Goal: Task Accomplishment & Management: Manage account settings

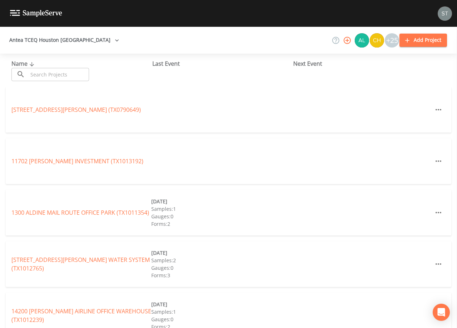
click at [82, 75] on input "text" at bounding box center [58, 74] width 61 height 13
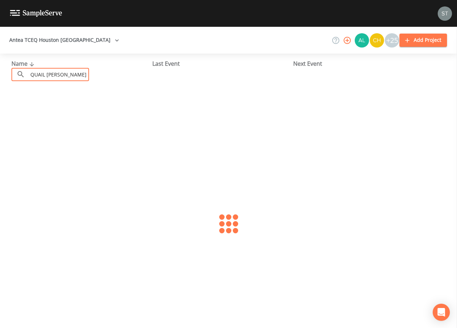
drag, startPoint x: 77, startPoint y: 75, endPoint x: 0, endPoint y: 76, distance: 77.2
click at [0, 76] on html "Antea TCEQ Houston [GEOGRAPHIC_DATA] +25 Add Project Name ​ QUAIL [PERSON_NAME]…" at bounding box center [228, 164] width 457 height 328
type input "0790050"
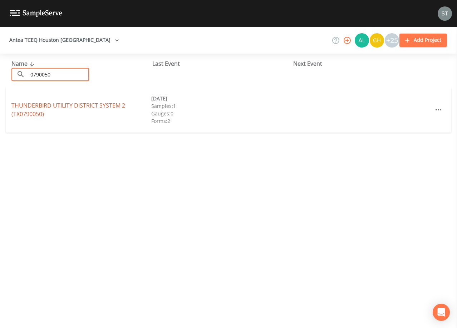
click at [90, 105] on link "THUNDERBIRD UTILITY DISTRICT SYSTEM 2 (TX0790050)" at bounding box center [68, 110] width 114 height 16
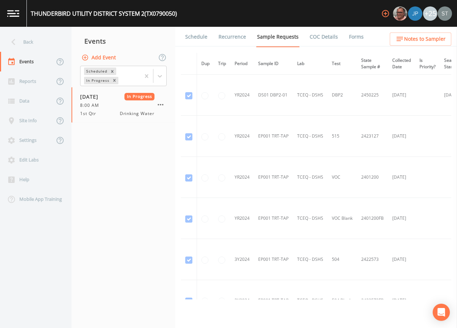
click at [201, 36] on link "Schedule" at bounding box center [196, 37] width 24 height 20
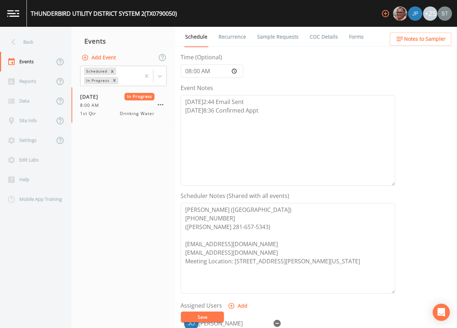
scroll to position [72, 0]
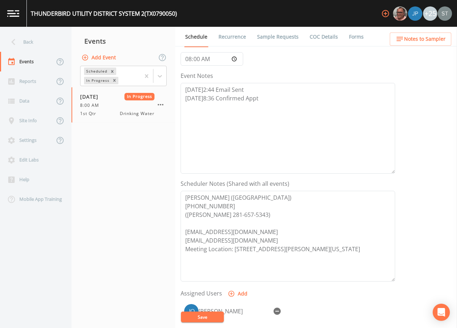
click at [435, 41] on span "Notes to Sampler" at bounding box center [424, 39] width 41 height 9
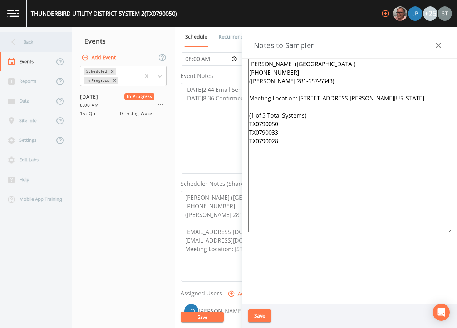
click at [33, 44] on div "Back" at bounding box center [32, 42] width 64 height 20
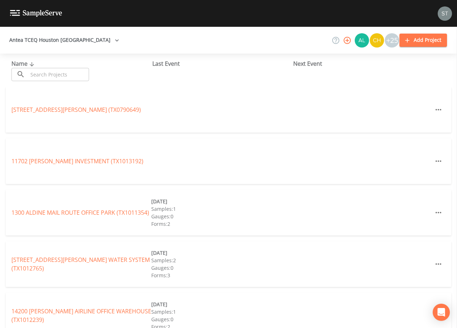
click at [46, 70] on input "text" at bounding box center [58, 74] width 61 height 13
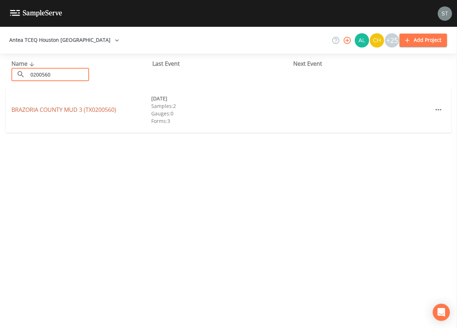
type input "0200560"
click at [45, 108] on link "[GEOGRAPHIC_DATA] 3 (TX0200560)" at bounding box center [63, 110] width 105 height 8
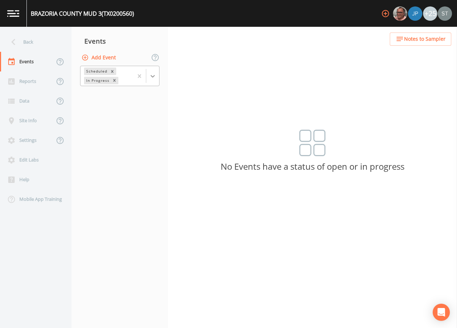
click at [153, 75] on icon at bounding box center [152, 76] width 7 height 7
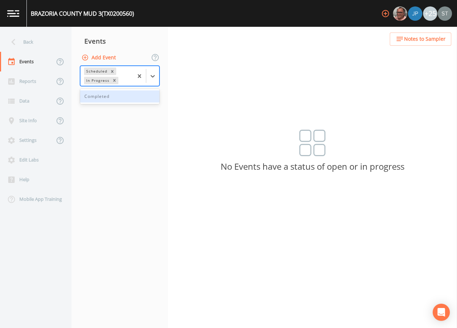
click at [126, 98] on div "Completed" at bounding box center [119, 96] width 79 height 12
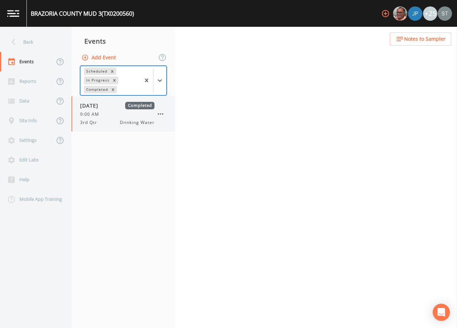
click at [117, 117] on div "9:00 AM" at bounding box center [117, 114] width 74 height 6
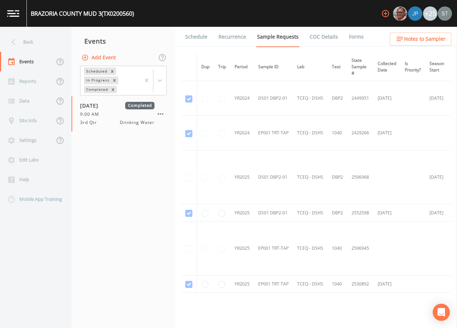
drag, startPoint x: 195, startPoint y: 39, endPoint x: 201, endPoint y: 40, distance: 5.9
click at [196, 39] on link "Schedule" at bounding box center [196, 37] width 24 height 20
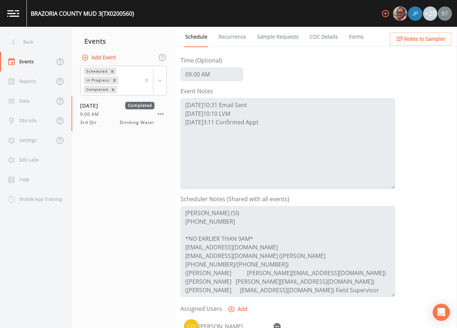
scroll to position [72, 0]
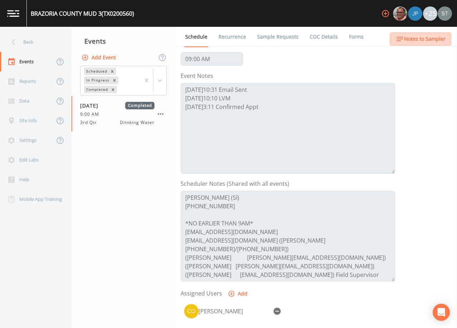
click at [439, 36] on span "Notes to Sampler" at bounding box center [424, 39] width 41 height 9
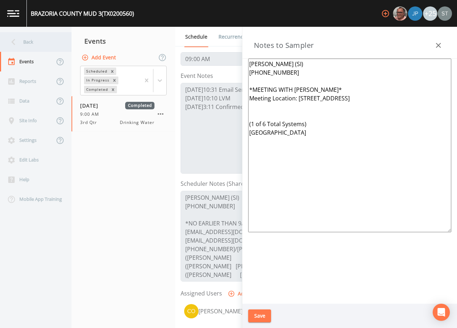
click at [31, 41] on div "Back" at bounding box center [32, 42] width 64 height 20
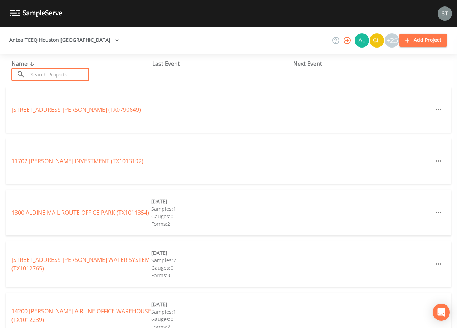
click at [64, 74] on input "text" at bounding box center [58, 74] width 61 height 13
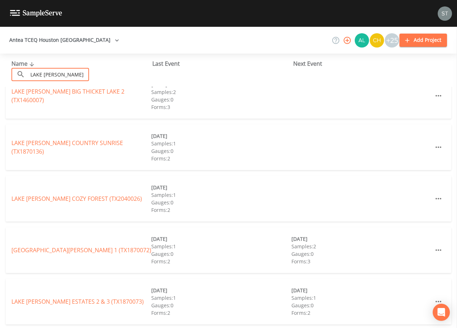
scroll to position [72, 0]
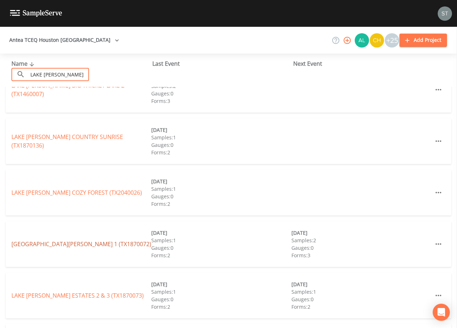
type input "LAKE [PERSON_NAME]"
click at [89, 244] on link "[GEOGRAPHIC_DATA][PERSON_NAME] 1 (TX1870072)" at bounding box center [81, 244] width 140 height 8
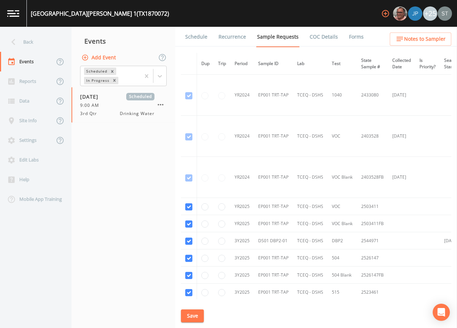
click at [194, 38] on link "Schedule" at bounding box center [196, 37] width 24 height 20
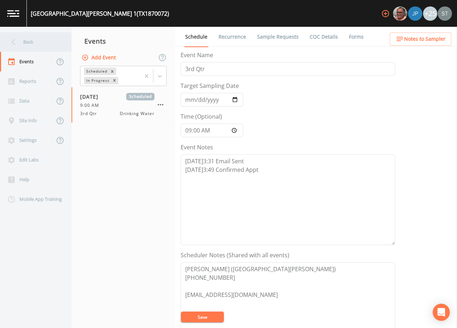
click at [35, 43] on div "Back" at bounding box center [32, 42] width 64 height 20
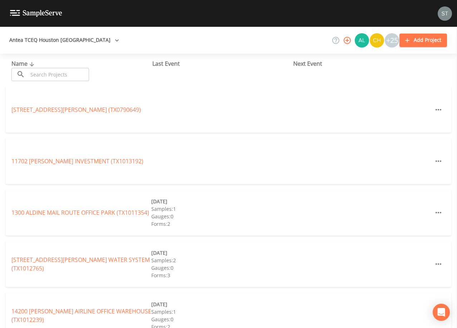
click at [65, 74] on input "text" at bounding box center [58, 74] width 61 height 13
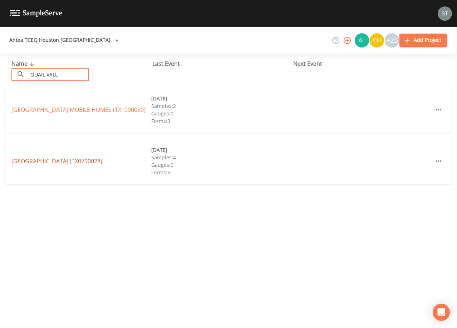
type input "QUAIL VALL"
click at [98, 162] on link "[GEOGRAPHIC_DATA] (TX0790028)" at bounding box center [56, 161] width 91 height 8
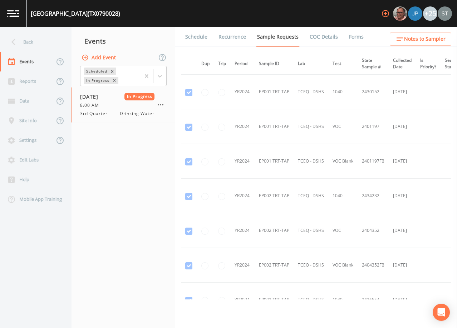
click at [196, 39] on link "Schedule" at bounding box center [196, 37] width 24 height 20
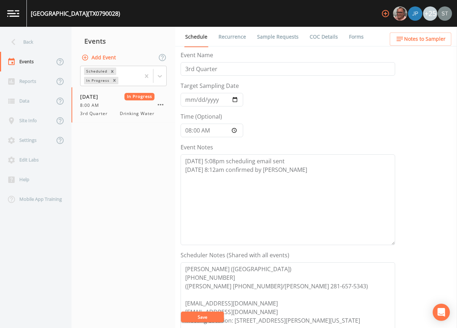
click at [433, 41] on span "Notes to Sampler" at bounding box center [424, 39] width 41 height 9
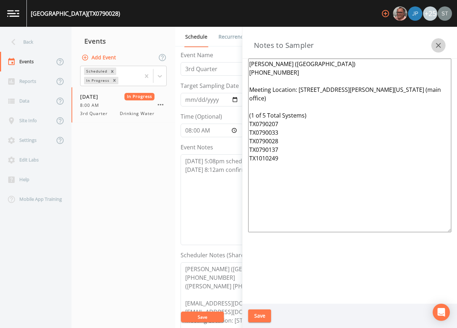
click at [436, 44] on icon "button" at bounding box center [438, 45] width 9 height 9
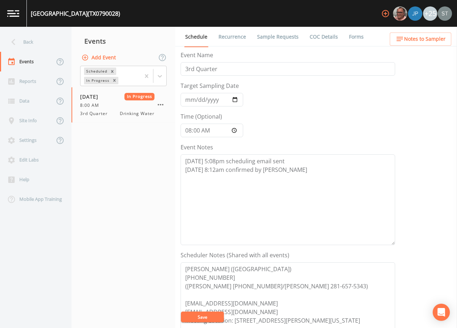
scroll to position [36, 0]
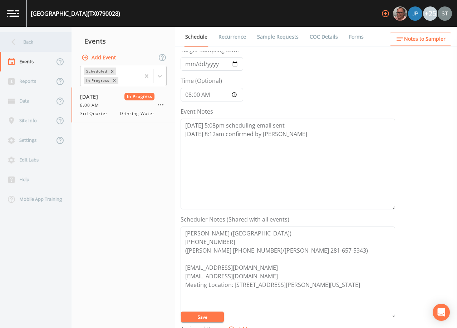
click at [39, 44] on div "Back" at bounding box center [32, 42] width 64 height 20
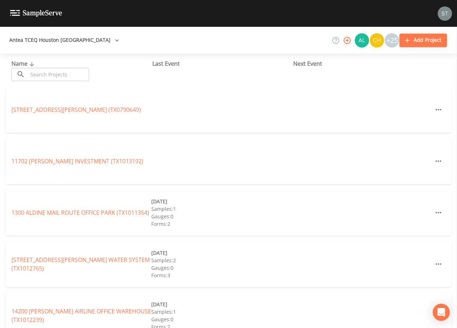
click at [62, 72] on input "text" at bounding box center [58, 74] width 61 height 13
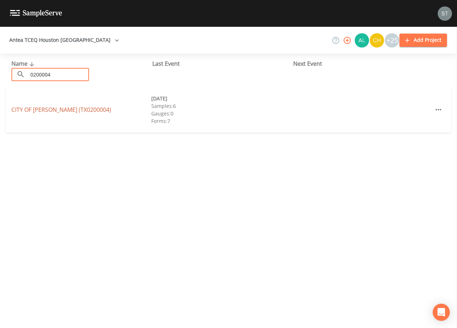
type input "0200004"
click at [78, 110] on link "CITY OF [GEOGRAPHIC_DATA] (TX0200004)" at bounding box center [61, 110] width 100 height 8
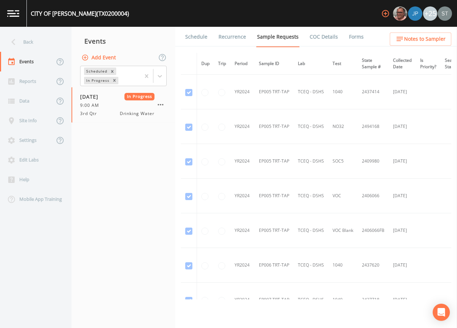
click at [349, 35] on link "Forms" at bounding box center [356, 37] width 17 height 20
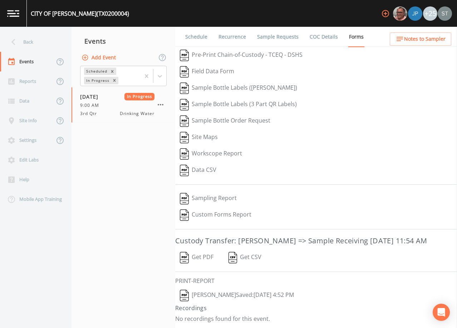
click at [203, 257] on button "Get PDF" at bounding box center [196, 258] width 43 height 16
click at [41, 42] on div "Back" at bounding box center [32, 42] width 64 height 20
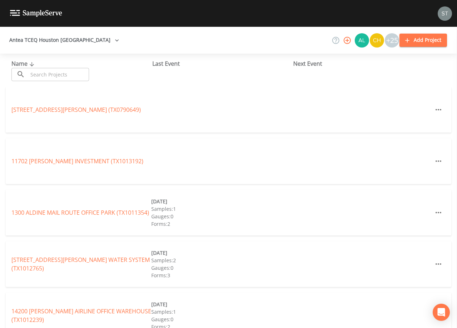
click at [67, 77] on input "text" at bounding box center [58, 74] width 61 height 13
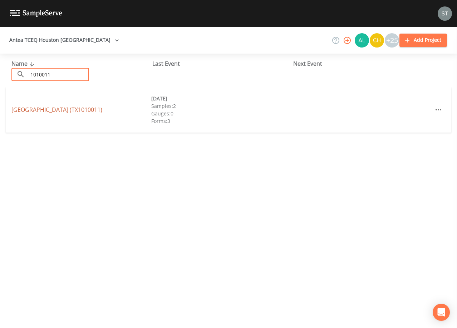
type input "1010011"
click at [94, 109] on link "[GEOGRAPHIC_DATA] (TX1010011)" at bounding box center [56, 110] width 91 height 8
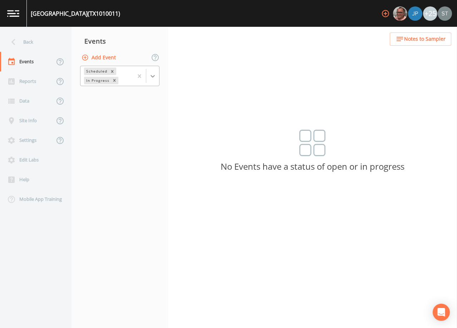
click at [155, 80] on div at bounding box center [152, 76] width 13 height 13
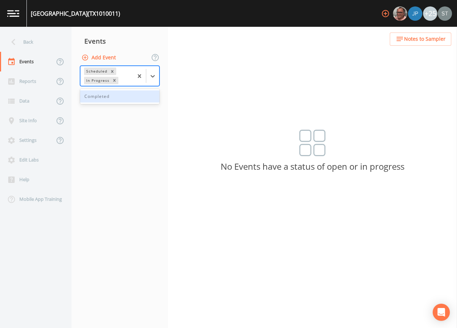
click at [122, 101] on div "Completed" at bounding box center [119, 96] width 79 height 12
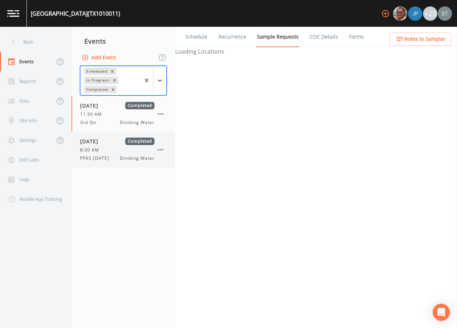
click at [117, 151] on div "8:30 AM" at bounding box center [117, 150] width 74 height 6
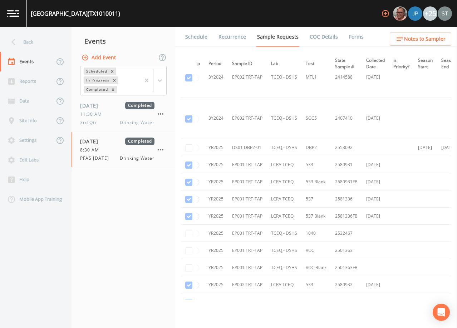
scroll to position [429, 0]
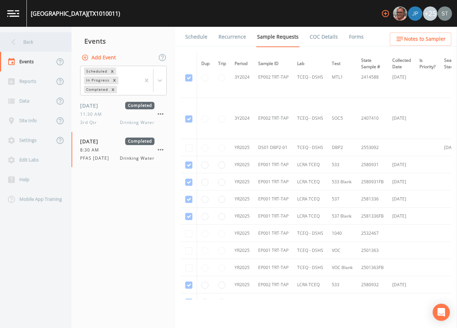
click at [31, 39] on div "Back" at bounding box center [32, 42] width 64 height 20
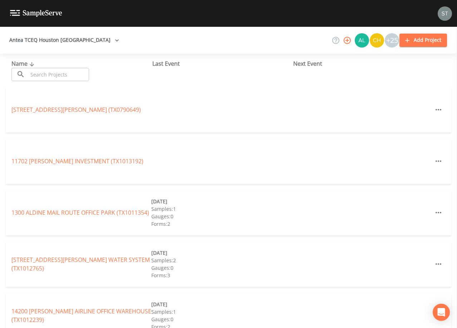
click at [70, 72] on input "text" at bounding box center [58, 74] width 61 height 13
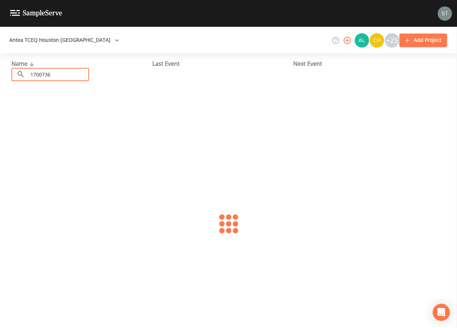
type input "1700736"
click at [80, 111] on link "LAKES OF [GEOGRAPHIC_DATA] (TX1700736)" at bounding box center [56, 110] width 90 height 8
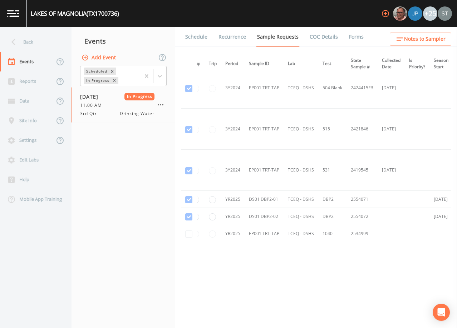
scroll to position [173, 0]
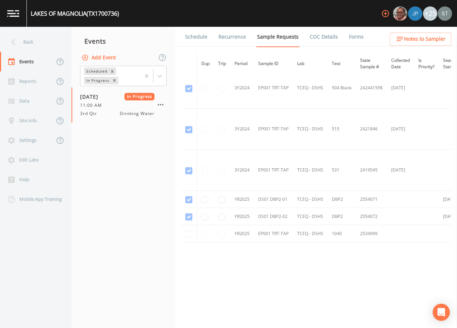
click at [193, 35] on link "Schedule" at bounding box center [196, 37] width 24 height 20
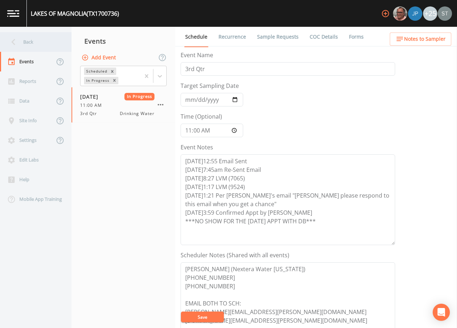
click at [34, 43] on div "Back" at bounding box center [32, 42] width 64 height 20
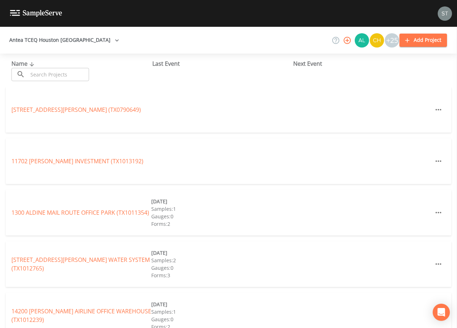
click at [53, 71] on input "text" at bounding box center [58, 74] width 61 height 13
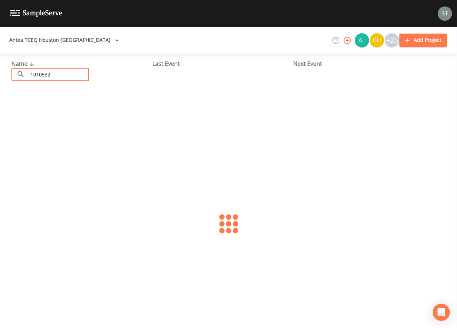
type input "1010532"
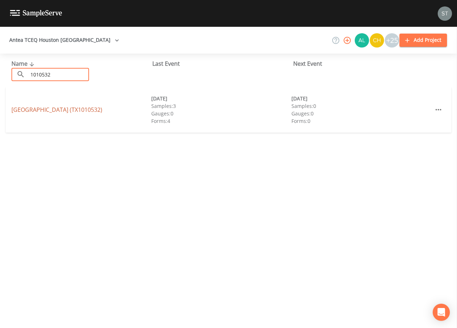
click at [31, 109] on link "[GEOGRAPHIC_DATA] (TX1010532)" at bounding box center [56, 110] width 91 height 8
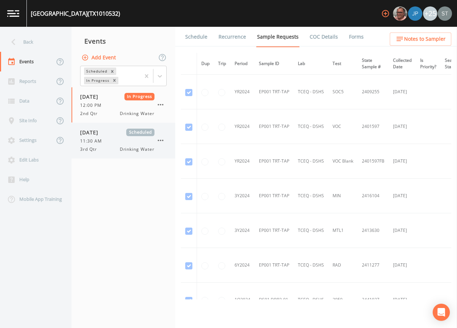
click at [120, 140] on div "11:30 AM" at bounding box center [117, 141] width 74 height 6
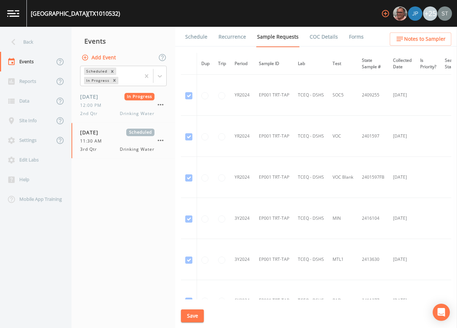
click at [199, 39] on link "Schedule" at bounding box center [196, 37] width 24 height 20
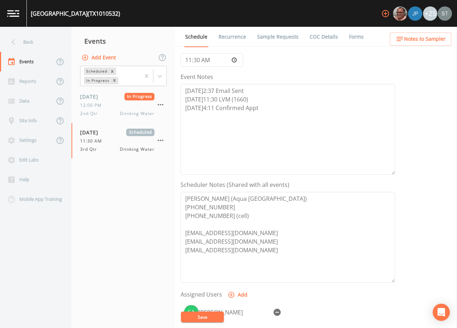
scroll to position [72, 0]
click at [41, 47] on div "Back" at bounding box center [32, 42] width 64 height 20
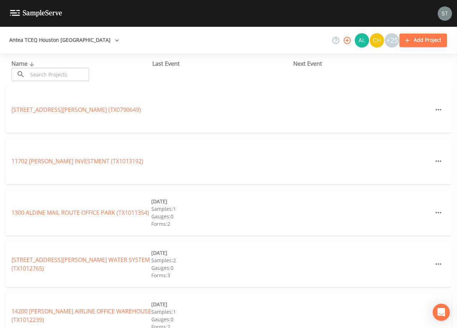
click at [53, 71] on input "text" at bounding box center [58, 74] width 61 height 13
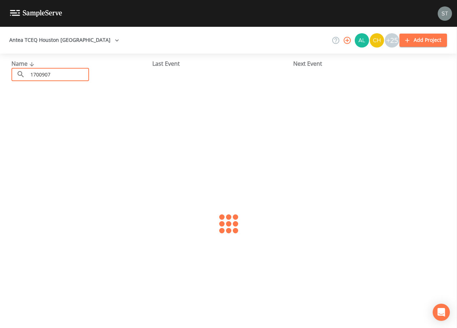
type input "1700907"
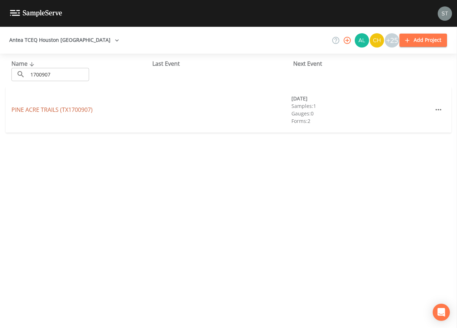
click at [84, 107] on link "PINE ACRE TRAILS (TX1700907)" at bounding box center [51, 110] width 81 height 8
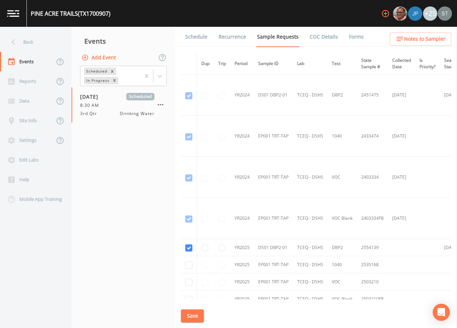
click at [195, 42] on link "Schedule" at bounding box center [196, 37] width 24 height 20
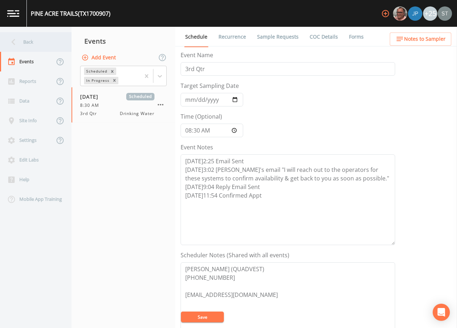
click at [34, 41] on div "Back" at bounding box center [32, 42] width 64 height 20
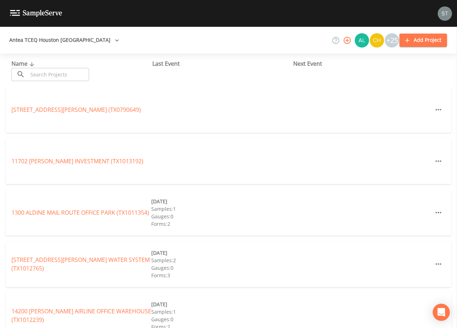
click at [69, 74] on input "text" at bounding box center [58, 74] width 61 height 13
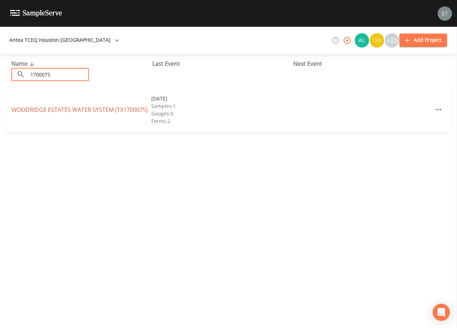
type input "1700075"
click at [99, 106] on link "WOODRIDGE ESTATES WATER SYSTEM (TX1700075)" at bounding box center [79, 110] width 136 height 8
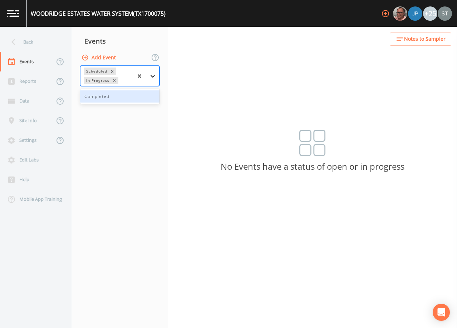
click at [156, 77] on div at bounding box center [152, 76] width 13 height 13
click at [133, 96] on div "Completed" at bounding box center [119, 96] width 79 height 12
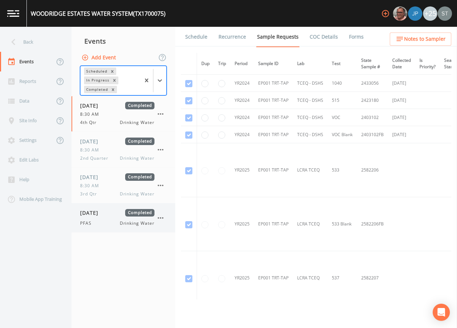
click at [114, 218] on div "[DATE] Completed PFAS Drinking Water" at bounding box center [117, 218] width 74 height 18
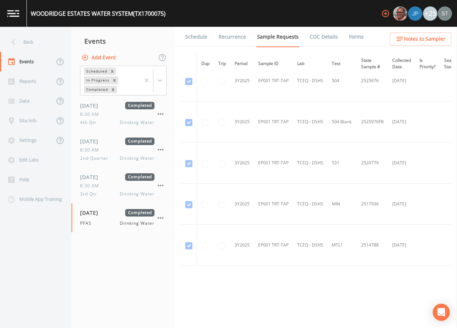
scroll to position [455, 0]
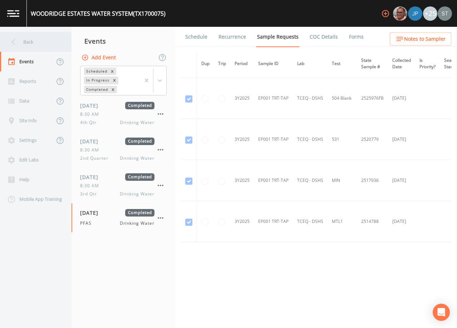
click at [39, 41] on div "Back" at bounding box center [32, 42] width 64 height 20
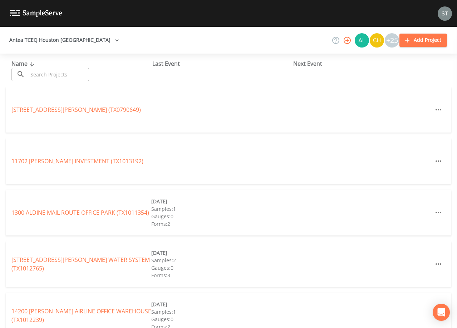
click at [49, 72] on input "text" at bounding box center [58, 74] width 61 height 13
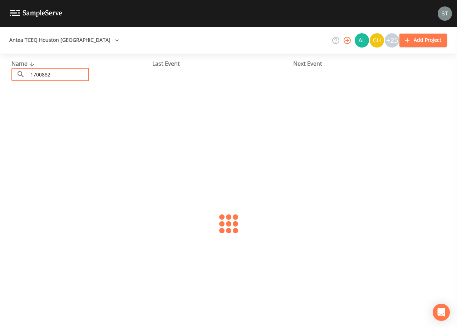
type input "1700882"
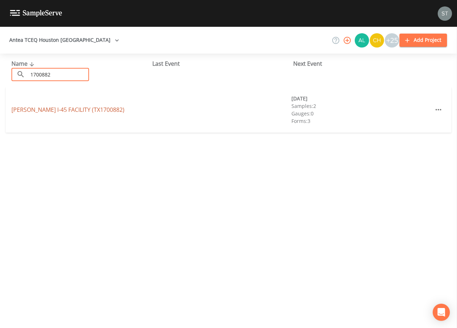
click at [86, 108] on link "[PERSON_NAME] I-45 FACILITY (TX1700882)" at bounding box center [67, 110] width 113 height 8
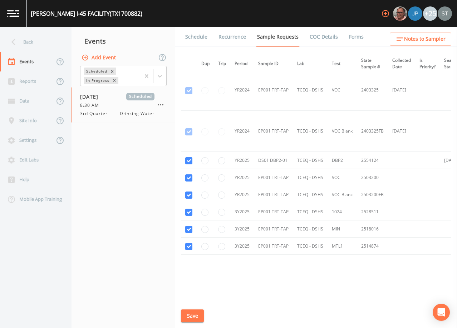
scroll to position [102, 0]
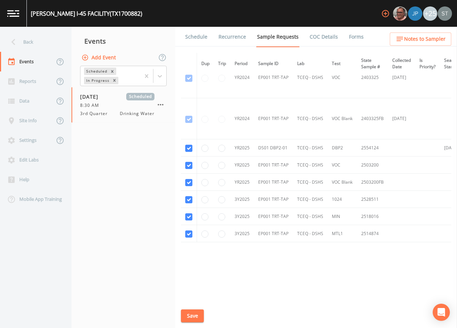
click at [190, 36] on link "Schedule" at bounding box center [196, 37] width 24 height 20
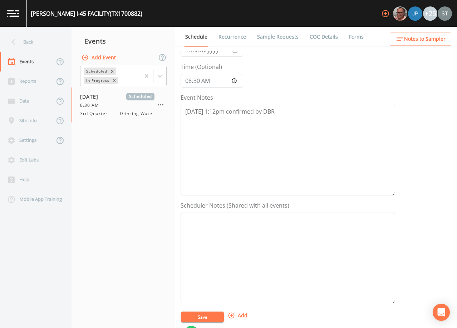
scroll to position [72, 0]
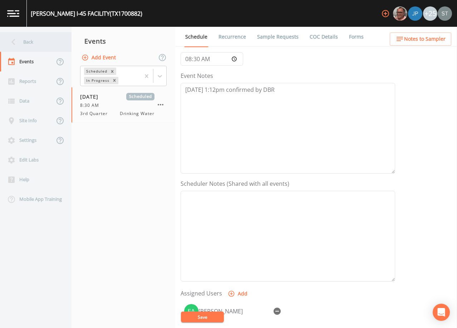
click at [35, 45] on div "Back" at bounding box center [32, 42] width 64 height 20
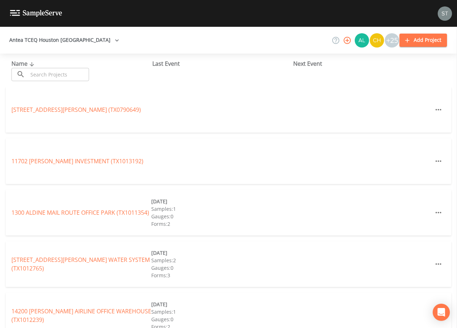
click at [63, 71] on input "text" at bounding box center [58, 74] width 61 height 13
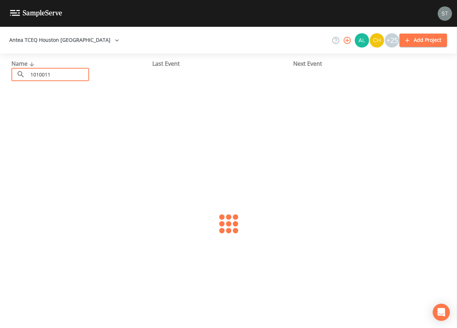
type input "1010011"
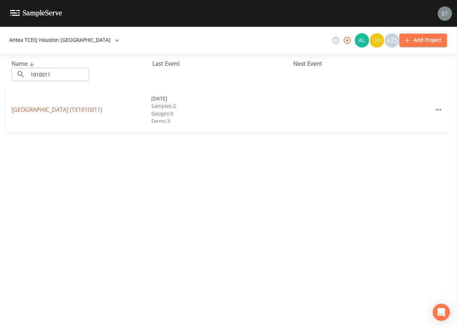
click at [98, 113] on link "[GEOGRAPHIC_DATA] (TX1010011)" at bounding box center [56, 110] width 91 height 8
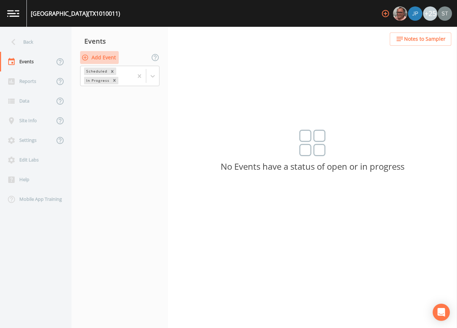
click at [107, 59] on button "Add Event" at bounding box center [99, 57] width 39 height 13
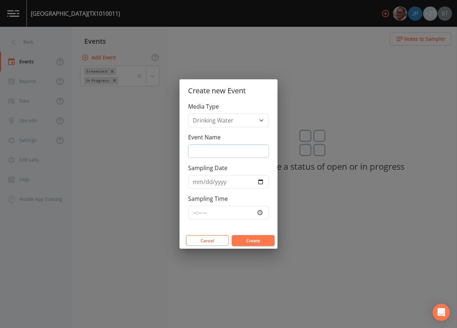
click at [225, 154] on input "Event Name" at bounding box center [228, 151] width 81 height 14
type input "3rd Qtr"
click at [198, 182] on input "Sampling Date" at bounding box center [228, 182] width 81 height 14
type input "[DATE]"
type input "08:30"
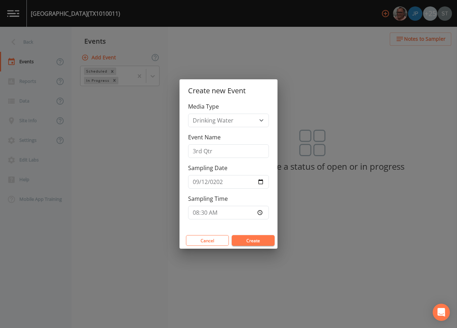
click at [255, 238] on button "Create" at bounding box center [253, 240] width 43 height 11
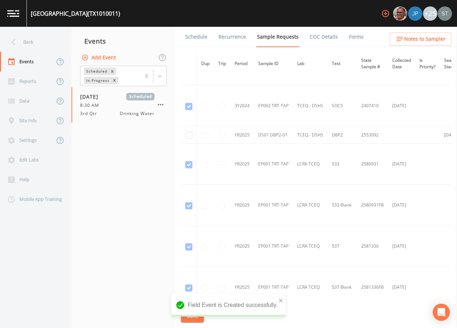
scroll to position [429, 0]
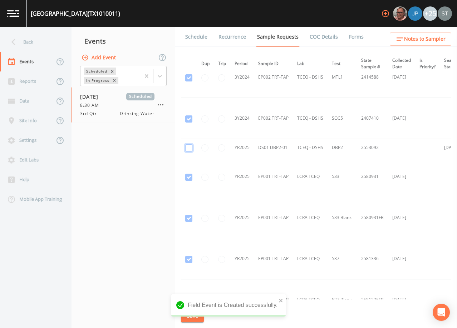
click at [191, 148] on input "checkbox" at bounding box center [188, 147] width 7 height 7
checkbox input "true"
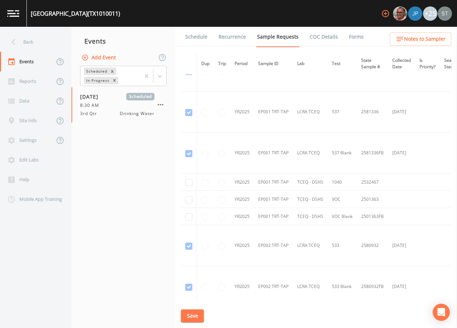
scroll to position [608, 0]
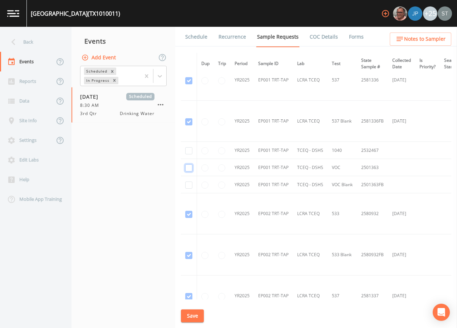
click at [189, 169] on input "checkbox" at bounding box center [188, 167] width 7 height 7
checkbox input "true"
click at [187, 186] on input "checkbox" at bounding box center [188, 185] width 7 height 7
checkbox input "true"
click at [191, 168] on input "checkbox" at bounding box center [188, 167] width 7 height 7
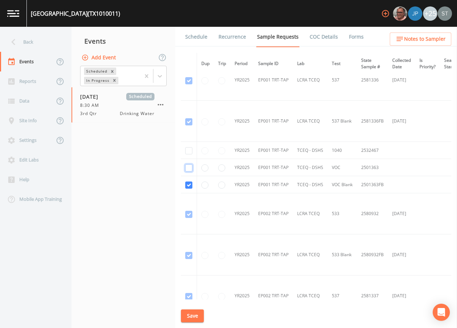
checkbox input "false"
click at [190, 183] on input "checkbox" at bounding box center [188, 185] width 7 height 7
checkbox input "false"
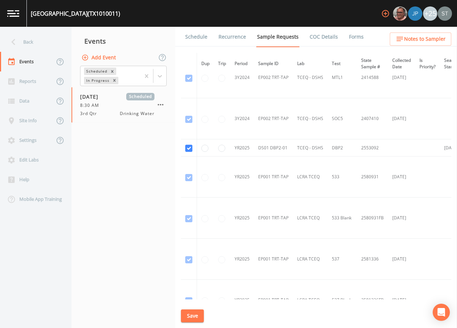
scroll to position [401, 0]
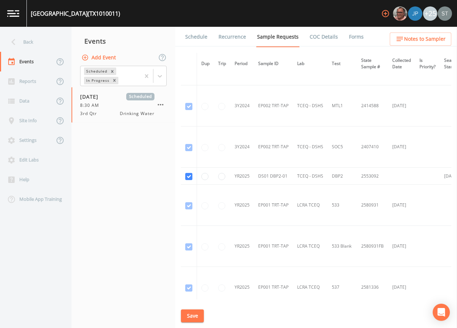
click at [198, 314] on button "Save" at bounding box center [192, 316] width 23 height 13
click at [143, 196] on nav "Events Add Event Scheduled In Progress [DATE] Scheduled 8:30 AM 3rd Qtr Drinkin…" at bounding box center [124, 177] width 104 height 301
click at [198, 37] on link "Schedule" at bounding box center [196, 37] width 24 height 20
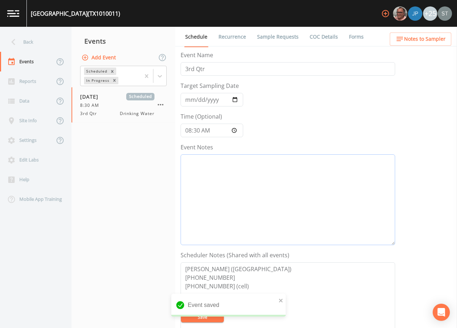
click at [246, 183] on textarea "Event Notes" at bounding box center [288, 199] width 215 height 91
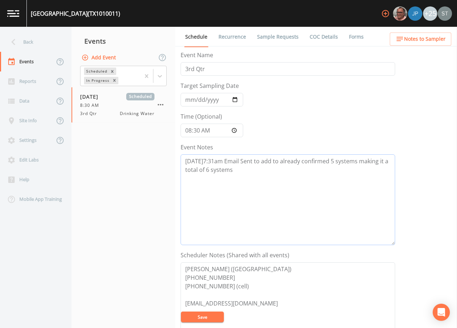
type textarea "[DATE]7:31am Email Sent to add to already confirmed 5 systems making it a total…"
click at [213, 319] on button "Save" at bounding box center [202, 317] width 43 height 11
click at [207, 318] on button "Save" at bounding box center [202, 317] width 43 height 11
click at [206, 318] on button "Save" at bounding box center [202, 317] width 43 height 11
click at [209, 315] on button "Save" at bounding box center [202, 317] width 43 height 11
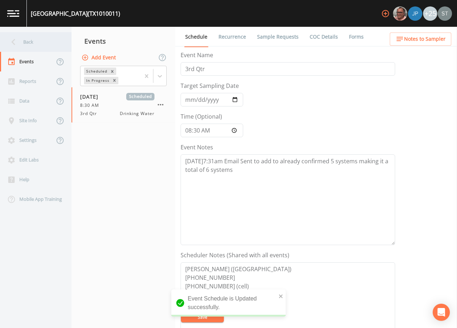
click at [29, 47] on div "Back" at bounding box center [32, 42] width 64 height 20
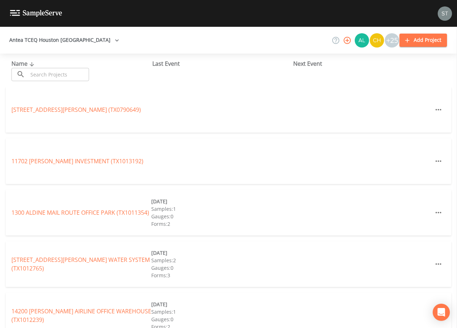
click at [87, 71] on input "text" at bounding box center [58, 74] width 61 height 13
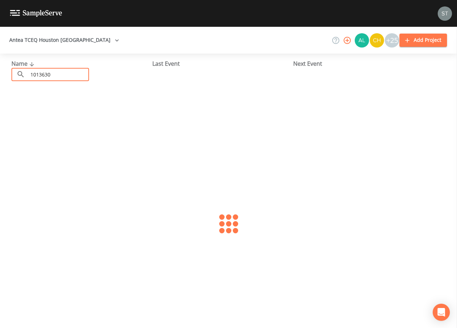
type input "1013630"
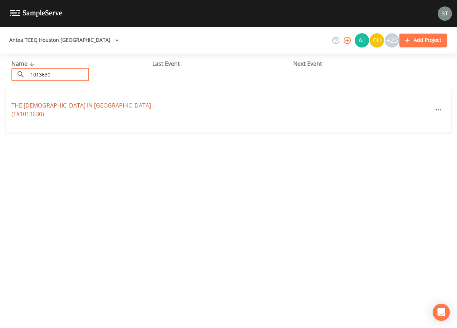
click at [61, 111] on link "THE [DEMOGRAPHIC_DATA] IN [GEOGRAPHIC_DATA] (TX1013630)" at bounding box center [80, 110] width 139 height 16
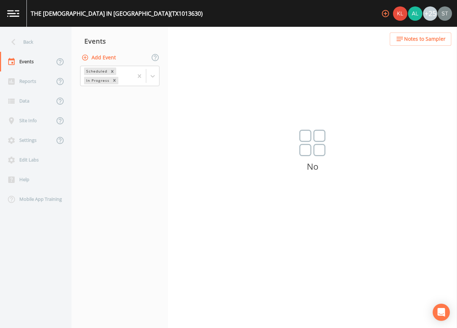
click at [105, 59] on button "Add Event" at bounding box center [99, 57] width 39 height 13
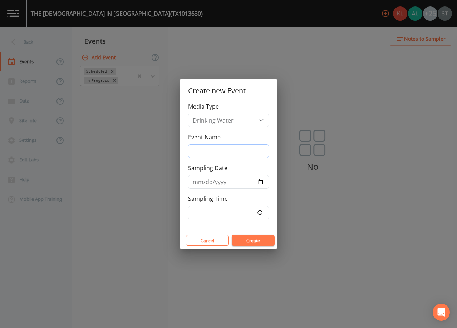
click at [231, 149] on input "Event Name" at bounding box center [228, 151] width 81 height 14
type input "3rd Qtr"
click at [254, 238] on button "Create" at bounding box center [253, 240] width 43 height 11
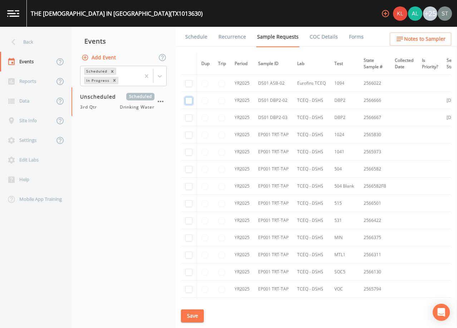
click at [189, 99] on input "checkbox" at bounding box center [188, 100] width 7 height 7
checkbox input "true"
click at [188, 119] on input "checkbox" at bounding box center [188, 117] width 7 height 7
checkbox input "true"
click at [190, 172] on input "checkbox" at bounding box center [188, 169] width 7 height 7
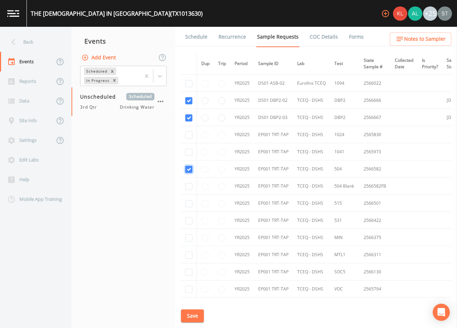
checkbox input "true"
click at [188, 188] on input "checkbox" at bounding box center [188, 186] width 7 height 7
checkbox input "true"
click at [188, 205] on input "checkbox" at bounding box center [188, 203] width 7 height 7
checkbox input "true"
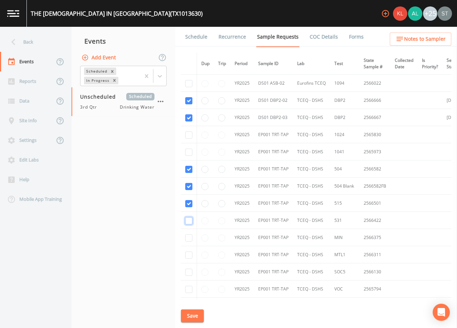
click at [188, 221] on input "checkbox" at bounding box center [188, 220] width 7 height 7
checkbox input "true"
click at [189, 257] on input "checkbox" at bounding box center [188, 255] width 7 height 7
checkbox input "true"
click at [189, 273] on input "checkbox" at bounding box center [188, 272] width 7 height 7
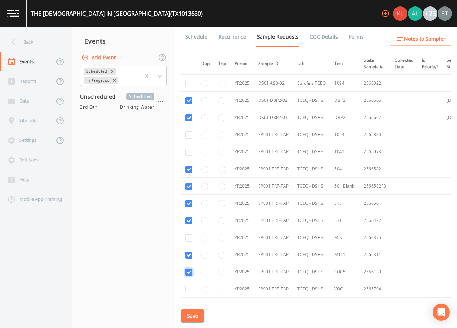
checkbox input "true"
click at [192, 296] on td at bounding box center [189, 289] width 16 height 17
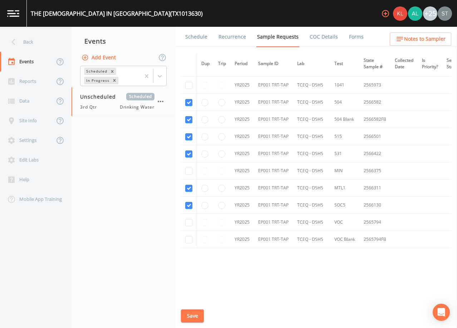
scroll to position [74, 0]
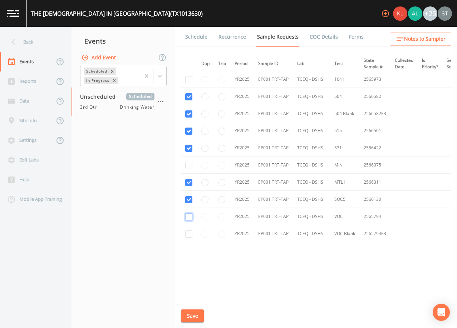
click at [189, 215] on input "checkbox" at bounding box center [188, 216] width 7 height 7
checkbox input "true"
click at [188, 234] on input "checkbox" at bounding box center [188, 234] width 7 height 7
checkbox input "true"
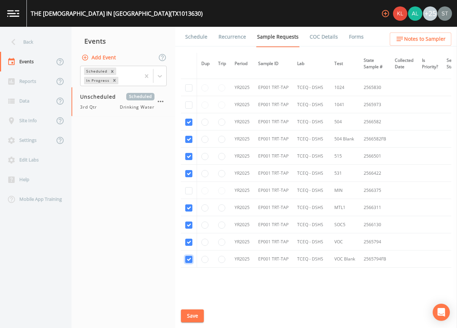
scroll to position [0, 0]
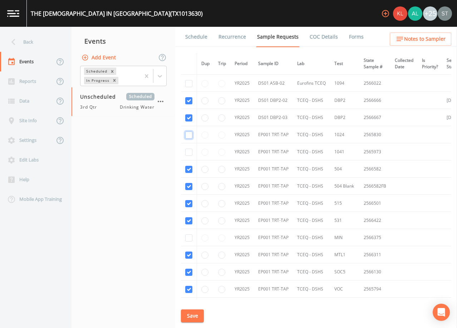
click at [190, 133] on input "checkbox" at bounding box center [188, 135] width 7 height 7
checkbox input "true"
click at [198, 316] on button "Save" at bounding box center [192, 316] width 23 height 13
click at [195, 314] on button "Save" at bounding box center [192, 316] width 23 height 13
click at [193, 38] on link "Schedule" at bounding box center [196, 37] width 24 height 20
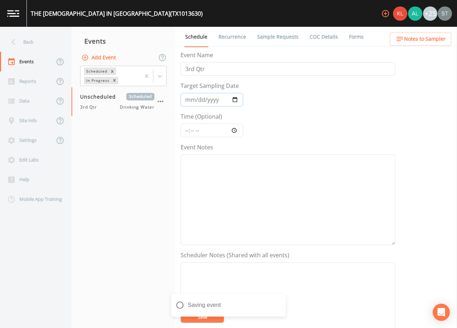
click at [191, 101] on input "Target Sampling Date" at bounding box center [212, 100] width 63 height 14
type input "[DATE]"
click at [301, 276] on textarea "Event Notes" at bounding box center [288, 307] width 215 height 91
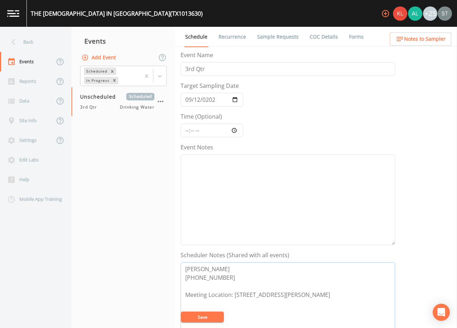
type textarea "[PERSON_NAME] [PHONE_NUMBER] Meeting Location: [STREET_ADDRESS][PERSON_NAME]"
click at [216, 316] on button "Save" at bounding box center [202, 317] width 43 height 11
drag, startPoint x: 365, startPoint y: 297, endPoint x: 129, endPoint y: 255, distance: 240.5
click at [129, 255] on div "Back Events Reports Data Site Info Settings Edit Labs Help Mobile App Training …" at bounding box center [228, 177] width 457 height 301
click at [439, 41] on span "Notes to Sampler" at bounding box center [424, 39] width 41 height 9
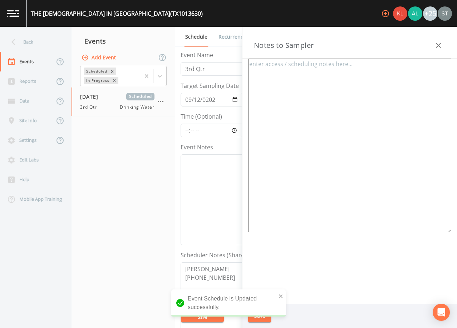
click at [393, 97] on textarea at bounding box center [349, 146] width 203 height 174
paste textarea "[PERSON_NAME] [PHONE_NUMBER] Meeting Location: [STREET_ADDRESS][PERSON_NAME]"
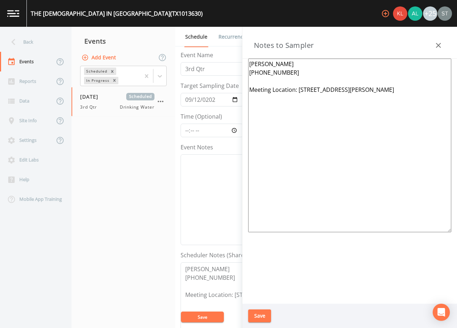
type textarea "[PERSON_NAME] [PHONE_NUMBER] Meeting Location: [STREET_ADDRESS][PERSON_NAME]"
click at [258, 318] on button "Save" at bounding box center [259, 316] width 23 height 13
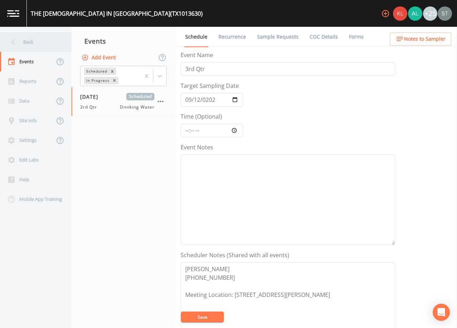
click at [37, 45] on div "Back" at bounding box center [32, 42] width 64 height 20
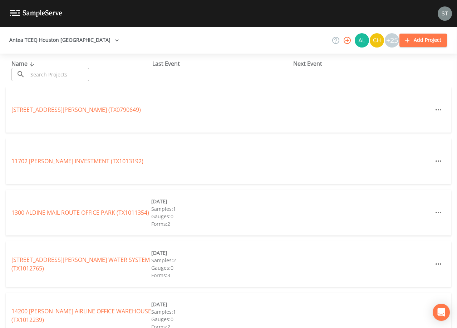
click at [76, 72] on input "text" at bounding box center [58, 74] width 61 height 13
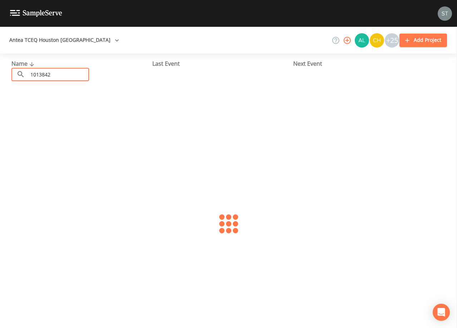
type input "1013842"
drag, startPoint x: 71, startPoint y: 74, endPoint x: 13, endPoint y: 74, distance: 58.3
click at [13, 74] on div "​ 1013842 ​" at bounding box center [50, 74] width 78 height 13
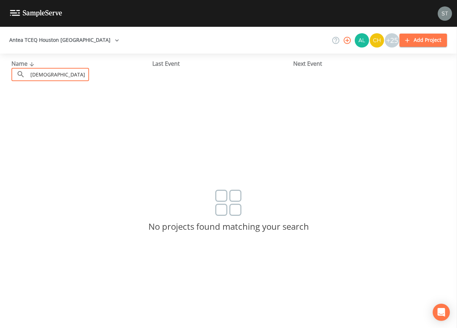
click at [46, 73] on input "[DEMOGRAPHIC_DATA] OAKS" at bounding box center [58, 74] width 61 height 13
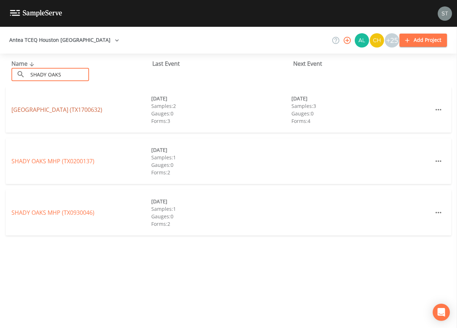
type input "SHADY OAKS"
click at [83, 109] on link "[GEOGRAPHIC_DATA] (TX1700632)" at bounding box center [56, 110] width 91 height 8
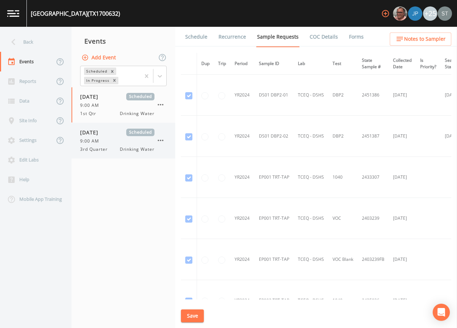
click at [109, 140] on div "9:00 AM" at bounding box center [117, 141] width 74 height 6
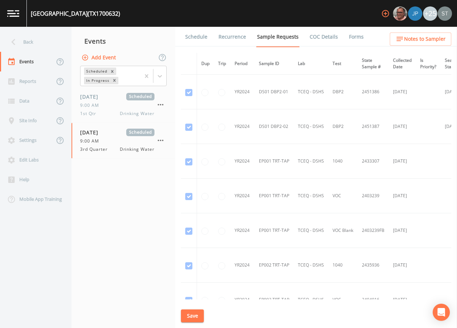
click at [201, 39] on link "Schedule" at bounding box center [196, 37] width 24 height 20
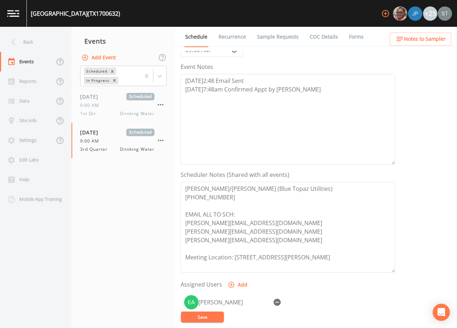
scroll to position [143, 0]
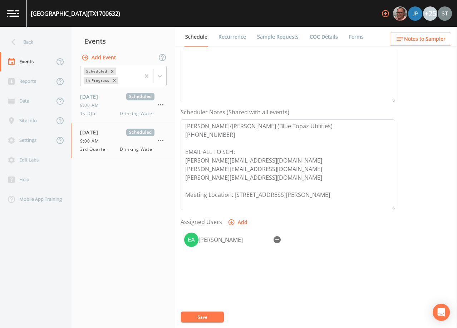
click at [437, 43] on span "Notes to Sampler" at bounding box center [424, 39] width 41 height 9
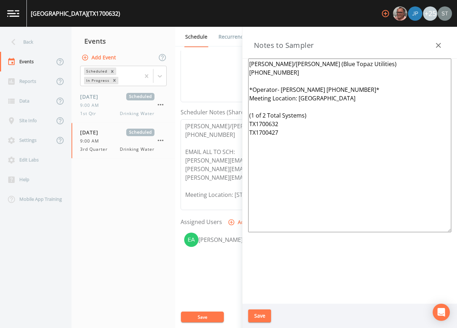
click at [440, 44] on icon "button" at bounding box center [438, 45] width 5 height 5
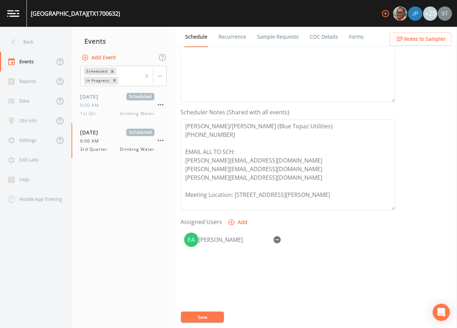
click at [279, 35] on link "Sample Requests" at bounding box center [278, 37] width 44 height 20
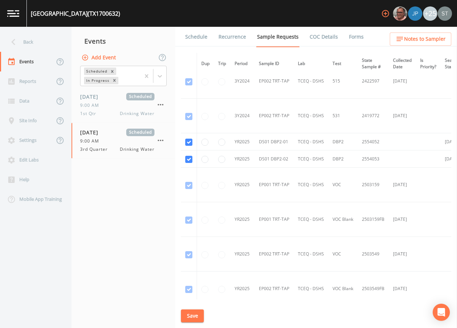
scroll to position [286, 0]
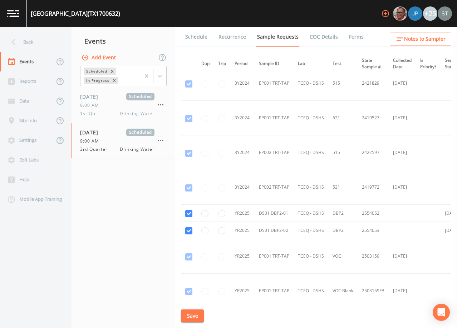
click at [429, 42] on span "Notes to Sampler" at bounding box center [424, 39] width 41 height 9
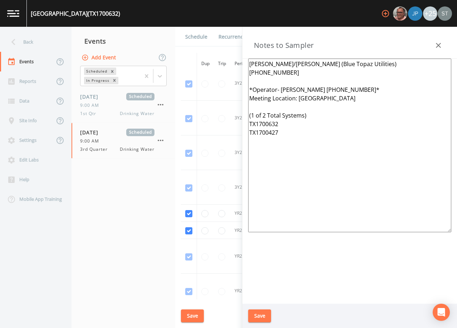
click at [437, 45] on icon "button" at bounding box center [438, 45] width 9 height 9
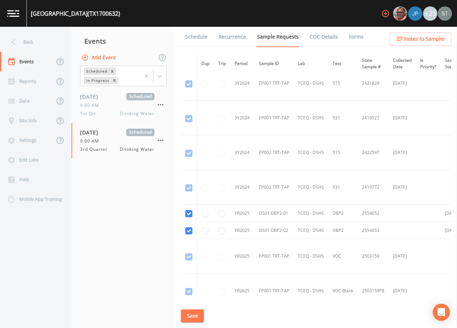
click at [202, 40] on link "Schedule" at bounding box center [196, 37] width 24 height 20
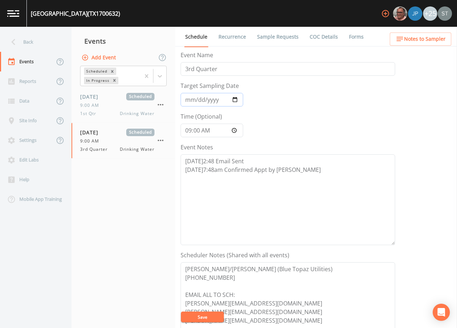
click at [196, 99] on input "[DATE]" at bounding box center [212, 100] width 63 height 14
type input "[DATE]"
click at [208, 318] on button "Save" at bounding box center [202, 317] width 43 height 11
click at [32, 41] on div "Back" at bounding box center [32, 42] width 64 height 20
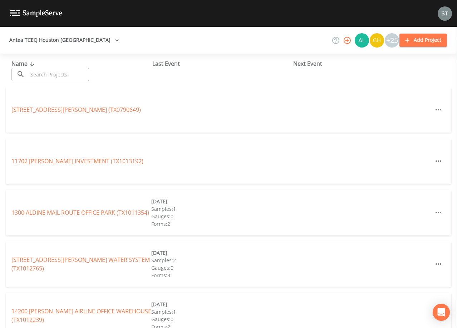
click at [50, 70] on input "text" at bounding box center [58, 74] width 61 height 13
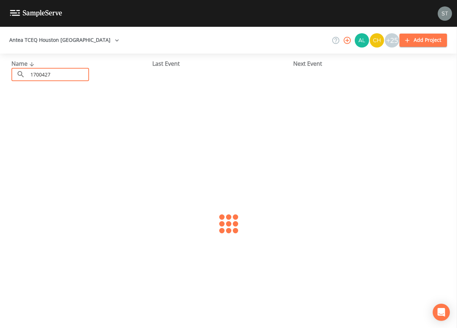
type input "1700427"
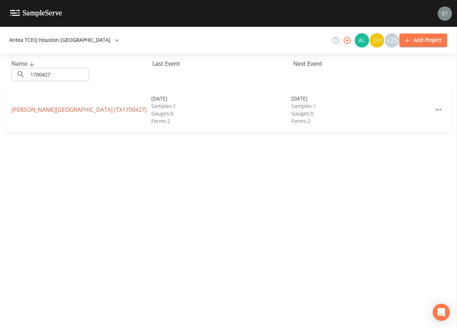
click at [80, 113] on link "[PERSON_NAME][GEOGRAPHIC_DATA] (TX1700427)" at bounding box center [78, 110] width 135 height 8
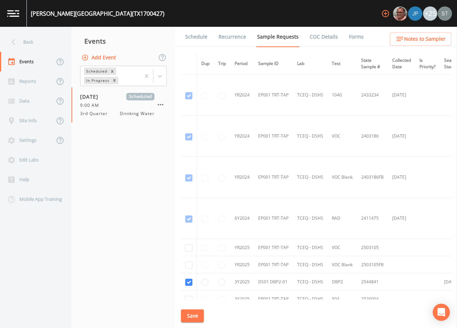
click at [194, 34] on link "Schedule" at bounding box center [196, 37] width 24 height 20
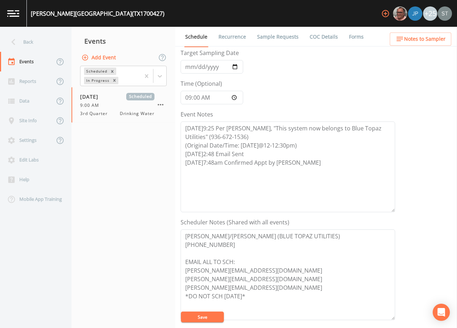
scroll to position [72, 0]
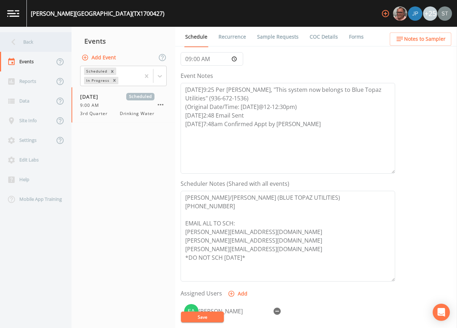
click at [40, 43] on div "Back" at bounding box center [32, 42] width 64 height 20
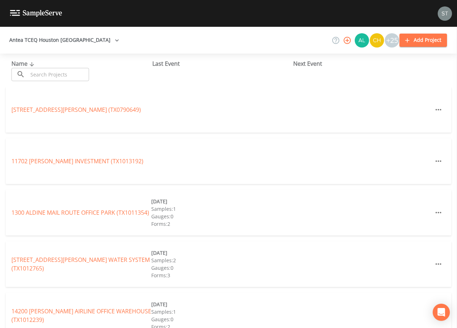
click at [76, 77] on input "text" at bounding box center [58, 74] width 61 height 13
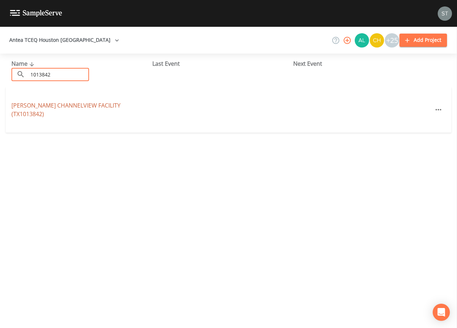
type input "1013842"
click at [74, 109] on link "[PERSON_NAME][GEOGRAPHIC_DATA] (TX1013842)" at bounding box center [65, 110] width 109 height 16
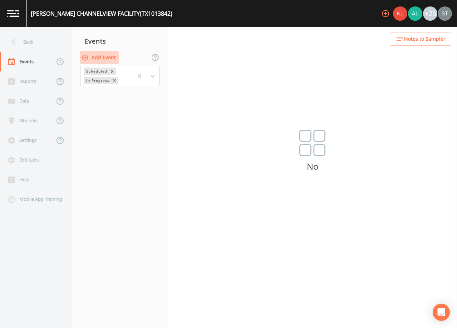
click at [105, 59] on button "Add Event" at bounding box center [99, 57] width 39 height 13
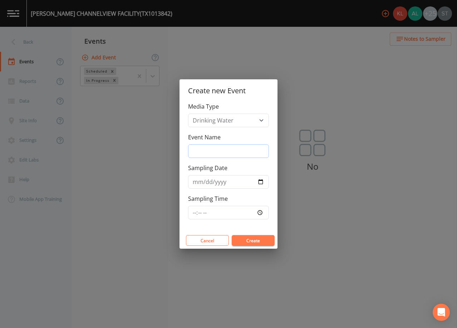
click at [235, 151] on input "Event Name" at bounding box center [228, 151] width 81 height 14
type input "3rd Qtr"
click at [258, 236] on button "Create" at bounding box center [253, 240] width 43 height 11
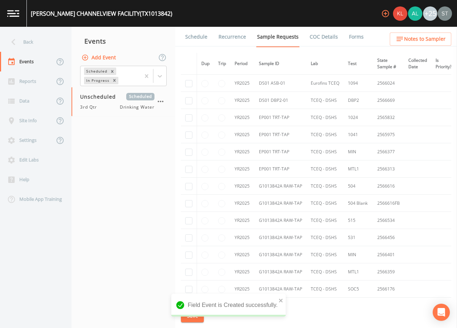
click at [106, 195] on nav "Events Add Event Scheduled In Progress Unscheduled Scheduled 3rd Qtr Drinking W…" at bounding box center [124, 177] width 104 height 301
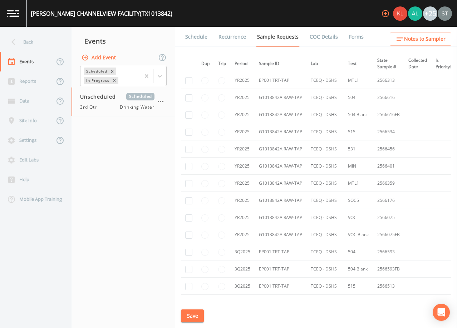
scroll to position [107, 0]
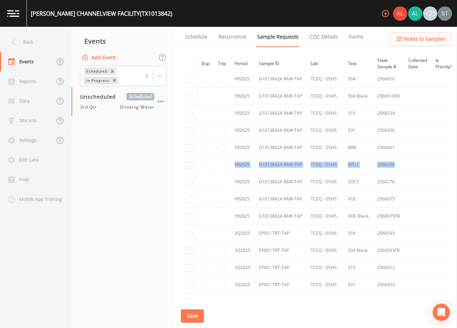
drag, startPoint x: 407, startPoint y: 168, endPoint x: 219, endPoint y: 168, distance: 188.1
click at [219, 168] on tr "YR2025 G1013842A RAW-TAP TCEQ - DSHS MTL1 2566359 [DATE] [DATE]" at bounding box center [359, 164] width 356 height 17
click at [138, 150] on nav "Events Add Event Scheduled In Progress Unscheduled Scheduled 3rd Qtr Drinking W…" at bounding box center [124, 177] width 104 height 301
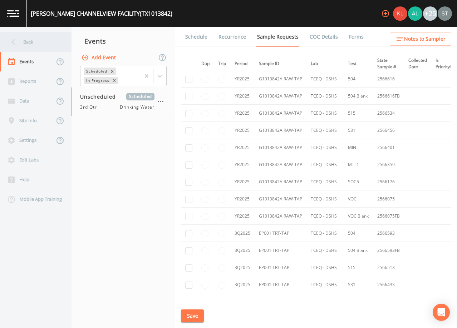
click at [28, 45] on div "Back" at bounding box center [32, 42] width 64 height 20
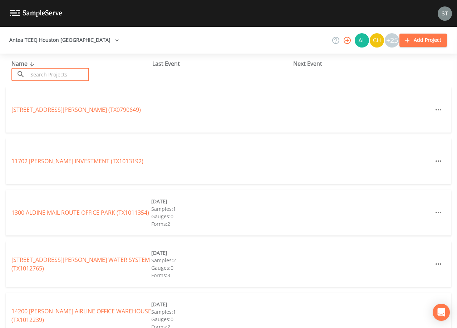
click at [83, 71] on input "text" at bounding box center [58, 74] width 61 height 13
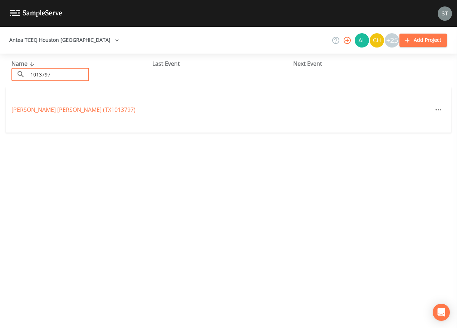
type input "1013797"
click at [74, 114] on div "[PERSON_NAME] [PERSON_NAME] (TX1013797)" at bounding box center [81, 109] width 140 height 9
click at [86, 110] on link "[PERSON_NAME] [PERSON_NAME] (TX1013797)" at bounding box center [73, 110] width 124 height 8
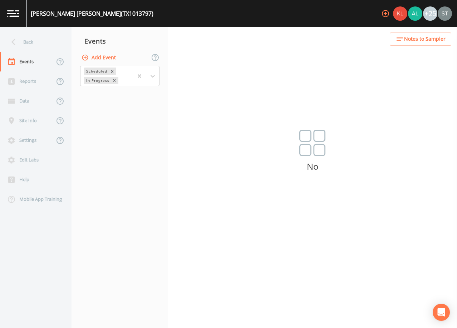
click at [109, 59] on button "Add Event" at bounding box center [99, 57] width 39 height 13
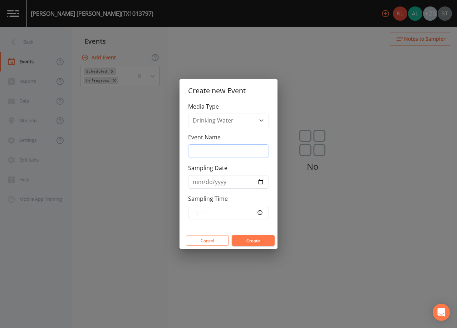
click at [223, 151] on input "Event Name" at bounding box center [228, 151] width 81 height 14
type input "3rd Qtr"
click at [255, 246] on button "Create" at bounding box center [253, 240] width 43 height 11
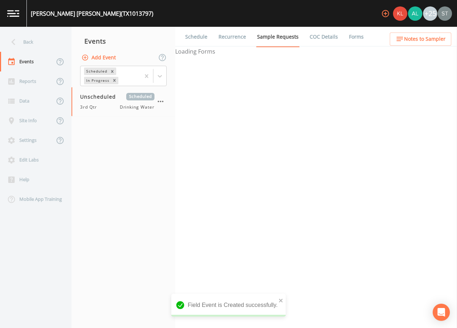
click at [196, 39] on link "Schedule" at bounding box center [196, 37] width 24 height 20
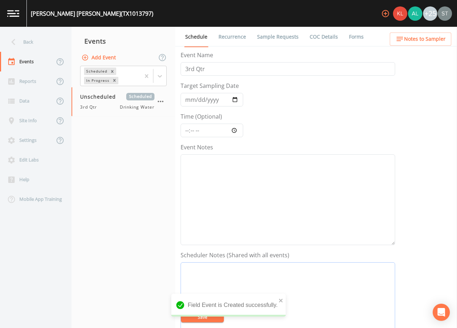
click at [337, 286] on textarea "Event Notes" at bounding box center [288, 307] width 215 height 91
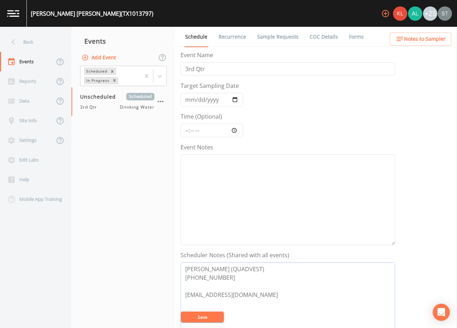
type textarea "[PERSON_NAME] (QUADVEST) [PHONE_NUMBER] [EMAIL_ADDRESS][DOMAIN_NAME]"
click at [210, 320] on button "Save" at bounding box center [202, 317] width 43 height 11
drag, startPoint x: 240, startPoint y: 279, endPoint x: 157, endPoint y: 252, distance: 87.5
click at [157, 252] on div "Back Events Reports Data Site Info Settings Edit Labs Help Mobile App Training …" at bounding box center [228, 177] width 457 height 301
click at [419, 40] on span "Notes to Sampler" at bounding box center [424, 39] width 41 height 9
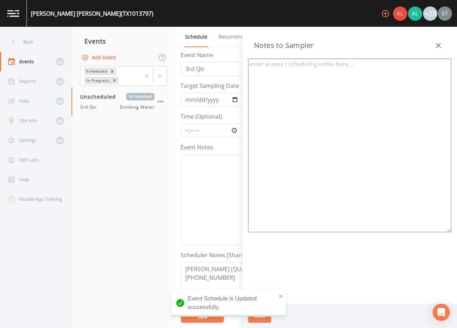
click at [341, 89] on textarea at bounding box center [349, 146] width 203 height 174
paste textarea "[PERSON_NAME] (QUADVEST) [PHONE_NUMBER]"
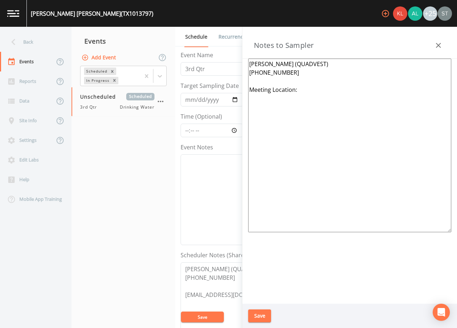
type textarea "[PERSON_NAME] (QUADVEST) [PHONE_NUMBER] Meeting Location:"
click at [264, 315] on button "Save" at bounding box center [259, 316] width 23 height 13
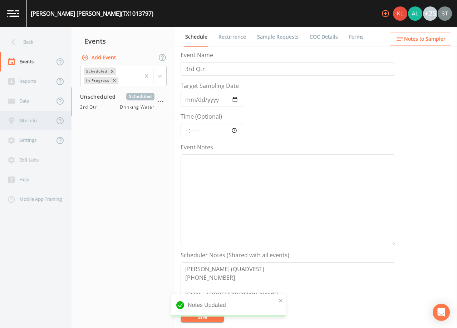
click at [29, 124] on div "Site Info" at bounding box center [27, 121] width 54 height 20
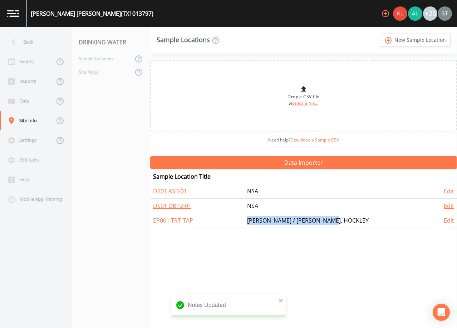
drag, startPoint x: 363, startPoint y: 223, endPoint x: 235, endPoint y: 218, distance: 128.1
click at [234, 218] on tr "EP001 TRT-TAP [PERSON_NAME] / [PERSON_NAME], HOCKLEY Edit" at bounding box center [303, 220] width 307 height 15
copy tr "[PERSON_NAME] / [PERSON_NAME], HOCKLEY"
click at [33, 64] on div "Events" at bounding box center [27, 62] width 54 height 20
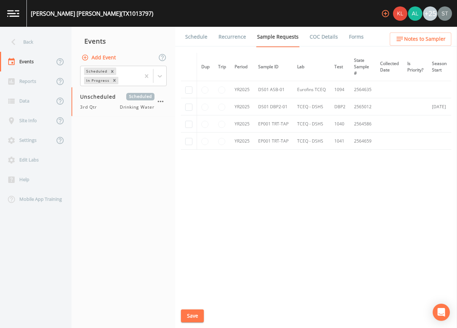
click at [193, 40] on link "Schedule" at bounding box center [196, 37] width 24 height 20
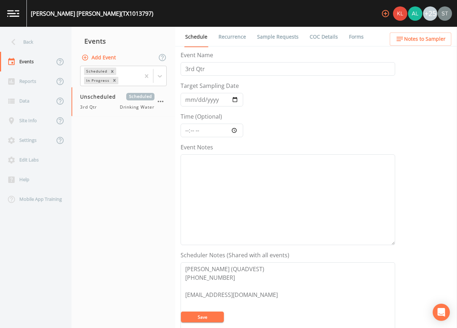
click at [434, 39] on span "Notes to Sampler" at bounding box center [424, 39] width 41 height 9
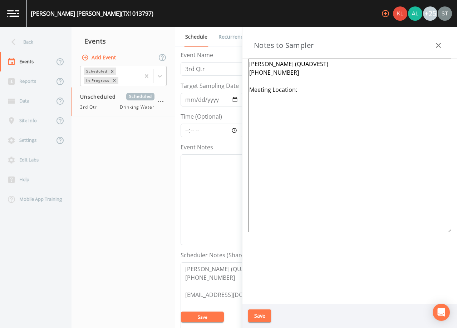
click at [324, 88] on textarea "[PERSON_NAME] (QUADVEST) [PHONE_NUMBER] Meeting Location:" at bounding box center [349, 146] width 203 height 174
paste textarea "[PERSON_NAME] / [PERSON_NAME], HOCKLEY"
click at [310, 87] on textarea "[PERSON_NAME] (QUADVEST) [PHONE_NUMBER] Meeting Location: [PERSON_NAME] / [PERS…" at bounding box center [349, 146] width 203 height 174
type textarea "[PERSON_NAME] (QUADVEST) [PHONE_NUMBER] Meeting Location: [PERSON_NAME] / [PERS…"
click at [264, 315] on button "Save" at bounding box center [259, 316] width 23 height 13
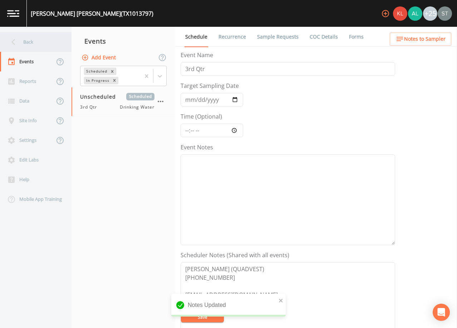
click at [43, 43] on div "Back" at bounding box center [32, 42] width 64 height 20
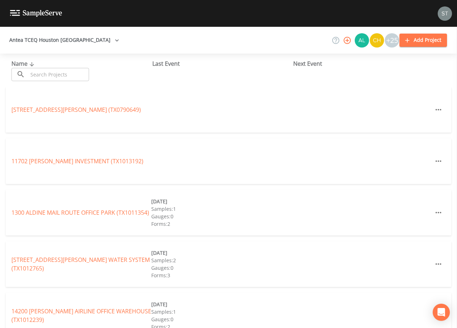
click at [76, 69] on input "text" at bounding box center [58, 74] width 61 height 13
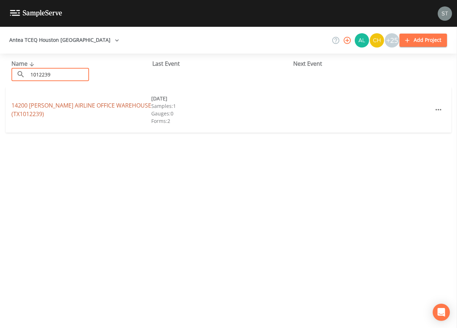
type input "1012239"
click at [80, 106] on link "14200 [PERSON_NAME] AIRLINE OFFICE [GEOGRAPHIC_DATA] (TX1012239)" at bounding box center [81, 110] width 140 height 16
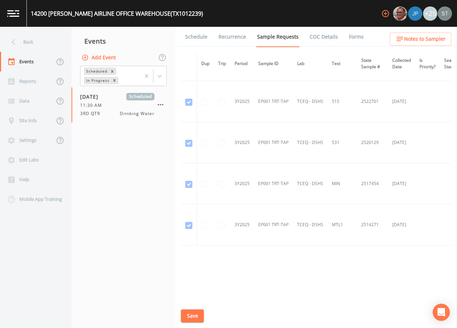
scroll to position [544, 0]
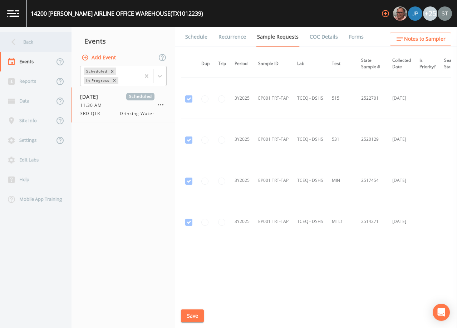
click at [29, 44] on div "Back" at bounding box center [32, 42] width 64 height 20
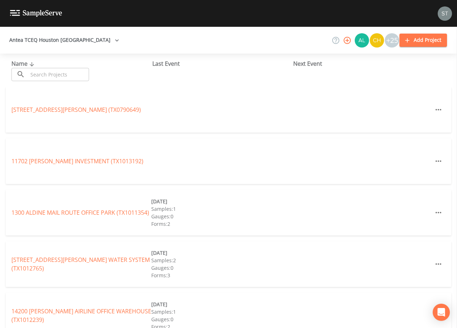
drag, startPoint x: 55, startPoint y: 73, endPoint x: 58, endPoint y: 67, distance: 6.9
click at [57, 70] on input "text" at bounding box center [58, 74] width 61 height 13
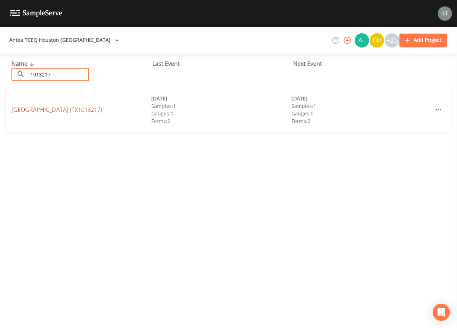
type input "1013217"
click at [95, 111] on link "[GEOGRAPHIC_DATA] (TX1013217)" at bounding box center [56, 110] width 91 height 8
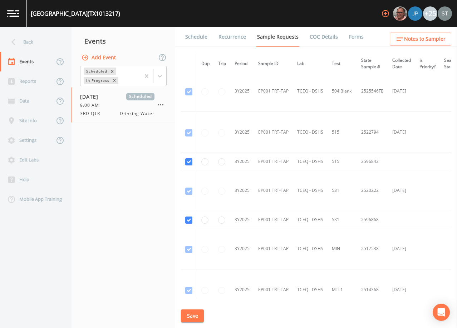
scroll to position [547, 0]
click at [202, 37] on link "Schedule" at bounding box center [196, 37] width 24 height 20
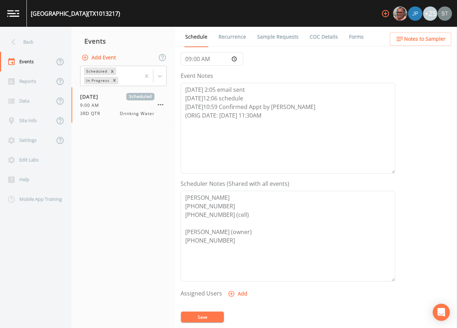
scroll to position [107, 0]
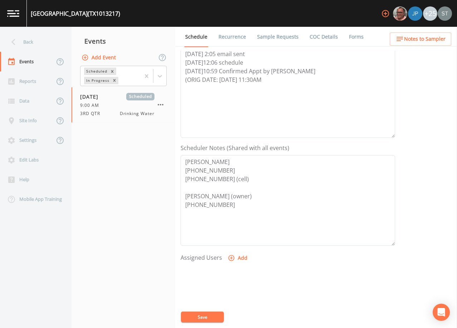
click at [423, 39] on span "Notes to Sampler" at bounding box center [424, 39] width 41 height 9
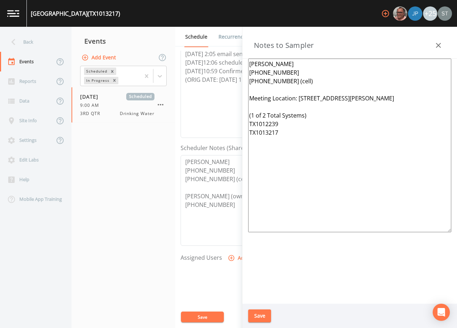
click at [438, 49] on icon "button" at bounding box center [438, 45] width 9 height 9
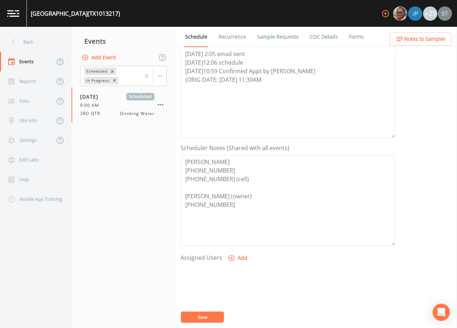
click at [273, 34] on link "Sample Requests" at bounding box center [278, 37] width 44 height 20
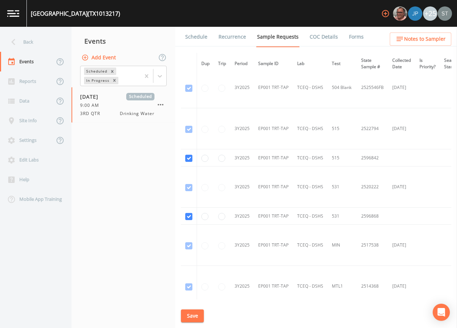
scroll to position [572, 0]
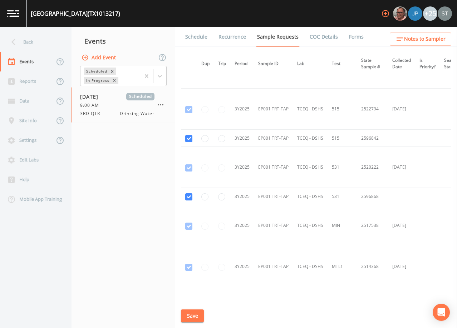
click at [21, 40] on div "Back" at bounding box center [32, 42] width 64 height 20
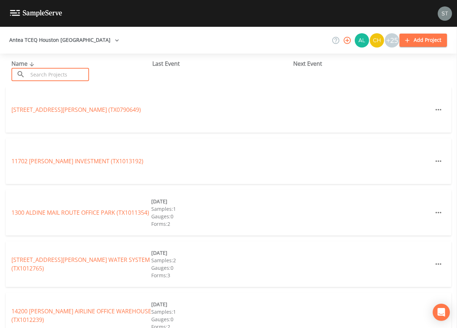
click at [54, 72] on input "text" at bounding box center [58, 74] width 61 height 13
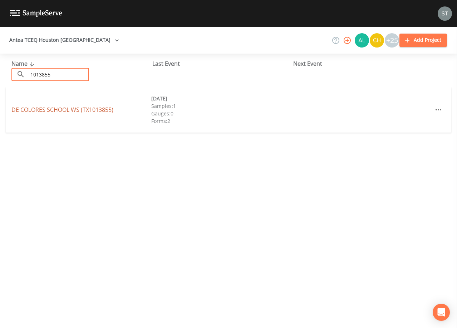
type input "1013855"
click at [76, 108] on link "DE COLORES SCHOOL WS (TX1013855)" at bounding box center [62, 110] width 102 height 8
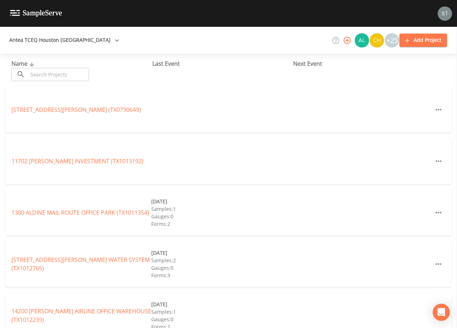
click at [55, 72] on input "text" at bounding box center [58, 74] width 61 height 13
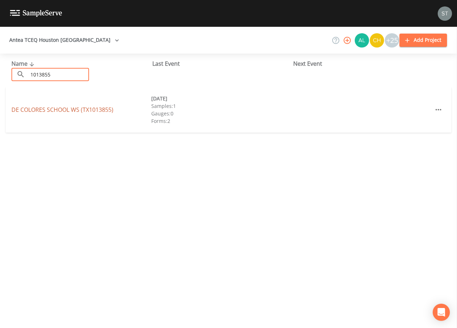
type input "1013855"
click at [82, 108] on link "DE COLORES SCHOOL WS (TX1013855)" at bounding box center [62, 110] width 102 height 8
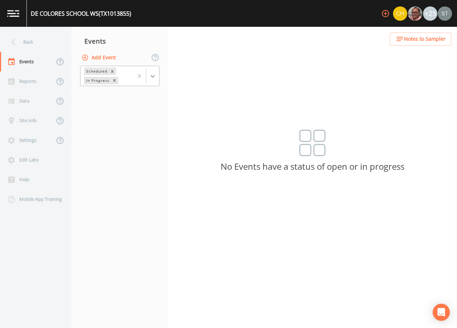
drag, startPoint x: 157, startPoint y: 75, endPoint x: 150, endPoint y: 82, distance: 9.4
click at [157, 75] on div at bounding box center [152, 76] width 13 height 13
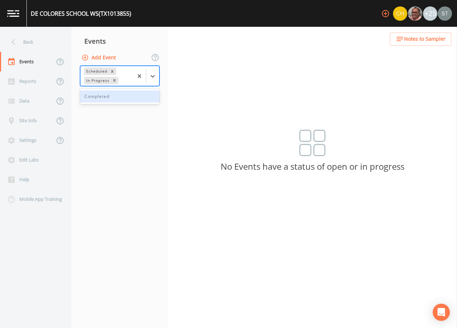
click at [142, 95] on div "Completed" at bounding box center [119, 96] width 79 height 12
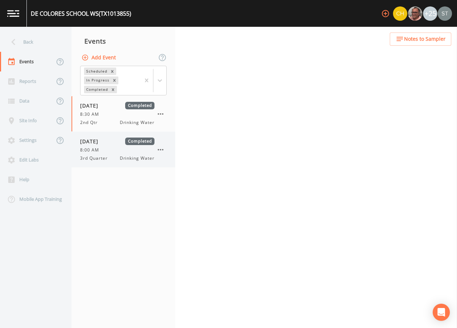
click at [116, 152] on div "8:00 AM" at bounding box center [117, 150] width 74 height 6
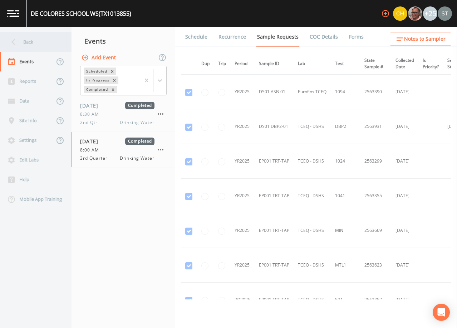
click at [28, 41] on div "Back" at bounding box center [32, 42] width 64 height 20
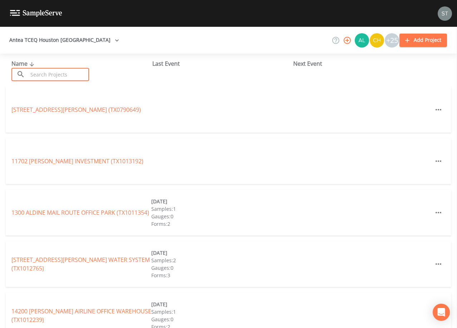
click at [56, 68] on input "text" at bounding box center [58, 74] width 61 height 13
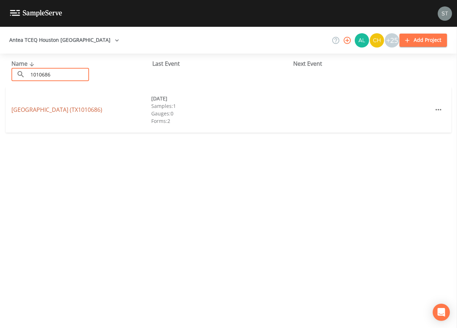
type input "1010686"
click at [97, 109] on link "[GEOGRAPHIC_DATA] (TX1010686)" at bounding box center [56, 110] width 91 height 8
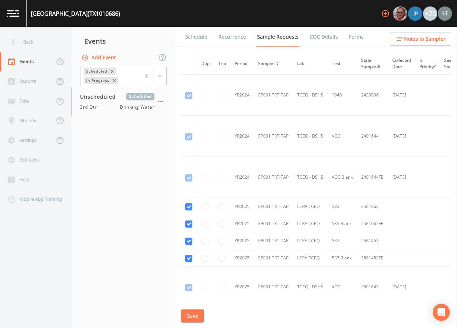
click at [198, 39] on link "Schedule" at bounding box center [196, 37] width 24 height 20
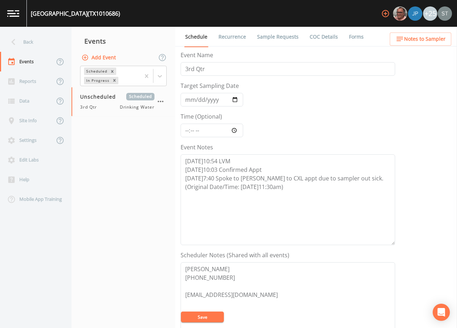
click at [279, 39] on link "Sample Requests" at bounding box center [278, 37] width 44 height 20
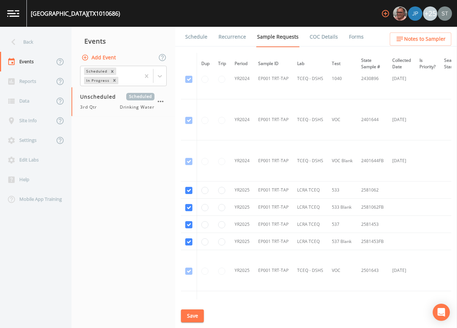
scroll to position [3, 0]
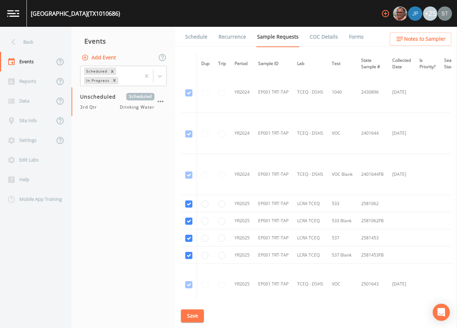
click at [31, 44] on div "Back" at bounding box center [32, 42] width 64 height 20
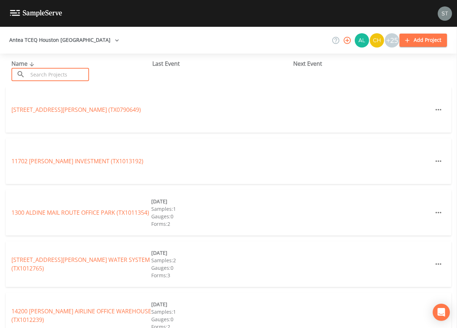
click at [79, 74] on input "text" at bounding box center [58, 74] width 61 height 13
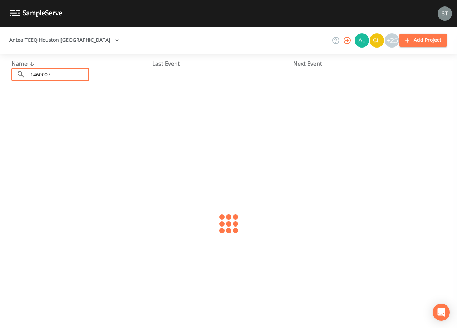
type input "1460007"
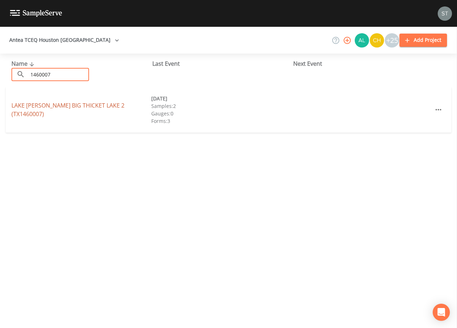
click at [64, 109] on link "LAKE [PERSON_NAME] [GEOGRAPHIC_DATA] (TX1460007)" at bounding box center [67, 110] width 113 height 16
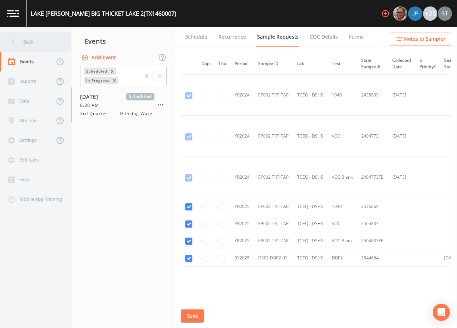
click at [35, 39] on div "Back" at bounding box center [32, 42] width 64 height 20
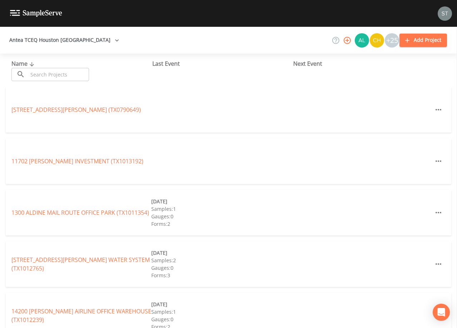
click at [81, 73] on input "text" at bounding box center [58, 74] width 61 height 13
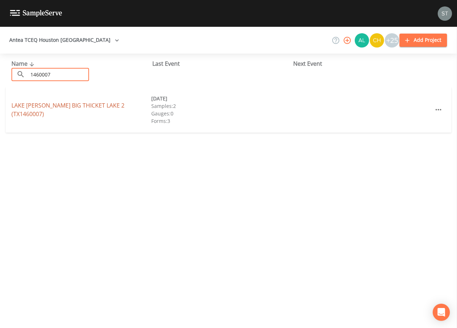
type input "1460007"
click at [124, 107] on link "LAKE [PERSON_NAME] [GEOGRAPHIC_DATA] (TX1460007)" at bounding box center [67, 110] width 113 height 16
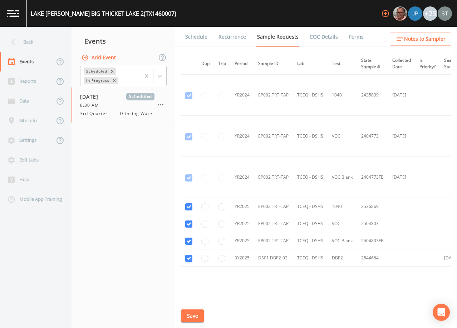
click at [193, 36] on link "Schedule" at bounding box center [196, 37] width 24 height 20
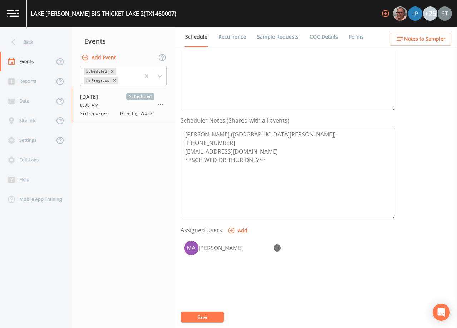
scroll to position [143, 0]
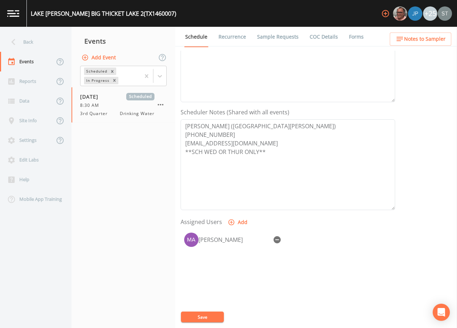
click at [350, 37] on link "Forms" at bounding box center [356, 37] width 17 height 20
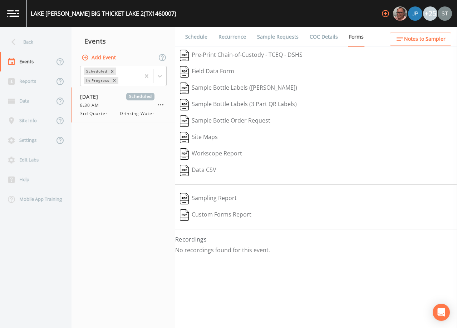
click at [198, 39] on link "Schedule" at bounding box center [196, 37] width 24 height 20
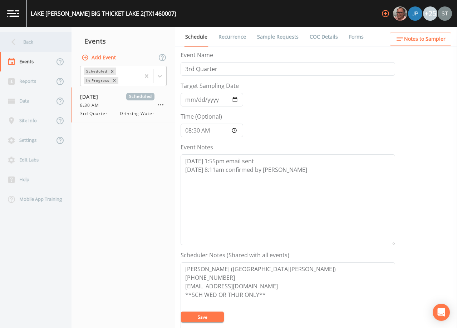
click at [31, 43] on div "Back" at bounding box center [32, 42] width 64 height 20
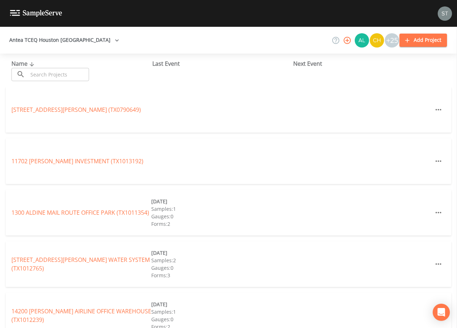
click at [77, 73] on input "text" at bounding box center [58, 74] width 61 height 13
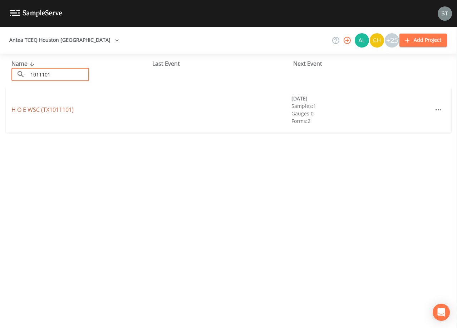
type input "1011101"
click at [64, 110] on link "H O E WSC (TX1011101)" at bounding box center [42, 110] width 62 height 8
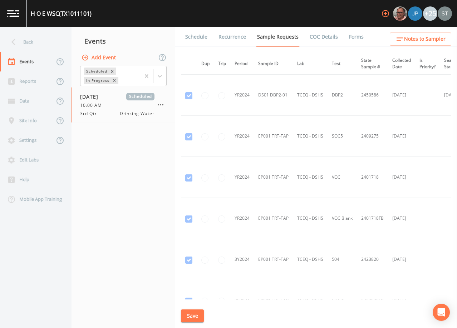
click at [203, 40] on link "Schedule" at bounding box center [196, 37] width 24 height 20
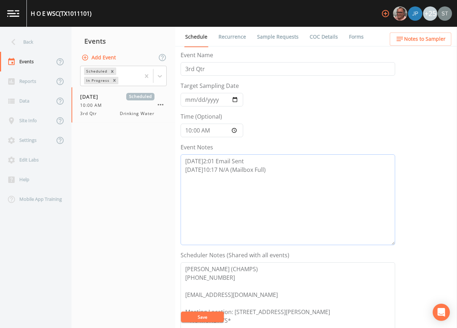
click at [298, 175] on textarea "[DATE]2:01 Email Sent [DATE]10:17 N/A (Mailbox Full)" at bounding box center [288, 199] width 215 height 91
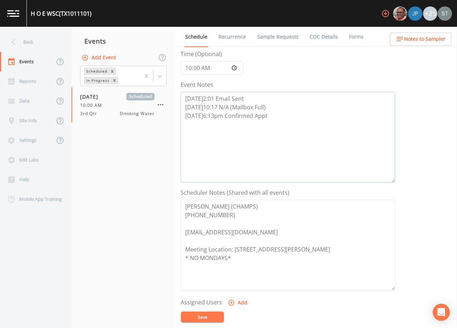
scroll to position [107, 0]
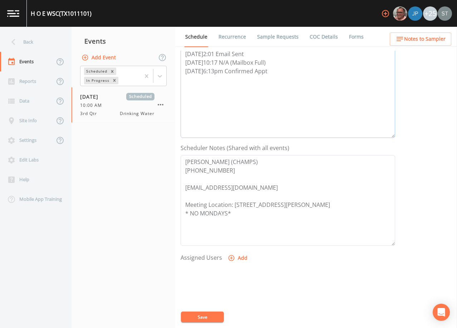
type textarea "[DATE]2:01 Email Sent [DATE]10:17 N/A (Mailbox Full) [DATE]6:13pm Confirmed Appt"
click at [240, 260] on button "Add" at bounding box center [238, 258] width 24 height 13
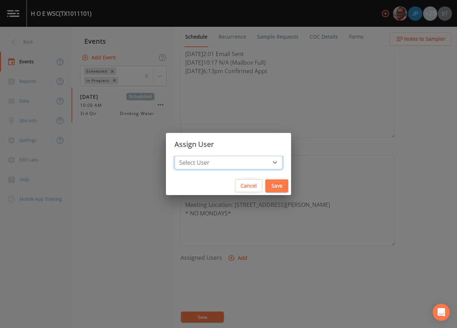
click at [229, 163] on select "Select User [PERSON_NAME] [PERSON_NAME] [PERSON_NAME] [PERSON_NAME] [PERSON_NAM…" at bounding box center [229, 163] width 108 height 14
select select "7dc39629-d690-4ad7-981f-00477f03d06a"
click at [191, 156] on select "Select User [PERSON_NAME] [PERSON_NAME] [PERSON_NAME] [PERSON_NAME] [PERSON_NAM…" at bounding box center [229, 163] width 108 height 14
click at [265, 184] on button "Save" at bounding box center [276, 186] width 23 height 13
select select
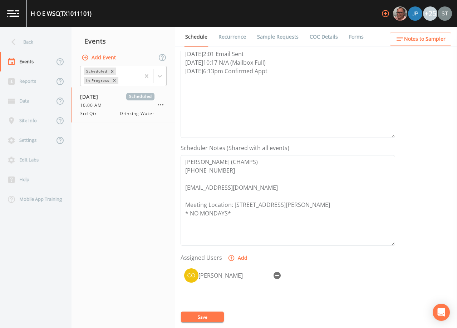
click at [216, 317] on button "Save" at bounding box center [202, 317] width 43 height 11
click at [420, 41] on span "Notes to Sampler" at bounding box center [424, 39] width 41 height 9
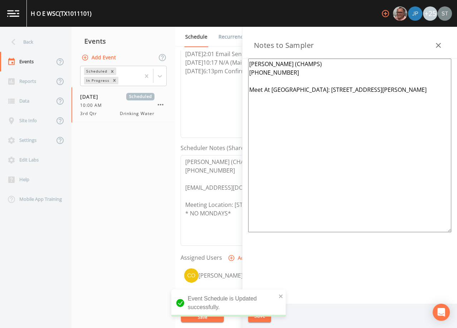
drag, startPoint x: 435, startPoint y: 92, endPoint x: 307, endPoint y: 88, distance: 128.4
click at [307, 88] on textarea "[PERSON_NAME] (CHAMPS) [PHONE_NUMBER] Meet At [GEOGRAPHIC_DATA]: [STREET_ADDRES…" at bounding box center [349, 146] width 203 height 174
type textarea "[PERSON_NAME] (CHAMPS) [PHONE_NUMBER] Meet At [GEOGRAPHIC_DATA]: [STREET_ADDRES…"
click at [263, 317] on button "Save" at bounding box center [259, 316] width 23 height 13
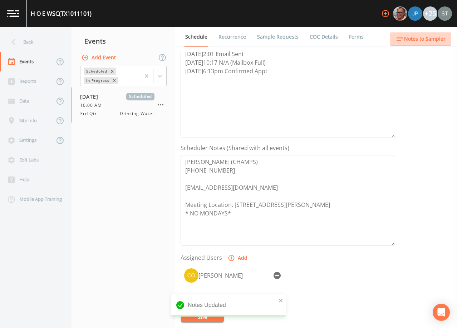
click at [442, 42] on span "Notes to Sampler" at bounding box center [424, 39] width 41 height 9
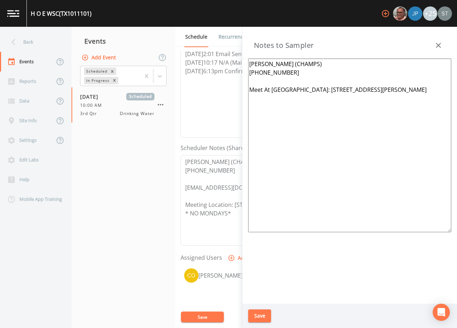
click at [433, 47] on button "button" at bounding box center [438, 45] width 14 height 14
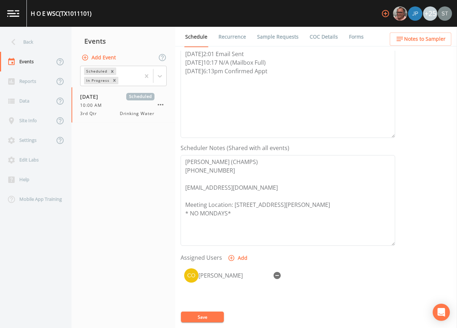
click at [436, 41] on span "Notes to Sampler" at bounding box center [424, 39] width 41 height 9
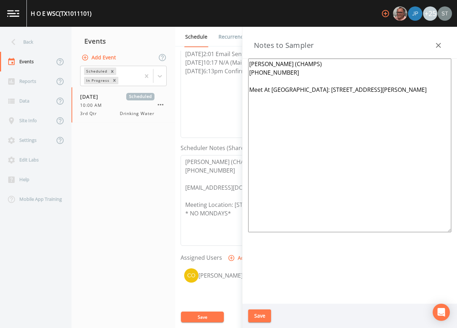
click at [442, 40] on button "button" at bounding box center [438, 45] width 14 height 14
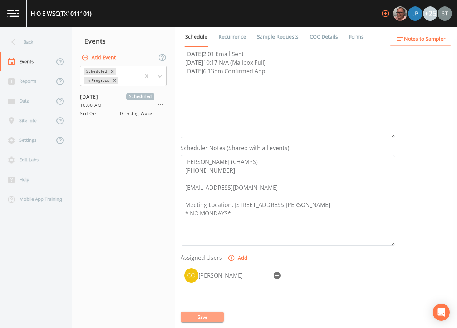
click at [215, 314] on button "Save" at bounding box center [202, 317] width 43 height 11
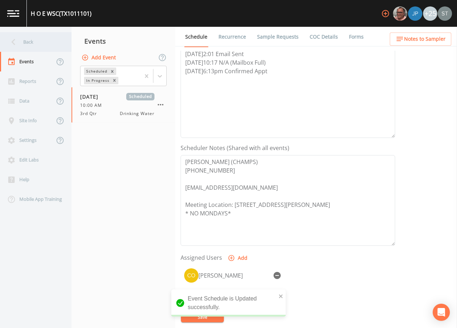
click at [31, 44] on div "Back" at bounding box center [32, 42] width 64 height 20
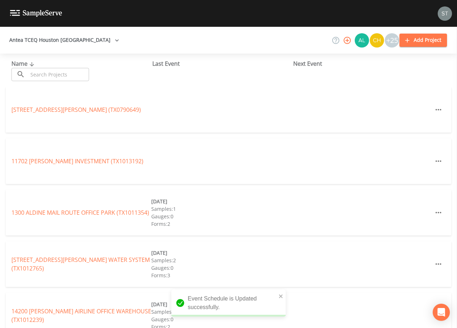
click at [52, 69] on input "text" at bounding box center [58, 74] width 61 height 13
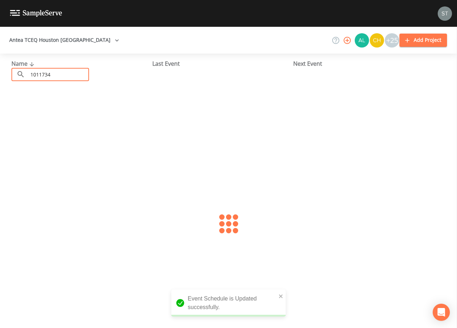
type input "1011734"
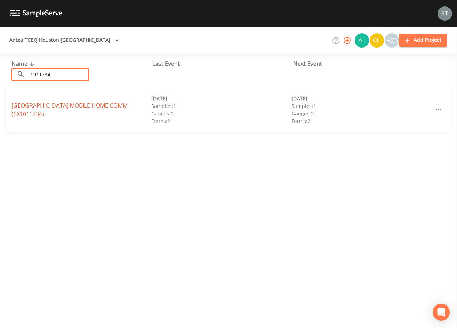
click at [83, 104] on link "[GEOGRAPHIC_DATA] MOBILE HOME COMM (TX1011734)" at bounding box center [69, 110] width 116 height 16
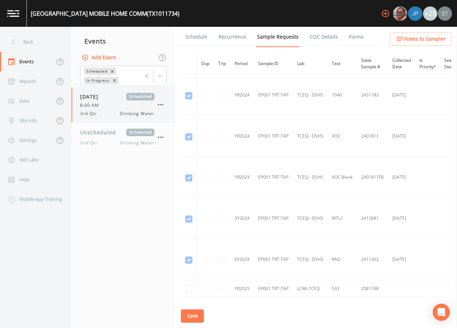
click at [120, 97] on div "[DATE] Scheduled" at bounding box center [117, 97] width 74 height 8
click at [194, 35] on link "Schedule" at bounding box center [196, 37] width 24 height 20
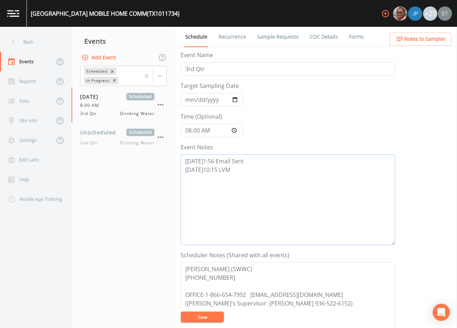
click at [255, 169] on textarea "[DATE]1:56 Email Sent [DATE]10:15 LVM" at bounding box center [288, 199] width 215 height 91
type textarea "[DATE]1:56 Email Sent [DATE]10:15 LVM [DATE]8:29 LVM"
click at [213, 316] on button "Save" at bounding box center [202, 317] width 43 height 11
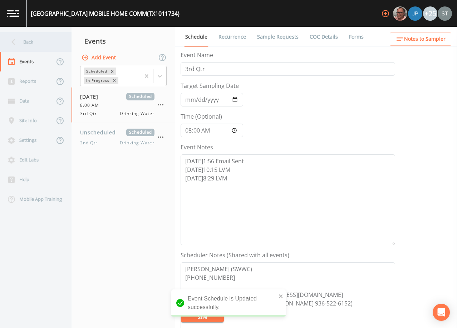
click at [21, 45] on div "Back" at bounding box center [32, 42] width 64 height 20
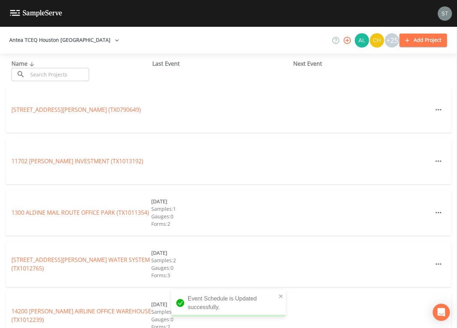
click at [60, 72] on input "text" at bounding box center [58, 74] width 61 height 13
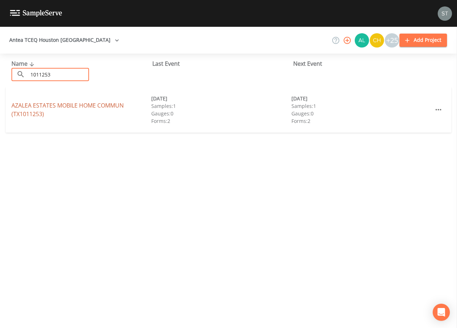
type input "1011253"
click at [64, 105] on link "AZALEA ESTATES MOBILE HOME COMMUN (TX1011253)" at bounding box center [67, 110] width 112 height 16
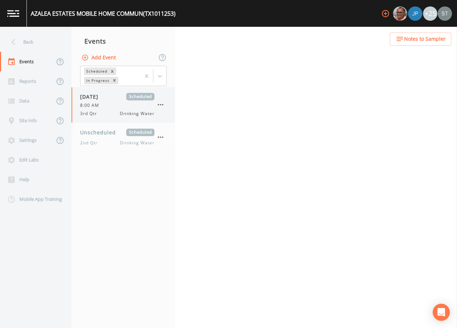
click at [98, 107] on span "8:00 AM" at bounding box center [91, 105] width 23 height 6
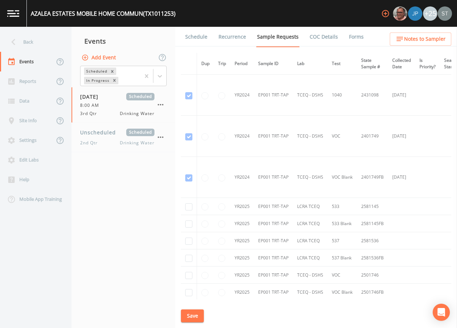
click at [196, 38] on link "Schedule" at bounding box center [196, 37] width 24 height 20
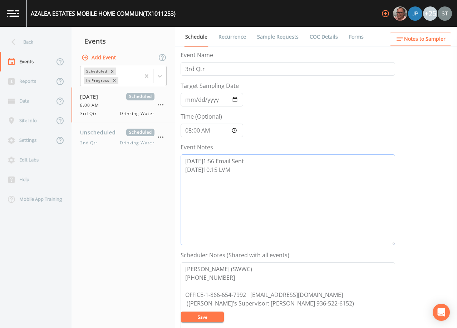
click at [243, 169] on textarea "[DATE]1:56 Email Sent [DATE]10:15 LVM" at bounding box center [288, 199] width 215 height 91
type textarea "[DATE]1:56 Email Sent [DATE]10:15 LVM [DATE]8:29 LVM"
click at [212, 316] on button "Save" at bounding box center [202, 317] width 43 height 11
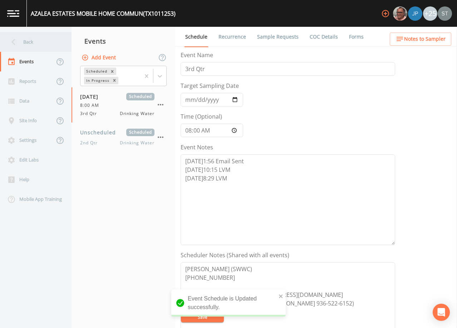
click at [41, 41] on div "Back" at bounding box center [32, 42] width 64 height 20
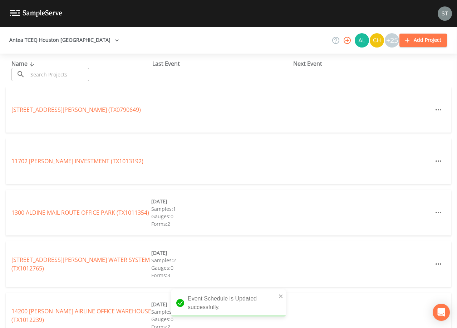
click at [58, 72] on input "text" at bounding box center [58, 74] width 61 height 13
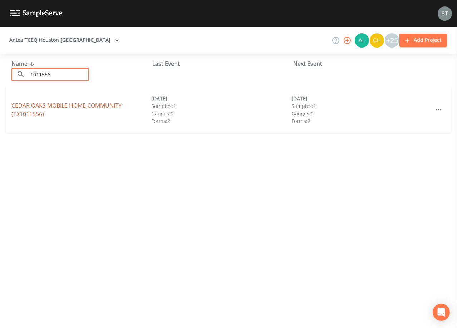
type input "1011556"
click at [78, 104] on link "[GEOGRAPHIC_DATA] HOME COMMUNITY (TX1011556)" at bounding box center [66, 110] width 110 height 16
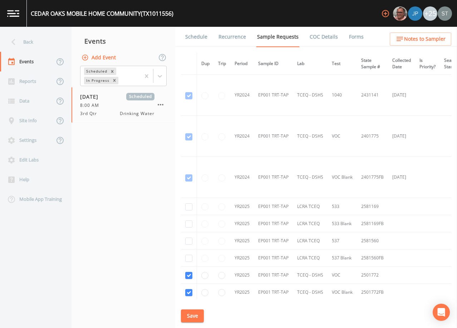
click at [198, 38] on link "Schedule" at bounding box center [196, 37] width 24 height 20
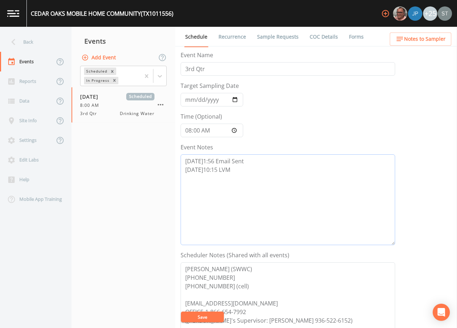
click at [251, 170] on textarea "[DATE]1:56 Email Sent [DATE]10:15 LVM" at bounding box center [288, 199] width 215 height 91
type textarea "[DATE]1:56 Email Sent [DATE]10:15 LVM [DATE]8:29 LVM"
click at [215, 317] on button "Save" at bounding box center [202, 317] width 43 height 11
click at [230, 38] on link "Recurrence" at bounding box center [232, 37] width 30 height 20
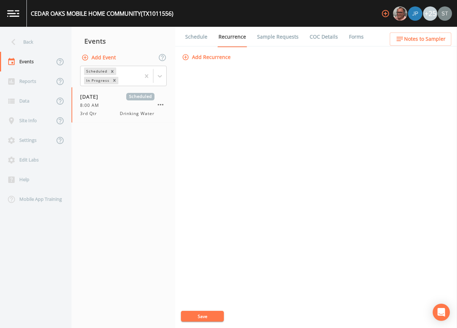
click at [200, 38] on link "Schedule" at bounding box center [196, 37] width 24 height 20
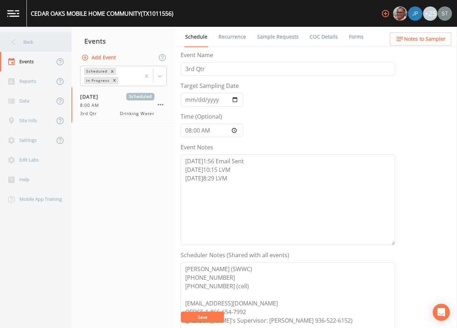
click at [22, 43] on div "Back" at bounding box center [32, 42] width 64 height 20
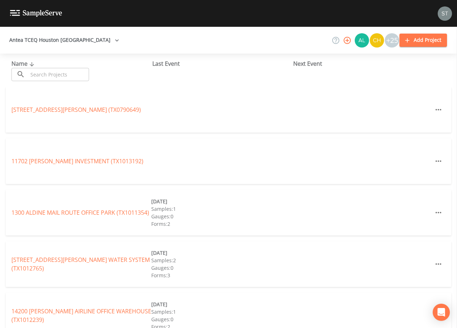
click at [82, 73] on input "text" at bounding box center [58, 74] width 61 height 13
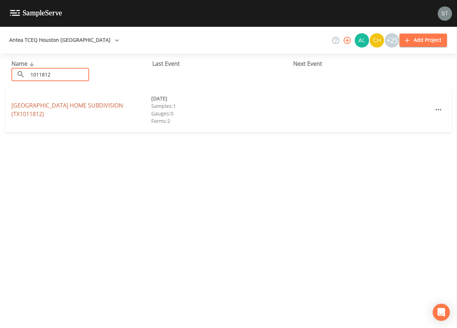
type input "1011812"
click at [83, 107] on link "[GEOGRAPHIC_DATA] (TX1011812)" at bounding box center [67, 110] width 112 height 16
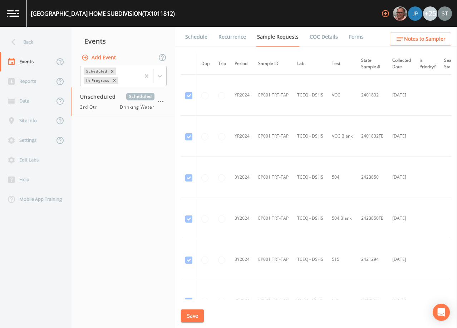
click at [196, 33] on link "Schedule" at bounding box center [196, 37] width 24 height 20
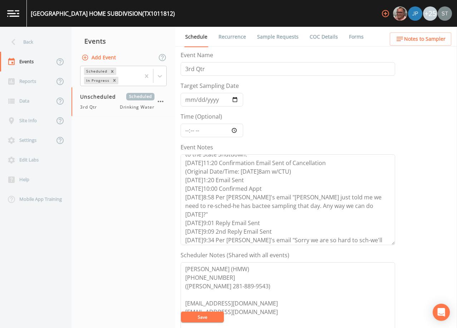
scroll to position [34, 0]
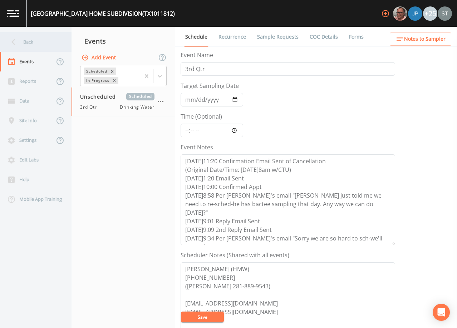
click at [35, 43] on div "Back" at bounding box center [32, 42] width 64 height 20
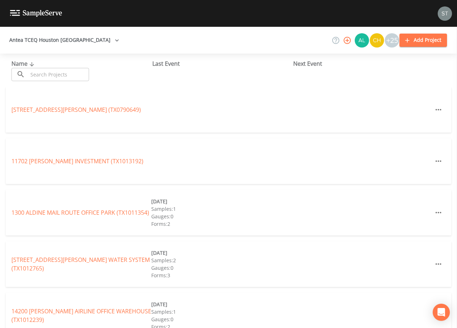
click at [75, 74] on input "text" at bounding box center [58, 74] width 61 height 13
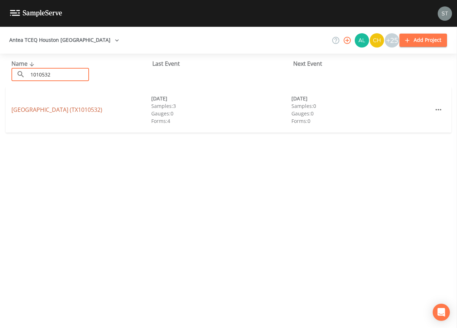
type input "1010532"
click at [35, 108] on link "[GEOGRAPHIC_DATA] (TX1010532)" at bounding box center [56, 110] width 91 height 8
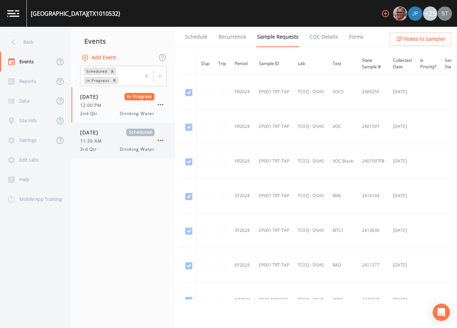
click at [117, 148] on div "3rd Qtr Drinking Water" at bounding box center [117, 149] width 74 height 6
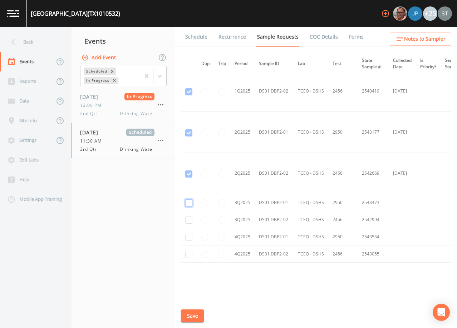
click at [190, 201] on input "checkbox" at bounding box center [188, 203] width 7 height 7
checkbox input "true"
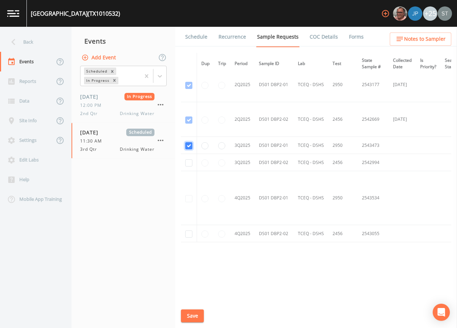
scroll to position [856, 0]
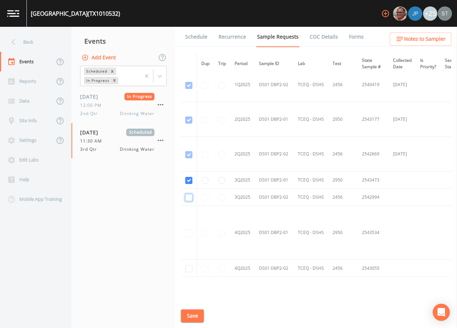
click at [189, 199] on input "checkbox" at bounding box center [188, 197] width 7 height 7
checkbox input "true"
click at [197, 314] on button "Save" at bounding box center [192, 316] width 23 height 13
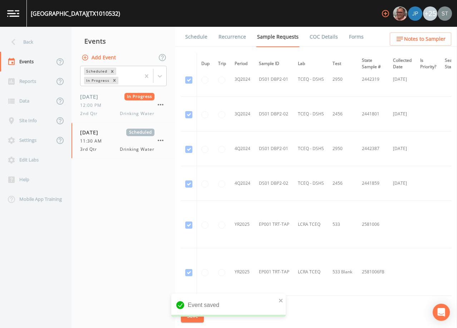
scroll to position [356, 0]
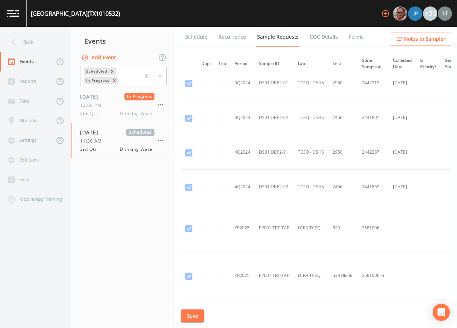
click at [195, 36] on link "Schedule" at bounding box center [196, 37] width 24 height 20
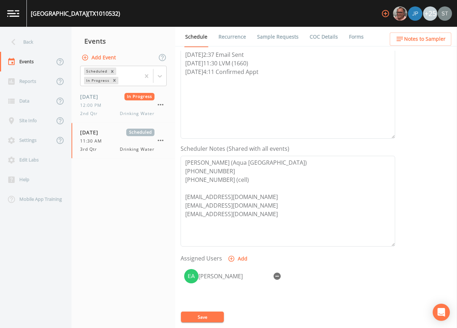
scroll to position [143, 0]
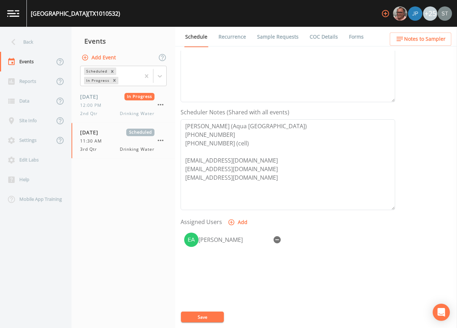
click at [269, 39] on link "Sample Requests" at bounding box center [278, 37] width 44 height 20
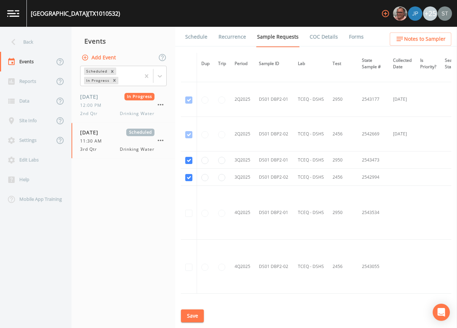
scroll to position [892, 0]
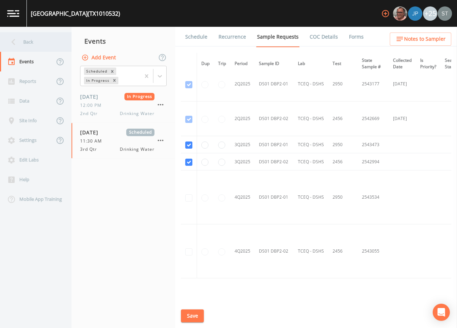
click at [34, 43] on div "Back" at bounding box center [32, 42] width 64 height 20
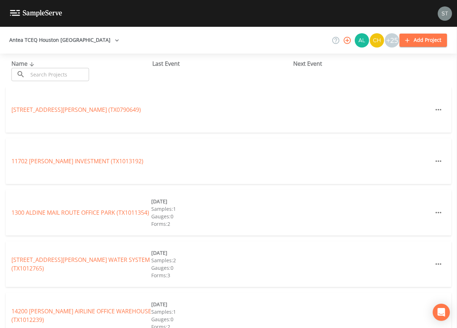
click at [59, 75] on input "text" at bounding box center [58, 74] width 61 height 13
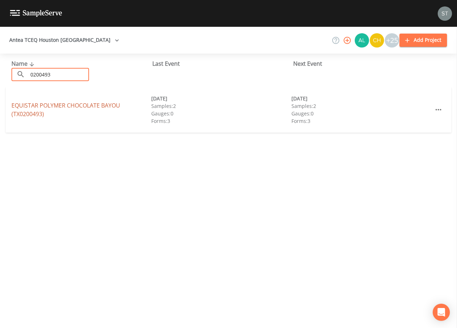
type input "0200493"
click at [65, 106] on link "EQUISTAR POLYMER CHOCOLATE BAYOU (TX0200493)" at bounding box center [65, 110] width 109 height 16
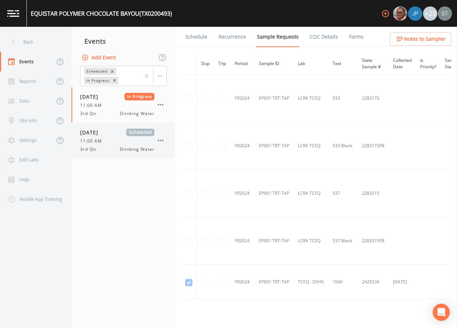
click at [91, 151] on span "3rd Qtr" at bounding box center [90, 149] width 21 height 6
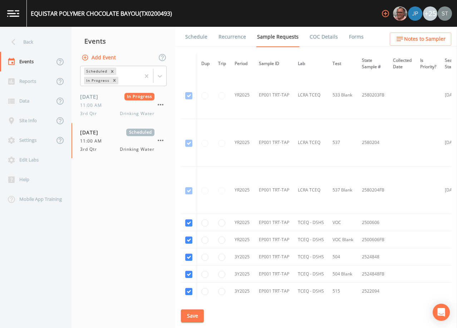
scroll to position [361, 0]
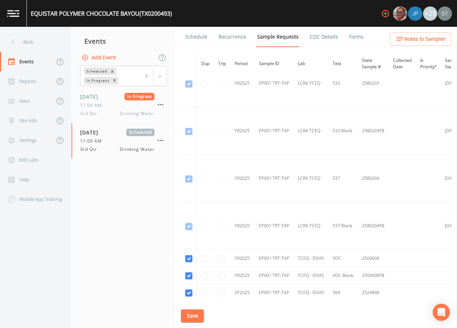
click at [438, 38] on span "Notes to Sampler" at bounding box center [424, 39] width 41 height 9
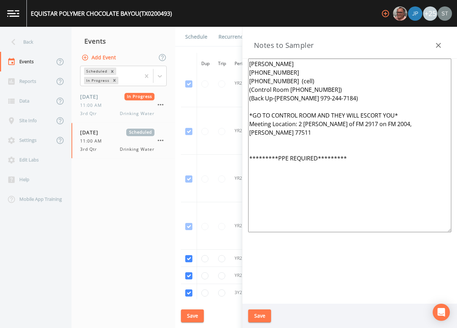
click at [379, 151] on textarea "[PERSON_NAME] [PHONE_NUMBER] [PHONE_NUMBER] (cell) (Control Room [PHONE_NUMBER]…" at bounding box center [349, 146] width 203 height 174
type textarea "[PERSON_NAME] [PHONE_NUMBER] [PHONE_NUMBER] (cell) (Control Room [PHONE_NUMBER]…"
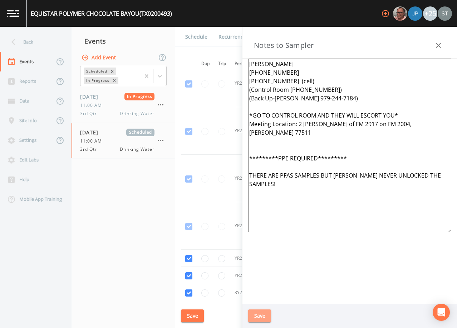
click at [256, 315] on button "Save" at bounding box center [259, 316] width 23 height 13
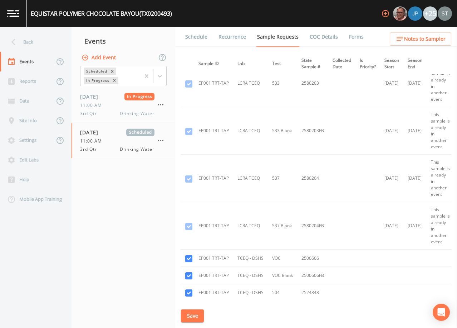
scroll to position [361, 75]
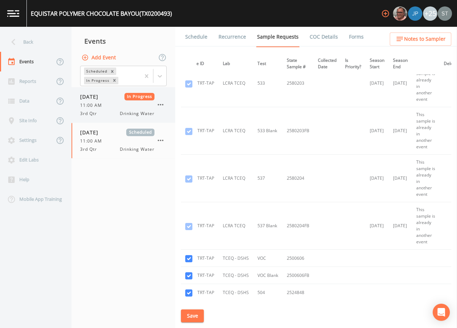
click at [111, 108] on div "11:00 AM" at bounding box center [117, 105] width 74 height 6
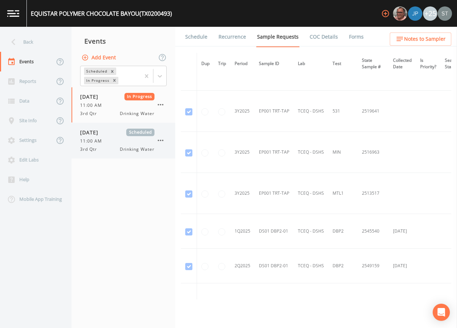
scroll to position [787, 0]
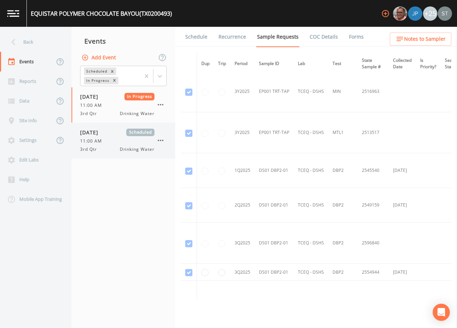
click at [106, 137] on div "[DATE] Scheduled 11:00 AM 3rd Qtr Drinking Water" at bounding box center [117, 141] width 74 height 24
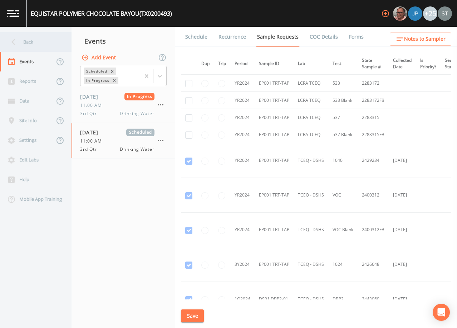
click at [38, 40] on div "Back" at bounding box center [32, 42] width 64 height 20
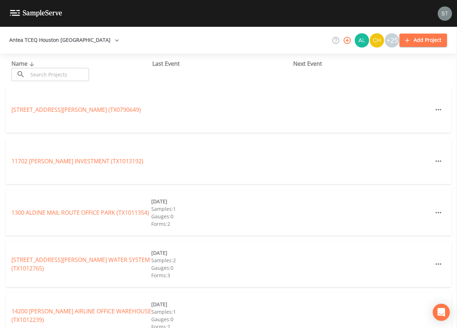
click at [61, 73] on input "text" at bounding box center [58, 74] width 61 height 13
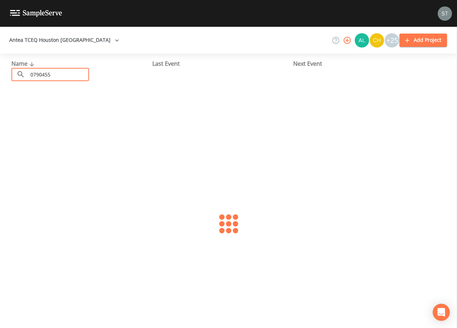
type input "0790455"
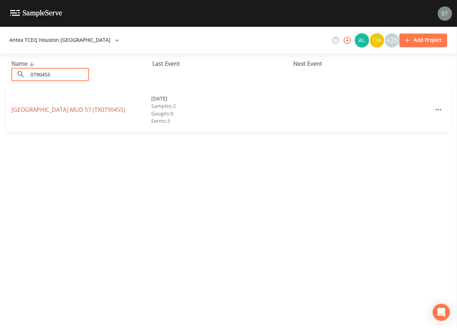
click at [78, 108] on link "[GEOGRAPHIC_DATA] 57 (TX0790455)" at bounding box center [68, 110] width 114 height 8
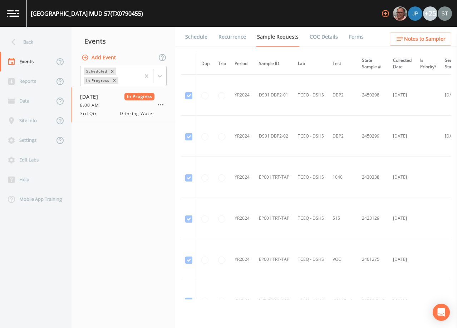
click at [196, 36] on link "Schedule" at bounding box center [196, 37] width 24 height 20
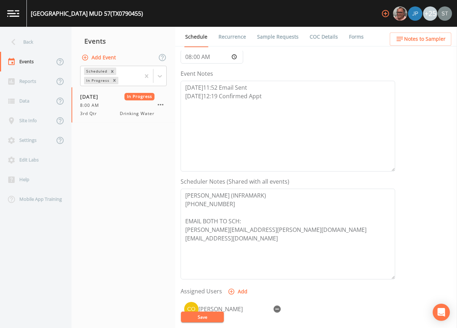
scroll to position [107, 0]
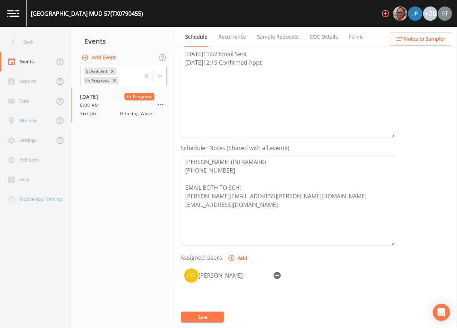
click at [353, 36] on link "Forms" at bounding box center [356, 37] width 17 height 20
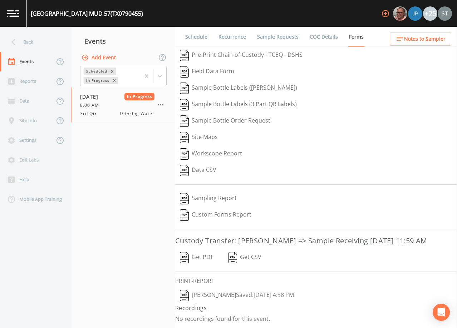
click at [283, 37] on link "Sample Requests" at bounding box center [278, 37] width 44 height 20
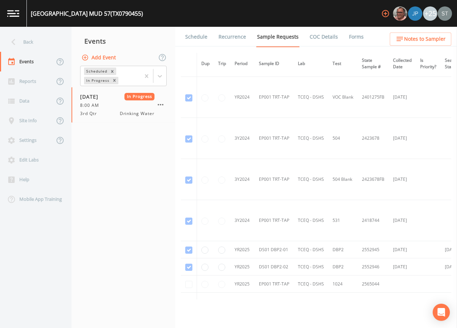
scroll to position [179, 0]
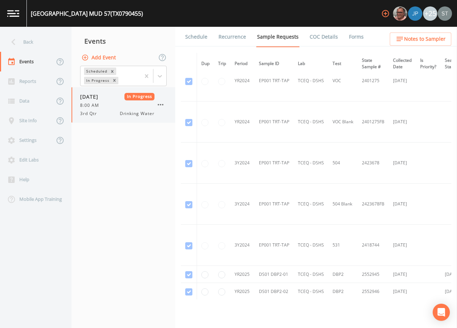
click at [119, 107] on div "8:00 AM" at bounding box center [117, 105] width 74 height 6
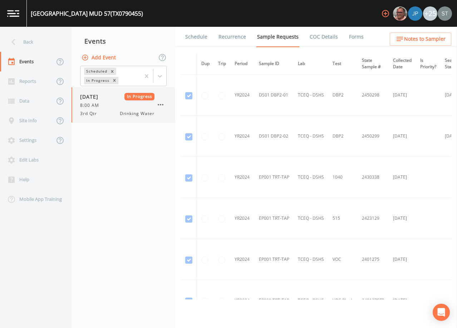
click at [159, 104] on icon "button" at bounding box center [160, 104] width 9 height 9
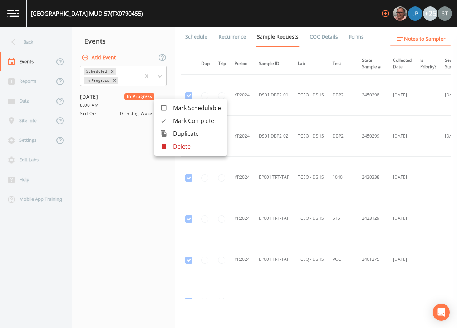
click at [198, 119] on span "Mark Complete" at bounding box center [197, 121] width 48 height 9
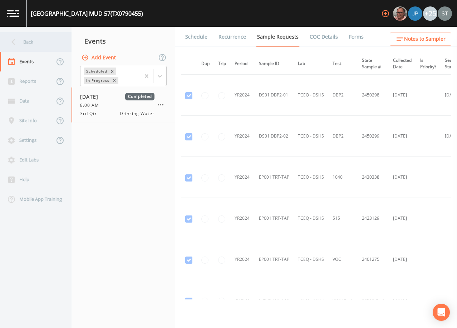
click at [39, 49] on div "Back" at bounding box center [32, 42] width 64 height 20
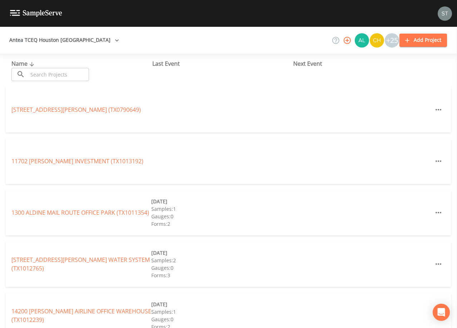
click at [65, 72] on input "text" at bounding box center [58, 74] width 61 height 13
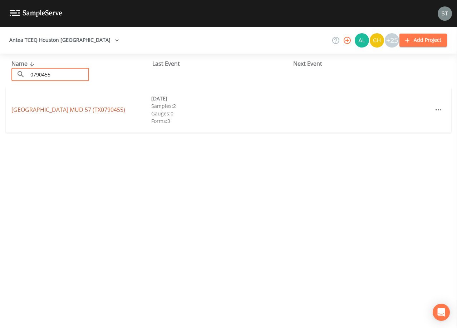
type input "0790455"
click at [106, 111] on link "[GEOGRAPHIC_DATA] 57 (TX0790455)" at bounding box center [68, 110] width 114 height 8
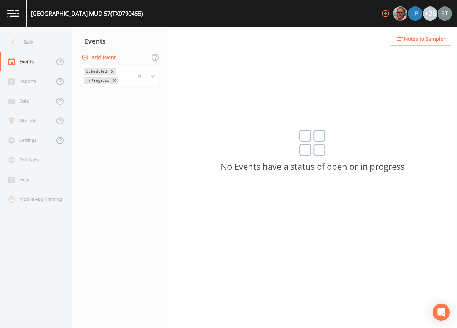
click at [106, 58] on button "Add Event" at bounding box center [99, 57] width 39 height 13
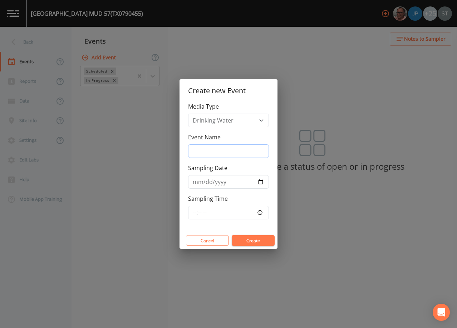
click at [217, 147] on input "Event Name" at bounding box center [228, 151] width 81 height 14
type input "3rd Qtr"
click at [191, 180] on input "Sampling Date" at bounding box center [228, 182] width 81 height 14
type input "[DATE]"
click at [261, 238] on button "Create" at bounding box center [253, 240] width 43 height 11
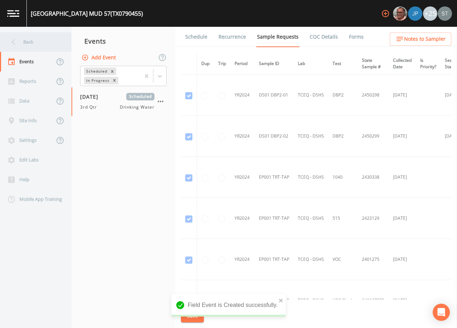
click at [39, 44] on div "Back" at bounding box center [32, 42] width 64 height 20
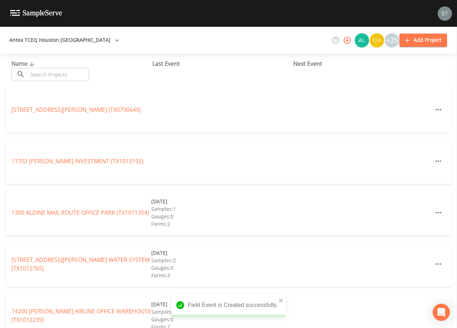
click at [58, 70] on input "text" at bounding box center [58, 74] width 61 height 13
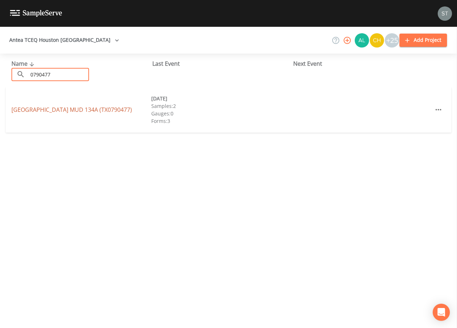
type input "0790477"
click at [82, 108] on link "[GEOGRAPHIC_DATA] (TX0790477)" at bounding box center [71, 110] width 121 height 8
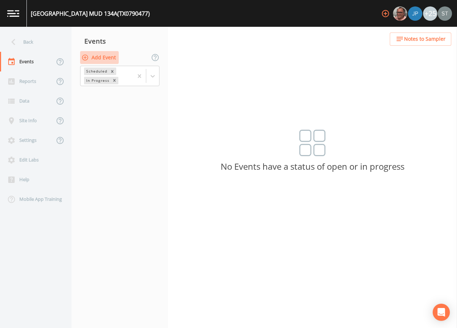
click at [104, 58] on button "Add Event" at bounding box center [99, 57] width 39 height 13
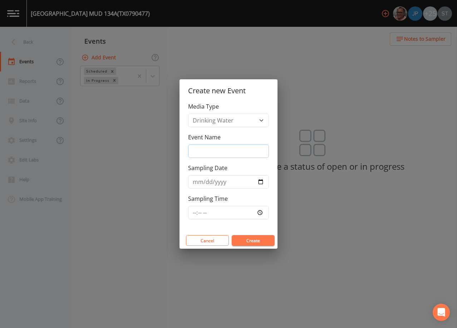
click at [213, 151] on input "Event Name" at bounding box center [228, 151] width 81 height 14
type input "3rd Qtr"
click at [195, 183] on input "Sampling Date" at bounding box center [228, 182] width 81 height 14
type input "[DATE]"
click at [265, 241] on button "Create" at bounding box center [253, 240] width 43 height 11
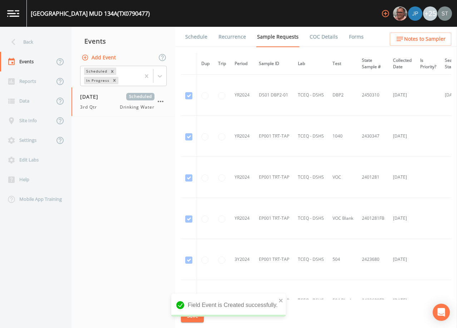
click at [200, 35] on link "Schedule" at bounding box center [196, 37] width 24 height 20
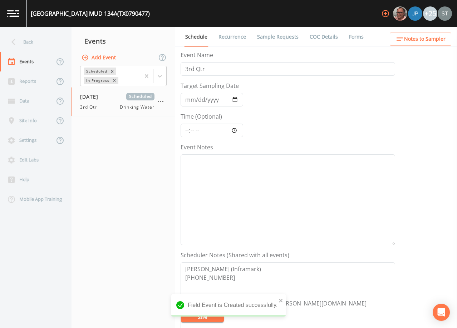
scroll to position [36, 0]
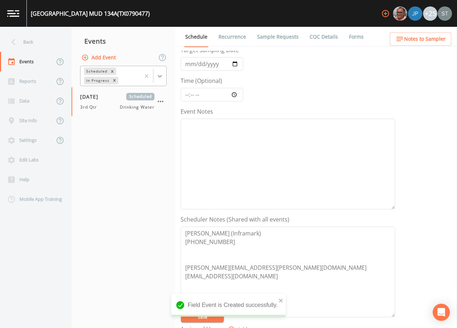
click at [163, 75] on icon at bounding box center [159, 76] width 7 height 7
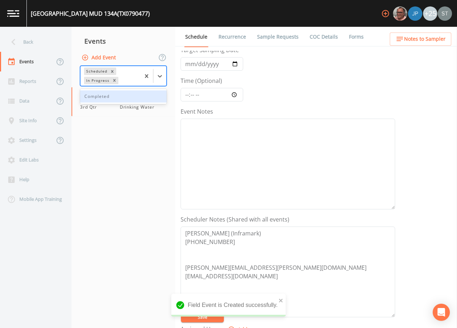
click at [129, 94] on div "Completed" at bounding box center [123, 96] width 87 height 12
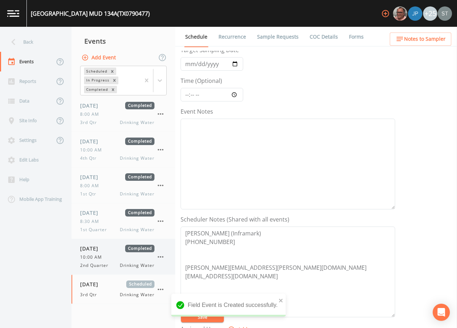
click at [111, 257] on div "10:00 AM" at bounding box center [117, 257] width 74 height 6
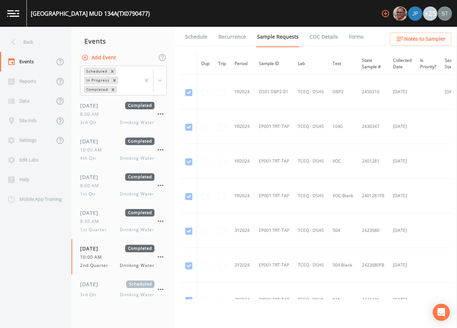
click at [198, 41] on link "Schedule" at bounding box center [196, 37] width 24 height 20
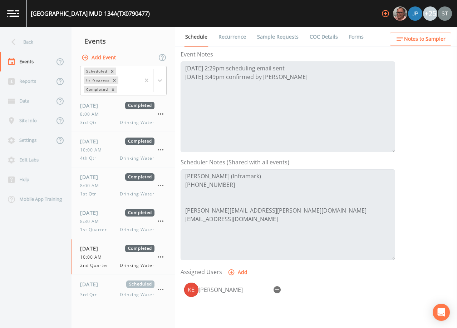
scroll to position [107, 0]
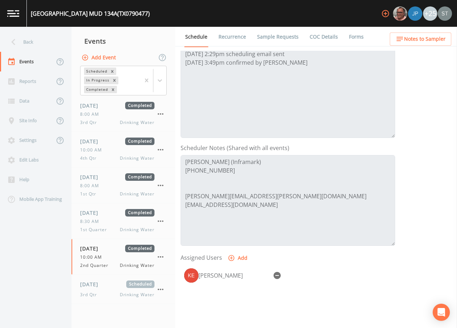
click at [432, 38] on span "Notes to Sampler" at bounding box center [424, 39] width 41 height 9
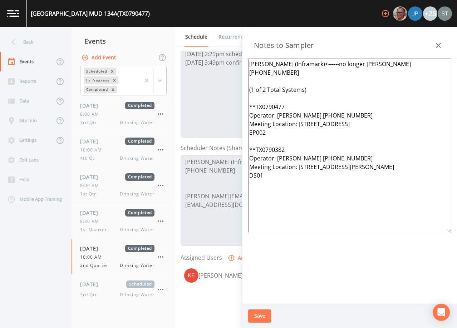
click at [435, 49] on icon "button" at bounding box center [438, 45] width 9 height 9
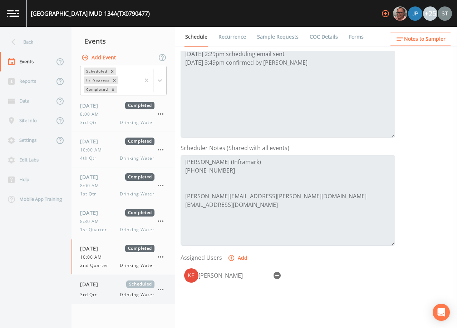
click at [99, 285] on span "[DATE]" at bounding box center [91, 285] width 23 height 8
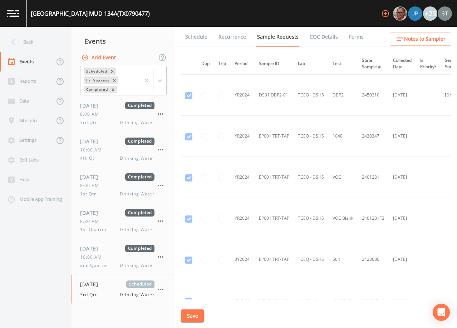
click at [193, 37] on link "Schedule" at bounding box center [196, 37] width 24 height 20
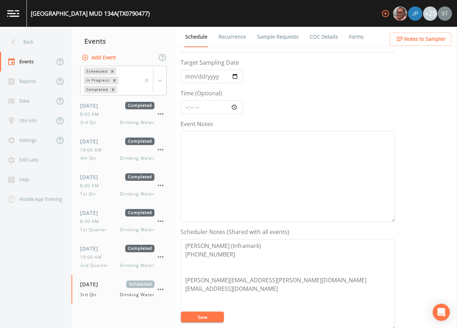
scroll to position [36, 0]
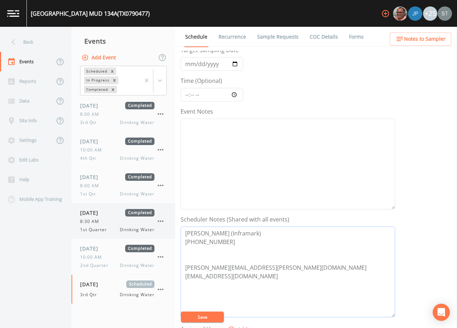
drag, startPoint x: 239, startPoint y: 234, endPoint x: 159, endPoint y: 227, distance: 79.3
click at [162, 229] on div "Back Events Reports Data Site Info Settings Edit Labs Help Mobile App Training …" at bounding box center [228, 177] width 457 height 301
drag, startPoint x: 231, startPoint y: 267, endPoint x: 185, endPoint y: 266, distance: 46.2
click at [185, 266] on textarea "[PERSON_NAME] (Inframark) [PHONE_NUMBER] [PERSON_NAME][EMAIL_ADDRESS][PERSON_NA…" at bounding box center [288, 272] width 215 height 91
drag, startPoint x: 226, startPoint y: 243, endPoint x: 197, endPoint y: 242, distance: 28.6
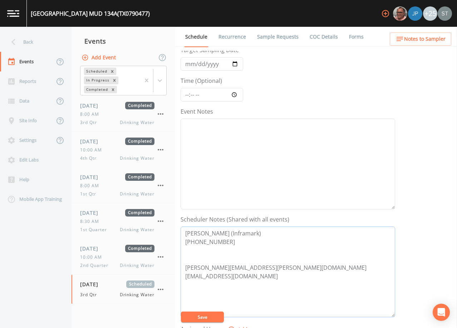
click at [197, 242] on textarea "[PERSON_NAME] (Inframark) [PHONE_NUMBER] [PERSON_NAME][EMAIL_ADDRESS][PERSON_NA…" at bounding box center [288, 272] width 215 height 91
type textarea "[PERSON_NAME] (Inframark) [PHONE_NUMBER] [PHONE_NUMBER] (cell) [PERSON_NAME][EM…"
click at [214, 314] on button "Save" at bounding box center [202, 317] width 43 height 11
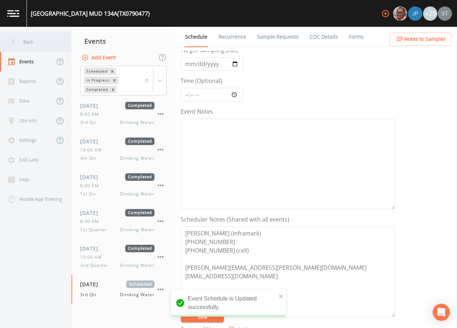
click at [36, 51] on div "Back" at bounding box center [32, 42] width 64 height 20
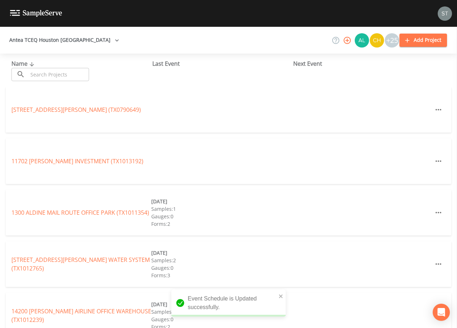
click at [60, 72] on input "text" at bounding box center [58, 74] width 61 height 13
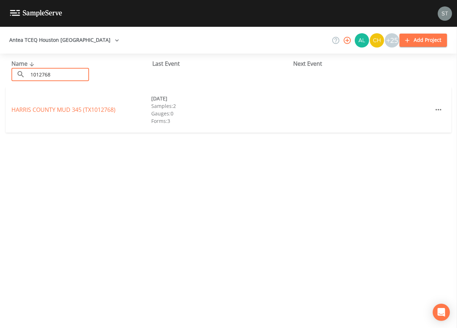
type input "1012768"
click at [81, 108] on link "[GEOGRAPHIC_DATA] 345 (TX1012768)" at bounding box center [63, 110] width 104 height 8
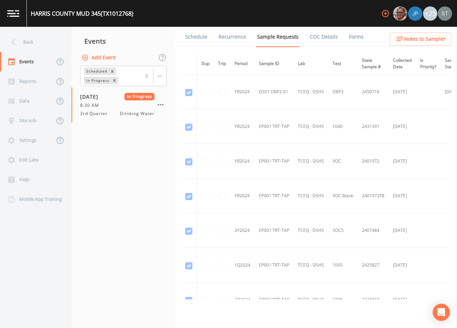
click at [197, 39] on link "Schedule" at bounding box center [196, 37] width 24 height 20
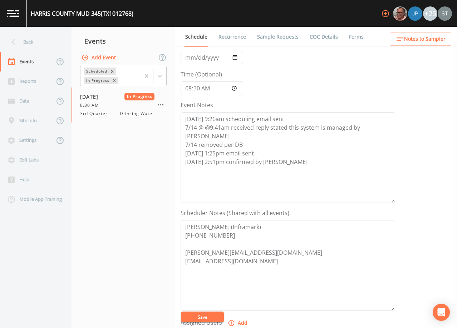
scroll to position [72, 0]
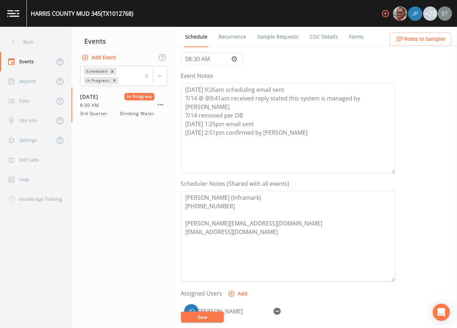
click at [354, 36] on link "Forms" at bounding box center [356, 37] width 17 height 20
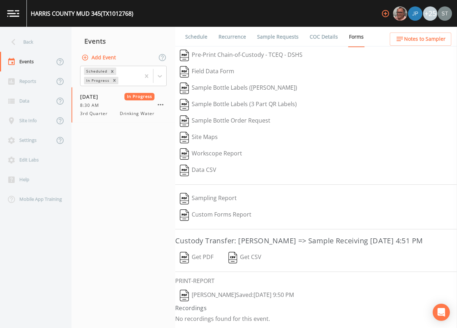
click at [316, 36] on link "COC Details" at bounding box center [324, 37] width 30 height 20
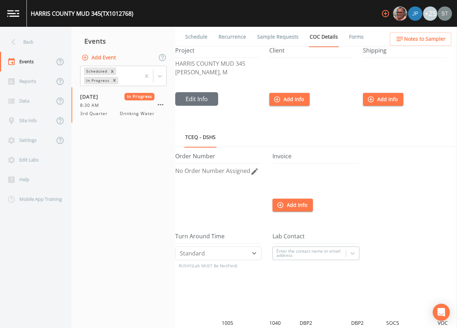
click at [275, 36] on link "Sample Requests" at bounding box center [278, 37] width 44 height 20
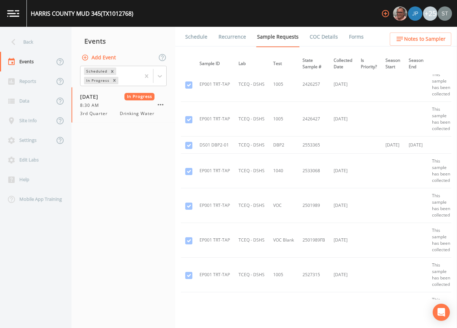
scroll to position [250, 0]
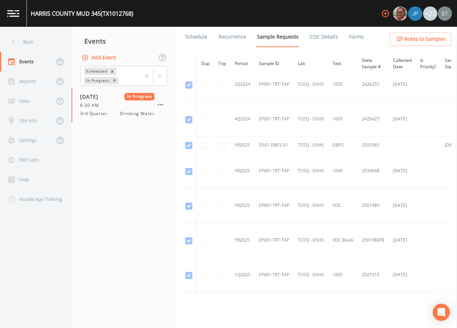
click at [352, 40] on link "Forms" at bounding box center [356, 37] width 17 height 20
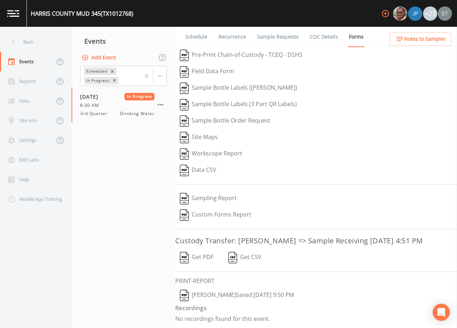
click at [237, 293] on button "[PERSON_NAME]  Saved: [DATE] 9:50 PM" at bounding box center [236, 296] width 123 height 16
click at [28, 44] on div "Back" at bounding box center [32, 42] width 64 height 20
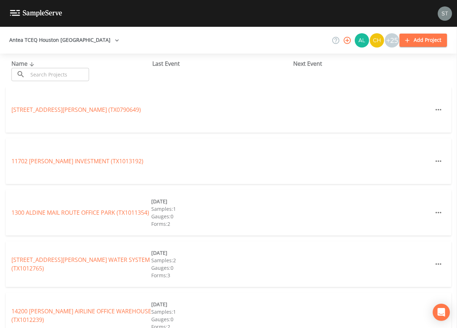
click at [62, 73] on input "text" at bounding box center [58, 74] width 61 height 13
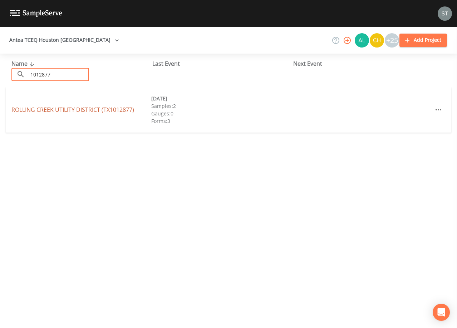
type input "1012877"
click at [74, 108] on link "[GEOGRAPHIC_DATA] (TX1012877)" at bounding box center [72, 110] width 123 height 8
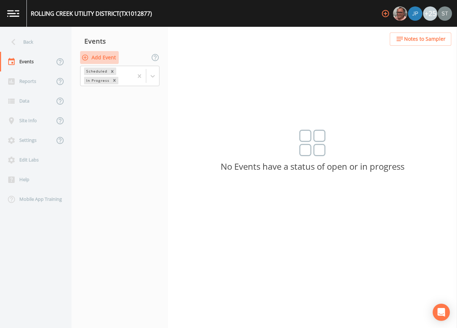
click at [102, 59] on button "Add Event" at bounding box center [99, 57] width 39 height 13
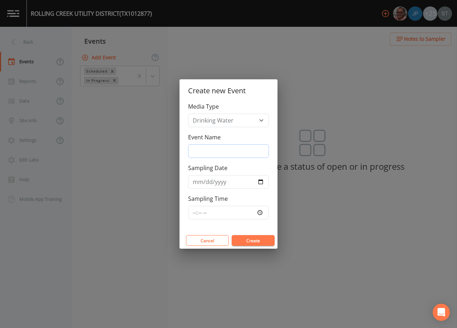
click at [212, 151] on input "Event Name" at bounding box center [228, 151] width 81 height 14
type input "3rd Qtr"
click at [198, 182] on input "Sampling Date" at bounding box center [228, 182] width 81 height 14
type input "[DATE]"
click at [262, 236] on button "Create" at bounding box center [253, 240] width 43 height 11
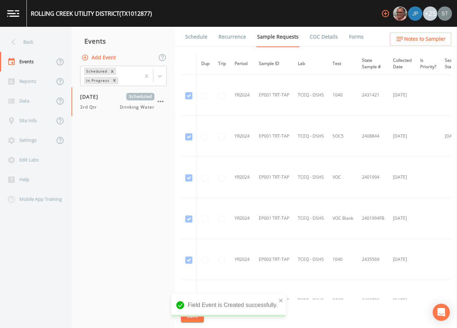
click at [195, 33] on link "Schedule" at bounding box center [196, 37] width 24 height 20
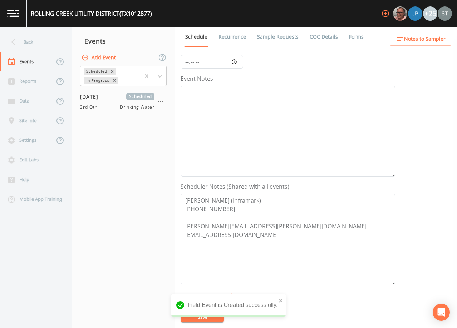
scroll to position [72, 0]
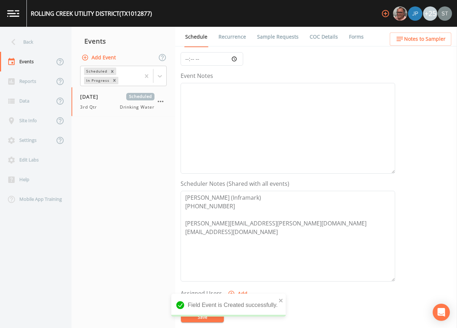
click at [437, 34] on button "Notes to Sampler" at bounding box center [421, 39] width 62 height 13
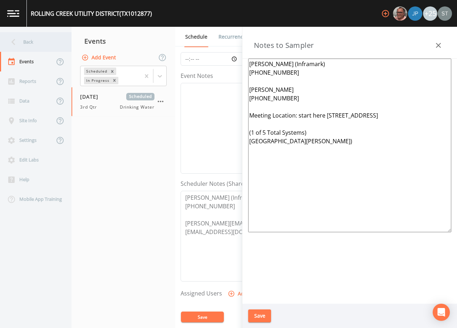
click at [44, 43] on div "Back" at bounding box center [32, 42] width 64 height 20
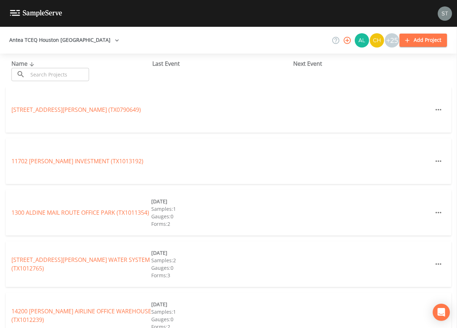
click at [61, 77] on input "text" at bounding box center [58, 74] width 61 height 13
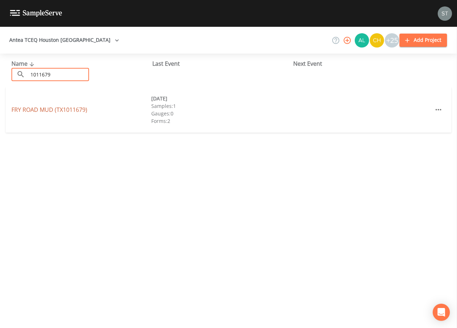
type input "1011679"
click at [70, 108] on link "[GEOGRAPHIC_DATA] (TX1011679)" at bounding box center [49, 110] width 76 height 8
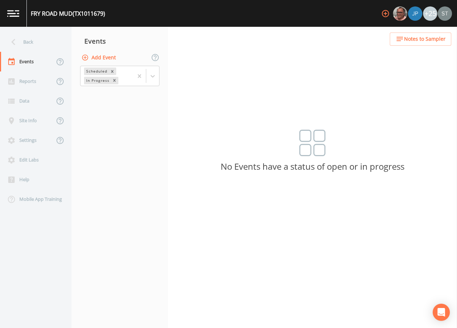
click at [107, 56] on button "Add Event" at bounding box center [99, 57] width 39 height 13
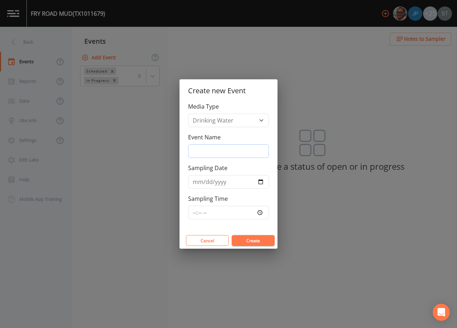
click at [218, 148] on input "Event Name" at bounding box center [228, 151] width 81 height 14
type input "3rd Qtr"
click at [197, 184] on input "Sampling Date" at bounding box center [228, 182] width 81 height 14
type input "[DATE]"
click at [257, 240] on button "Create" at bounding box center [253, 240] width 43 height 11
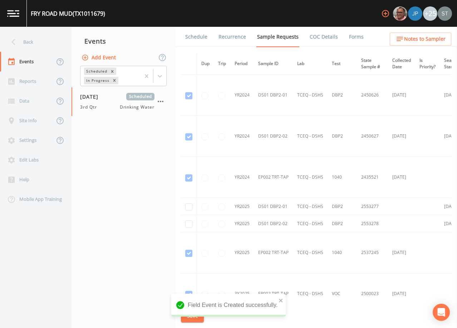
click at [202, 38] on link "Schedule" at bounding box center [196, 37] width 24 height 20
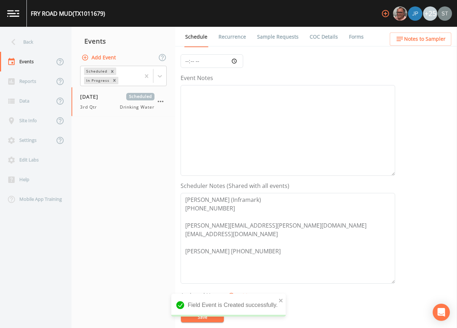
scroll to position [72, 0]
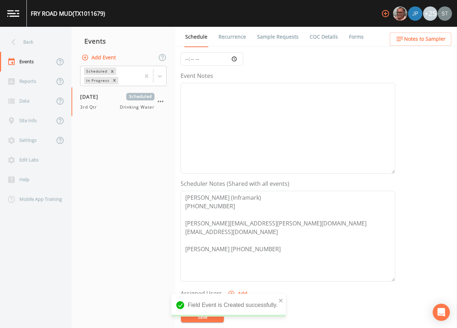
click at [432, 40] on span "Notes to Sampler" at bounding box center [424, 39] width 41 height 9
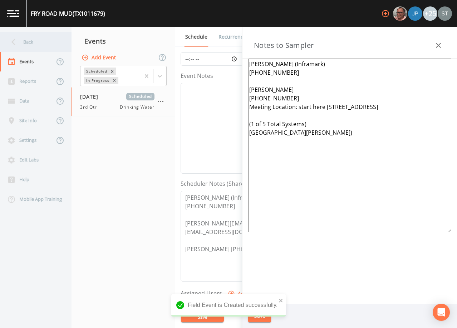
click at [39, 44] on div "Back" at bounding box center [32, 42] width 64 height 20
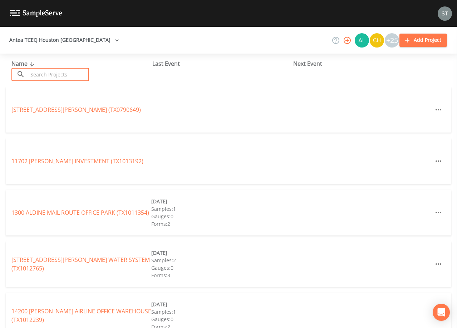
click at [50, 74] on input "text" at bounding box center [58, 74] width 61 height 13
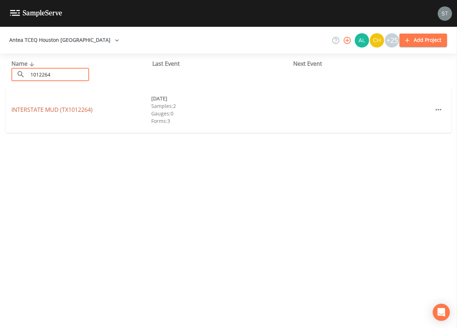
type input "1012264"
click at [73, 111] on link "INTERSTATE MUD (TX1012264)" at bounding box center [51, 110] width 81 height 8
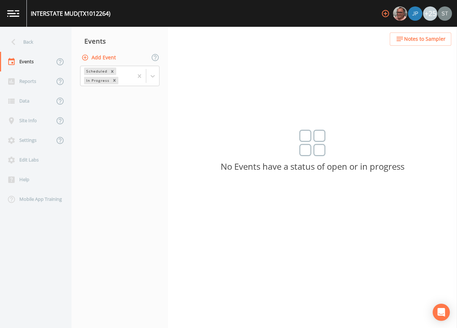
click at [104, 60] on button "Add Event" at bounding box center [99, 57] width 39 height 13
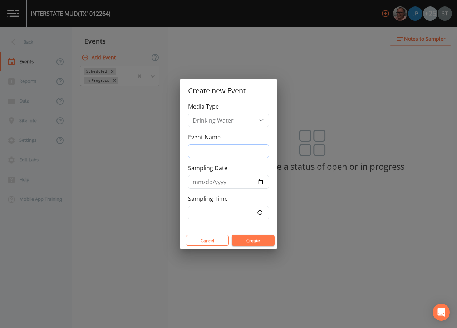
click at [218, 149] on input "Event Name" at bounding box center [228, 151] width 81 height 14
type input "3rd Qtr"
click at [196, 183] on input "Sampling Date" at bounding box center [228, 182] width 81 height 14
type input "[DATE]"
click at [256, 243] on button "Create" at bounding box center [253, 240] width 43 height 11
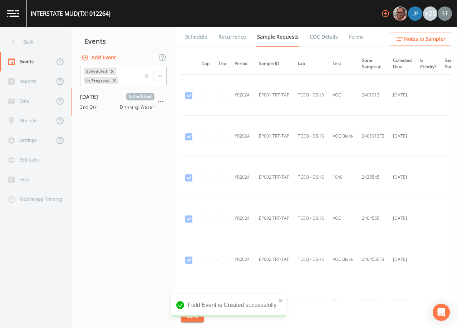
click at [198, 40] on link "Schedule" at bounding box center [196, 37] width 24 height 20
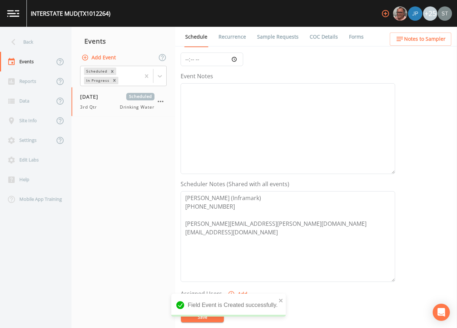
scroll to position [72, 0]
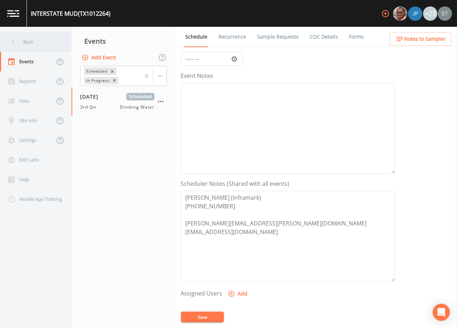
click at [36, 42] on div "Back" at bounding box center [32, 42] width 64 height 20
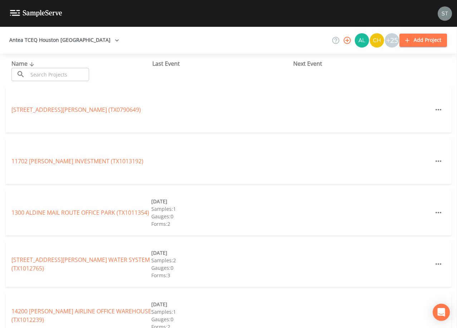
click at [72, 74] on input "text" at bounding box center [58, 74] width 61 height 13
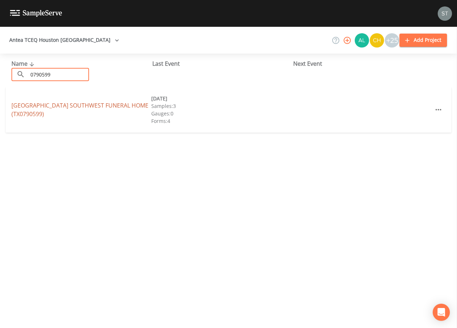
type input "0790599"
click at [87, 106] on link "[GEOGRAPHIC_DATA] (TX0790599)" at bounding box center [79, 110] width 137 height 16
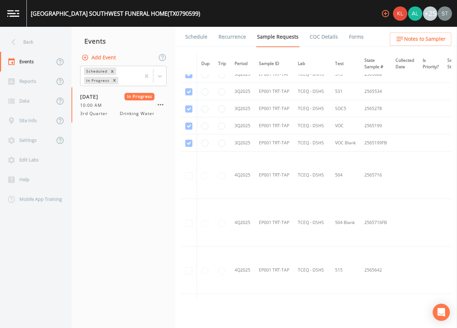
scroll to position [143, 0]
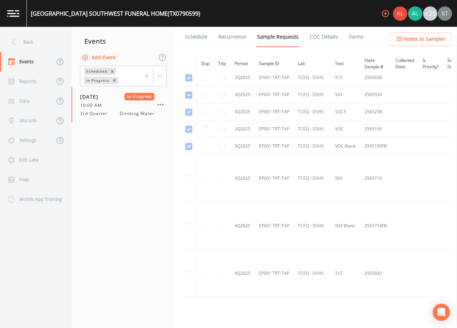
click at [352, 36] on link "Forms" at bounding box center [356, 37] width 17 height 20
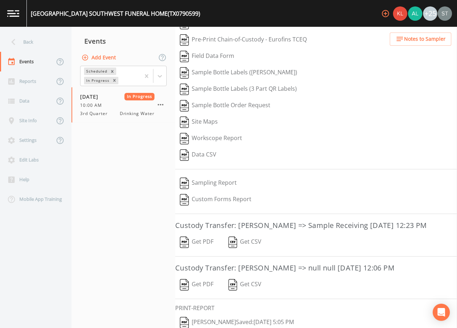
scroll to position [70, 0]
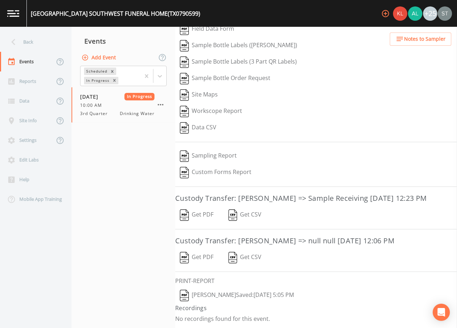
click at [200, 214] on button "Get PDF" at bounding box center [196, 215] width 43 height 16
click at [26, 46] on div "Back" at bounding box center [32, 42] width 64 height 20
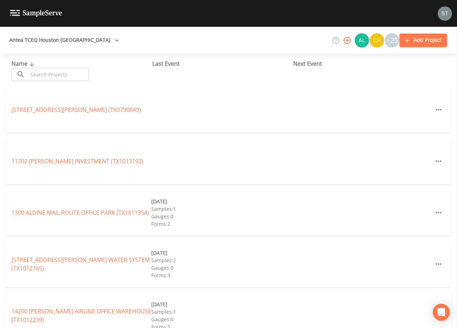
click at [76, 73] on input "text" at bounding box center [58, 74] width 61 height 13
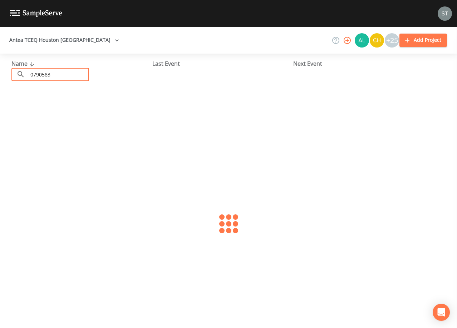
type input "0790583"
click at [83, 106] on link "[GEOGRAPHIC_DATA] (TX0790583)" at bounding box center [56, 110] width 91 height 8
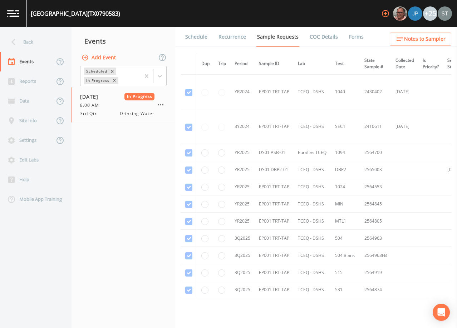
click at [351, 36] on link "Forms" at bounding box center [356, 37] width 17 height 20
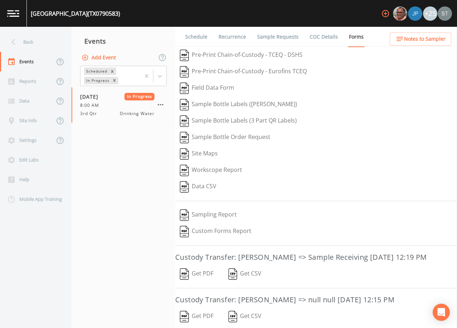
click at [204, 282] on button "Get PDF" at bounding box center [196, 274] width 43 height 16
click at [38, 41] on div "Back" at bounding box center [32, 42] width 64 height 20
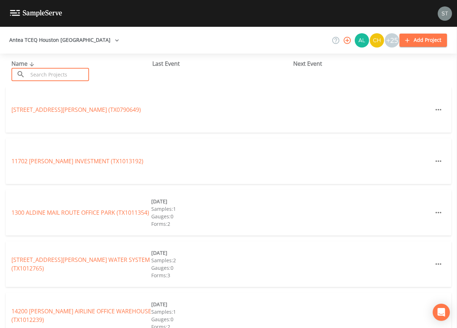
click at [78, 72] on input "text" at bounding box center [58, 74] width 61 height 13
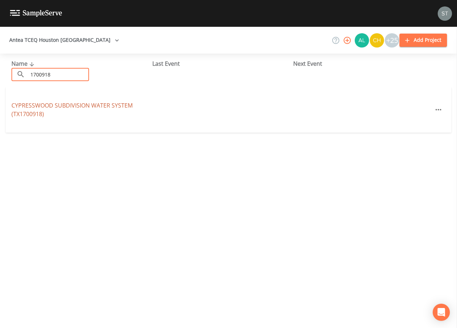
type input "1700918"
click at [75, 104] on link "CYPRESSWOOD SUBDIVISION WATER SYSTEM (TX1700918)" at bounding box center [71, 110] width 121 height 16
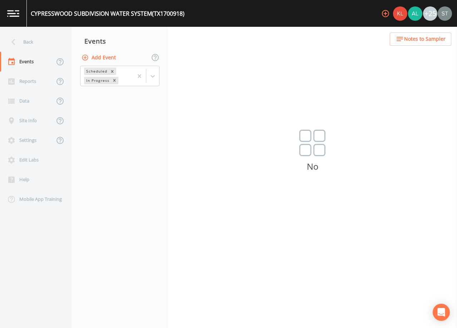
click at [105, 59] on button "Add Event" at bounding box center [99, 57] width 39 height 13
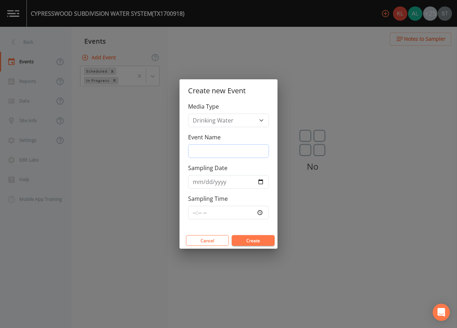
click at [223, 147] on input "Event Name" at bounding box center [228, 151] width 81 height 14
type input "3rd Qtr"
click at [253, 241] on button "Create" at bounding box center [253, 240] width 43 height 11
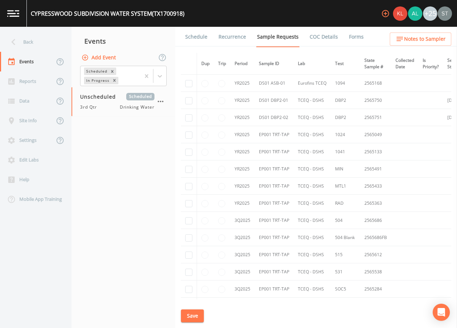
click at [194, 37] on link "Schedule" at bounding box center [196, 37] width 24 height 20
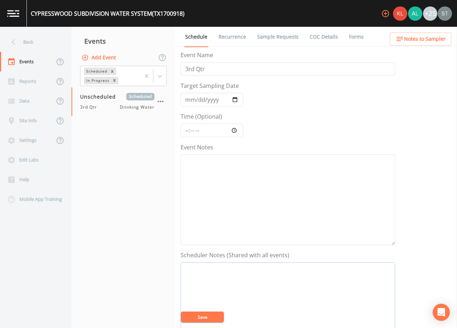
click at [247, 278] on textarea "Event Notes" at bounding box center [288, 307] width 215 height 91
click at [251, 286] on textarea "[PERSON_NAME] (FLOWTECH)" at bounding box center [288, 307] width 215 height 91
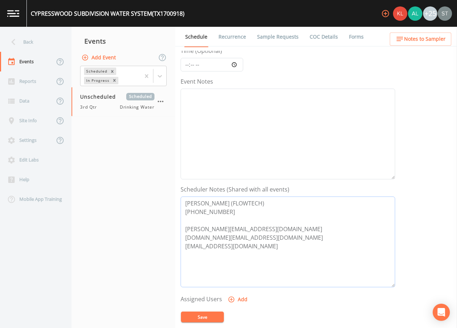
scroll to position [72, 0]
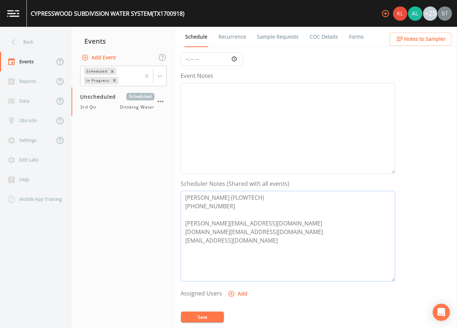
click at [221, 217] on textarea "[PERSON_NAME] (FLOWTECH) [PHONE_NUMBER] [PERSON_NAME][EMAIL_ADDRESS][DOMAIN_NAM…" at bounding box center [288, 236] width 215 height 91
type textarea "[PERSON_NAME] (FLOWTECH) [PHONE_NUMBER] EMAIL ALL TO SCH: [PERSON_NAME][EMAIL_A…"
click at [211, 316] on button "Save" at bounding box center [202, 317] width 43 height 11
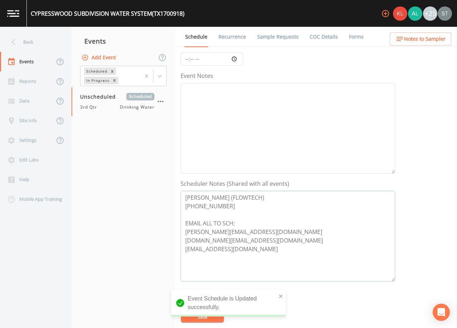
drag, startPoint x: 222, startPoint y: 208, endPoint x: 157, endPoint y: 186, distance: 68.8
click at [157, 186] on div "Back Events Reports Data Site Info Settings Edit Labs Help Mobile App Training …" at bounding box center [228, 177] width 457 height 301
click at [436, 38] on span "Notes to Sampler" at bounding box center [424, 39] width 41 height 9
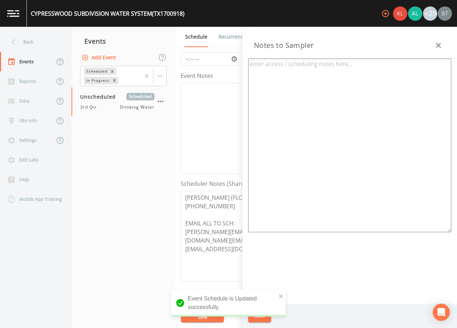
click at [360, 113] on textarea at bounding box center [349, 146] width 203 height 174
paste textarea "[PERSON_NAME] (FLOWTECH) [PHONE_NUMBER]"
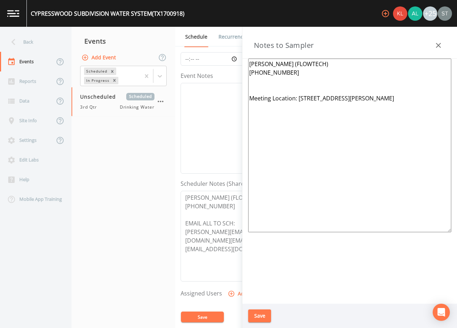
type textarea "[PERSON_NAME] (FLOWTECH) [PHONE_NUMBER] Meeting Location: [STREET_ADDRESS][PERS…"
click at [260, 317] on button "Save" at bounding box center [259, 316] width 23 height 13
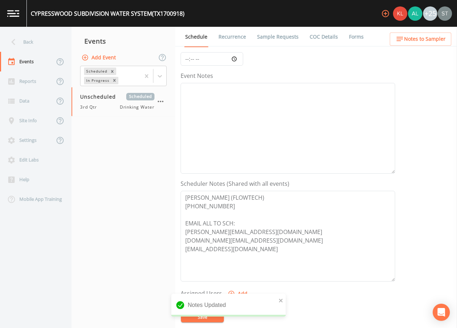
click at [284, 37] on link "Sample Requests" at bounding box center [278, 37] width 44 height 20
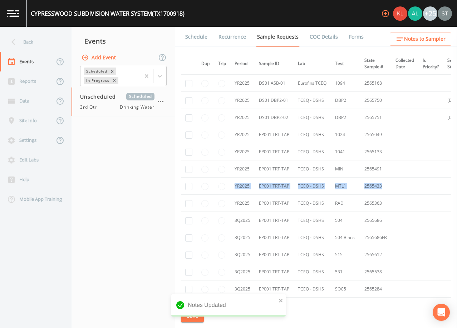
drag, startPoint x: 408, startPoint y: 187, endPoint x: 227, endPoint y: 186, distance: 181.3
click at [227, 186] on tr "YR2025 EP001 TRT-TAP TCEQ - DSHS MTL1 2565433" at bounding box center [352, 186] width 343 height 17
click at [197, 37] on link "Schedule" at bounding box center [196, 37] width 24 height 20
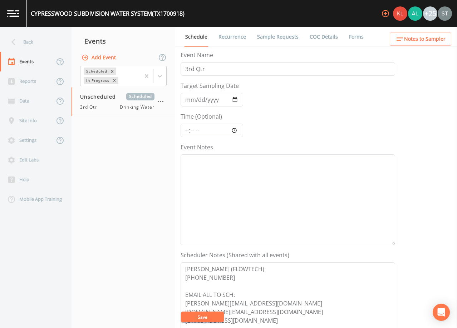
click at [437, 42] on span "Notes to Sampler" at bounding box center [424, 39] width 41 height 9
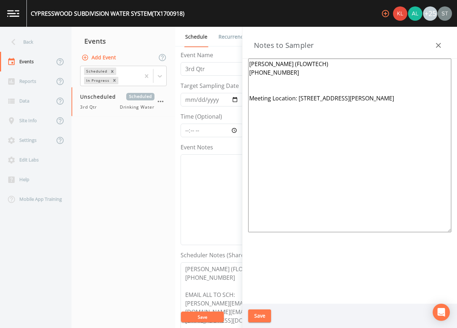
click at [438, 44] on icon "button" at bounding box center [438, 45] width 5 height 5
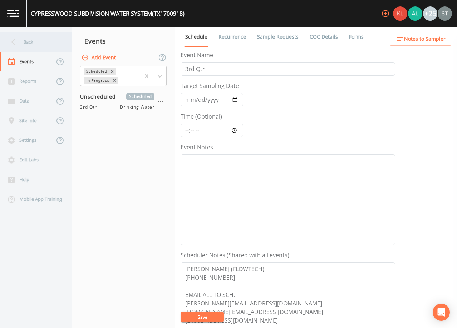
click at [31, 42] on div "Back" at bounding box center [32, 42] width 64 height 20
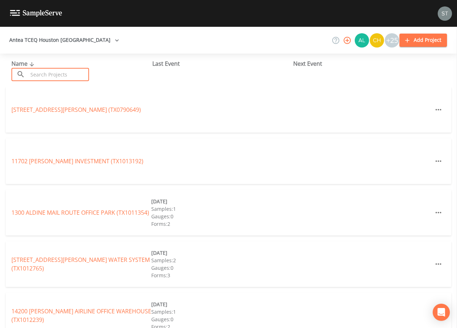
click at [70, 74] on input "text" at bounding box center [58, 74] width 61 height 13
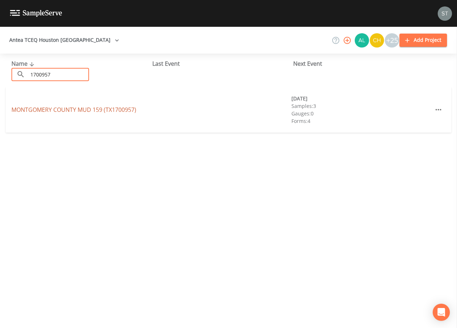
type input "1700957"
click at [74, 108] on link "[GEOGRAPHIC_DATA] 159 (TX1700957)" at bounding box center [73, 110] width 125 height 8
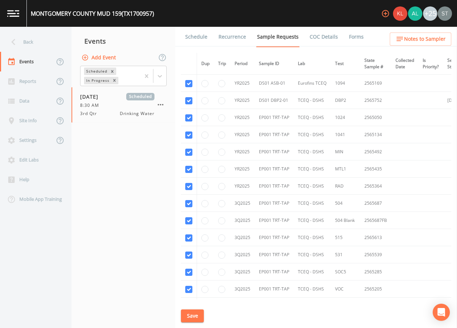
click at [195, 41] on link "Schedule" at bounding box center [196, 37] width 24 height 20
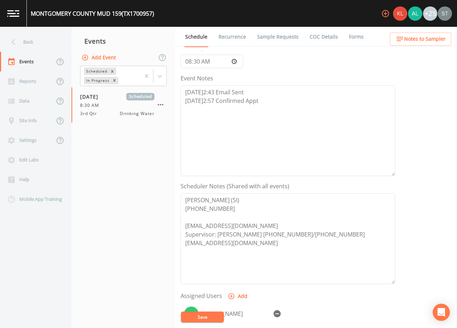
scroll to position [72, 0]
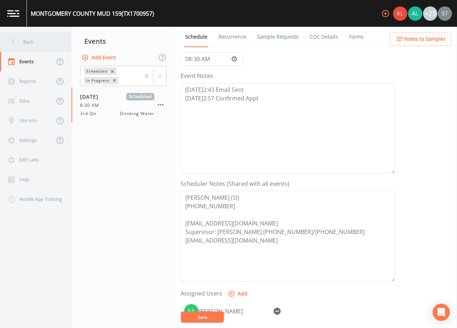
click at [41, 42] on div "Back" at bounding box center [32, 42] width 64 height 20
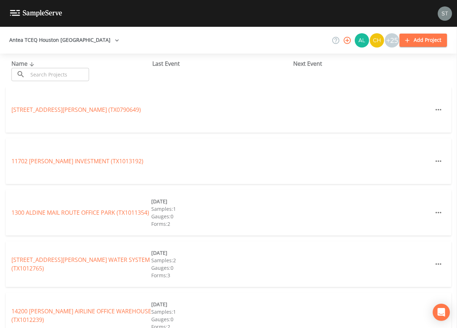
click at [82, 74] on input "text" at bounding box center [58, 74] width 61 height 13
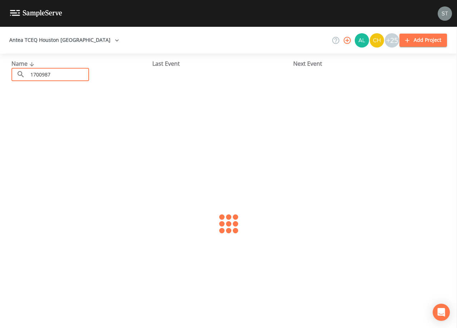
type input "1700987"
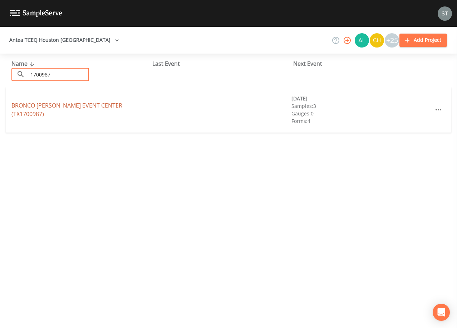
click at [99, 109] on link "BRONCO [PERSON_NAME][GEOGRAPHIC_DATA] (TX1700987)" at bounding box center [66, 110] width 111 height 16
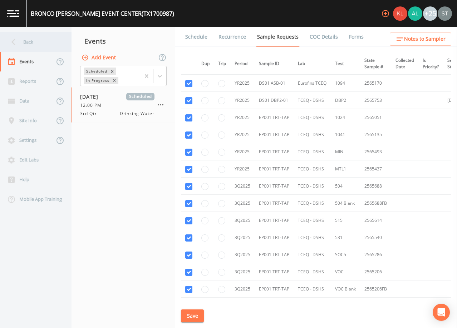
click at [30, 43] on div "Back" at bounding box center [32, 42] width 64 height 20
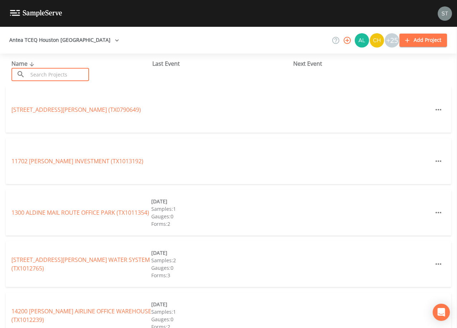
click at [64, 73] on input "text" at bounding box center [58, 74] width 61 height 13
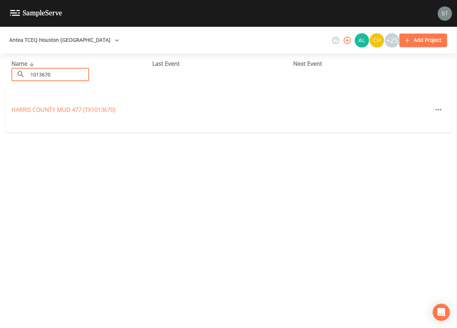
type input "1013670"
drag, startPoint x: 80, startPoint y: 75, endPoint x: 0, endPoint y: 72, distance: 80.9
click at [0, 72] on html "Antea TCEQ [GEOGRAPHIC_DATA] +25 Add Project Name ​ 1013670 ​ Last Event Next E…" at bounding box center [228, 164] width 457 height 328
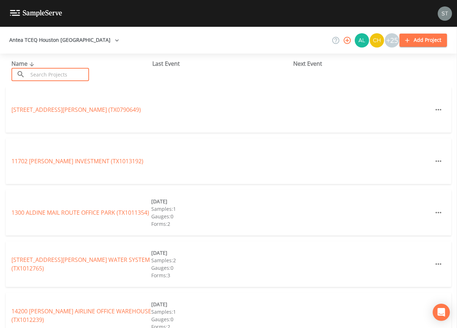
click at [74, 71] on input "text" at bounding box center [58, 74] width 61 height 13
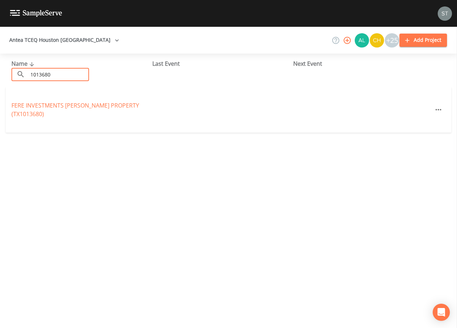
drag, startPoint x: 55, startPoint y: 72, endPoint x: 0, endPoint y: 71, distance: 55.4
click at [0, 71] on html "Antea TCEQ Houston [GEOGRAPHIC_DATA] +25 Add Project Name ​ 1013680 ​ Last Even…" at bounding box center [228, 164] width 457 height 328
click at [74, 73] on input "1013680" at bounding box center [58, 74] width 61 height 13
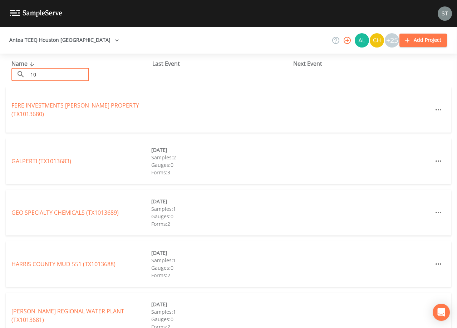
type input "1"
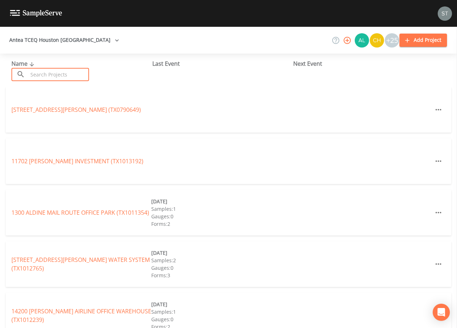
click at [70, 73] on input "text" at bounding box center [58, 74] width 61 height 13
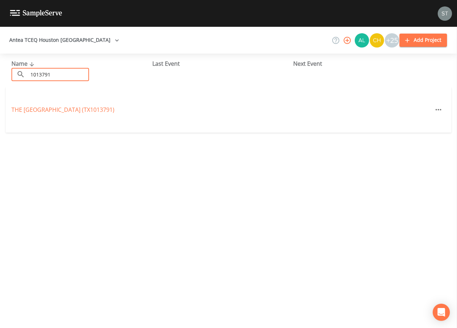
type input "1013791"
drag, startPoint x: 72, startPoint y: 75, endPoint x: 16, endPoint y: 71, distance: 55.9
click at [16, 71] on div "​ 1013791 ​" at bounding box center [50, 74] width 78 height 13
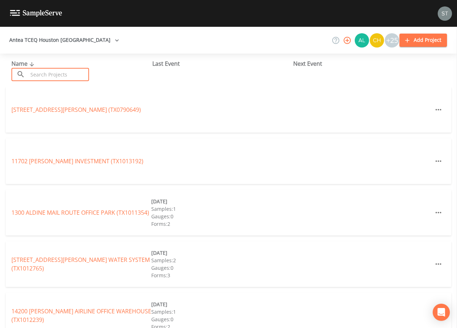
click at [74, 73] on input "text" at bounding box center [58, 74] width 61 height 13
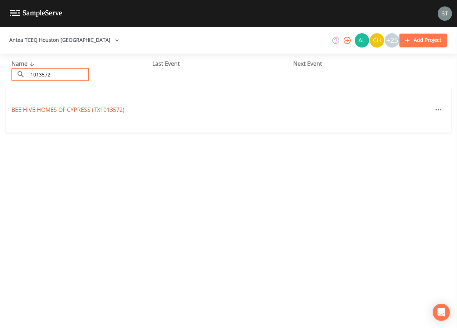
type input "1013572"
click at [83, 109] on link "BEE HIVE HOMES OF [GEOGRAPHIC_DATA] (TX1013572)" at bounding box center [67, 110] width 113 height 8
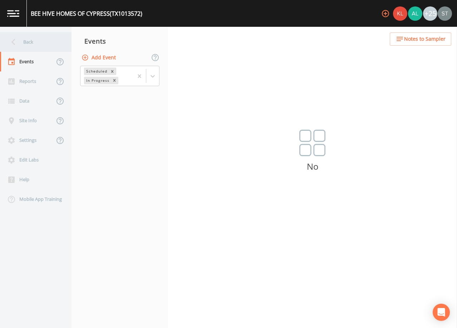
click at [28, 43] on div "Back" at bounding box center [32, 42] width 64 height 20
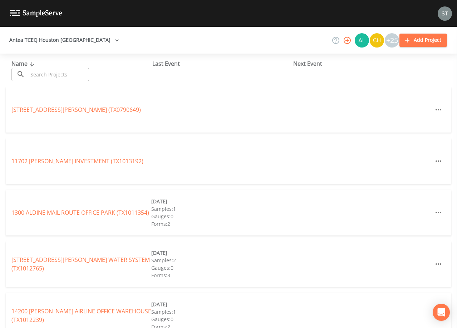
drag, startPoint x: 77, startPoint y: 72, endPoint x: 74, endPoint y: 68, distance: 5.3
click at [77, 71] on input "text" at bounding box center [58, 74] width 61 height 13
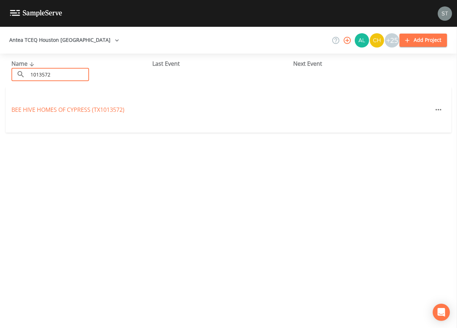
type input "1013572"
drag, startPoint x: 53, startPoint y: 70, endPoint x: 3, endPoint y: 71, distance: 49.7
click at [3, 71] on div "Name ​ 1013572 ​ Last Event Next Event" at bounding box center [228, 70] width 457 height 33
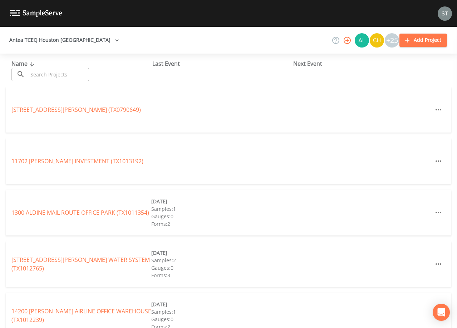
click at [49, 75] on input "text" at bounding box center [58, 74] width 61 height 13
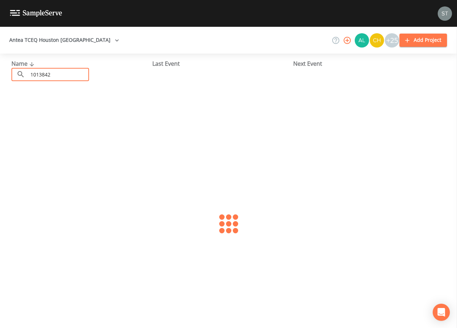
type input "1013842"
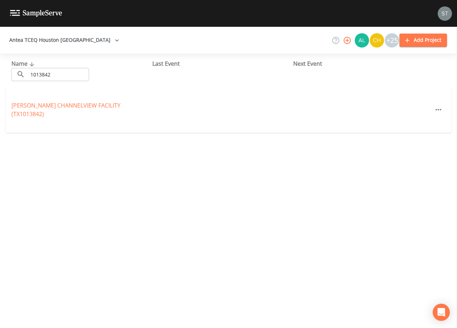
click at [84, 109] on link "[PERSON_NAME][GEOGRAPHIC_DATA] (TX1013842)" at bounding box center [65, 110] width 109 height 16
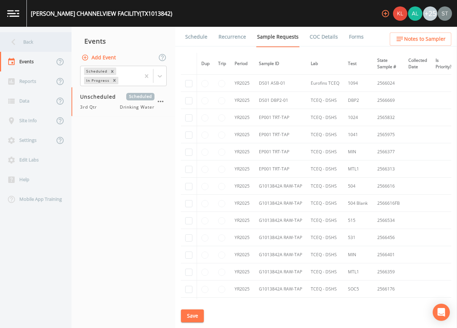
click at [39, 45] on div "Back" at bounding box center [32, 42] width 64 height 20
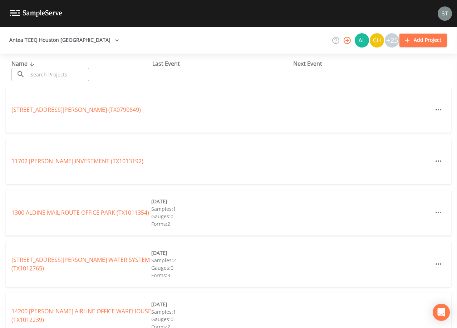
click at [70, 74] on input "text" at bounding box center [58, 74] width 61 height 13
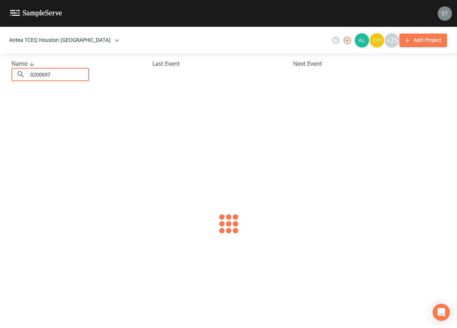
type input "0200697"
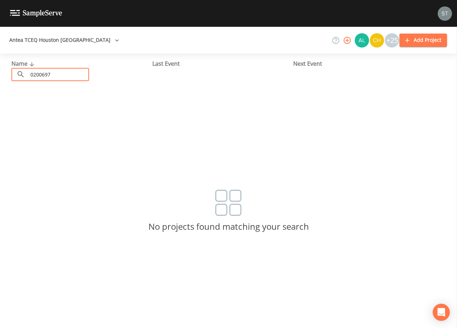
drag, startPoint x: 72, startPoint y: 75, endPoint x: 6, endPoint y: 73, distance: 65.8
click at [6, 73] on div "Name ​ 0200697 ​ Last Event Next Event" at bounding box center [228, 70] width 457 height 33
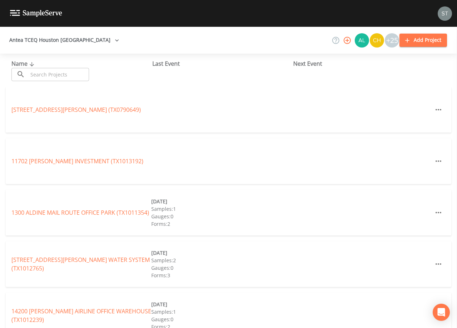
drag, startPoint x: 69, startPoint y: 79, endPoint x: 68, endPoint y: 72, distance: 7.2
click at [69, 79] on input "text" at bounding box center [58, 74] width 61 height 13
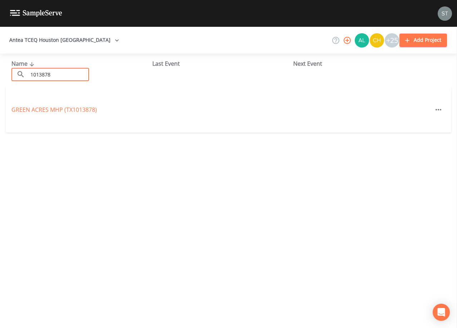
type input "1013878"
drag, startPoint x: 67, startPoint y: 75, endPoint x: 4, endPoint y: 75, distance: 63.3
click at [4, 75] on div "Name ​ 1013878 ​ Last Event Next Event" at bounding box center [228, 70] width 457 height 33
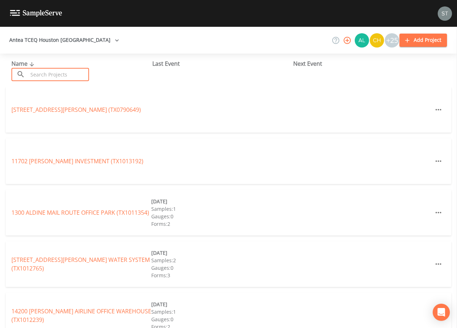
drag, startPoint x: 49, startPoint y: 75, endPoint x: 51, endPoint y: 71, distance: 4.5
click at [49, 76] on input "text" at bounding box center [58, 74] width 61 height 13
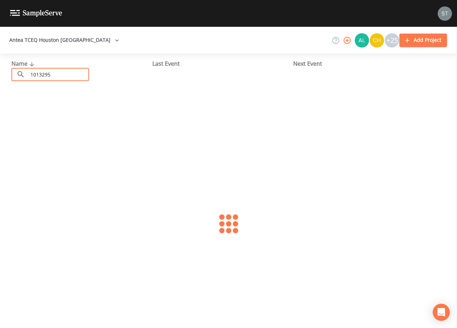
type input "1013295"
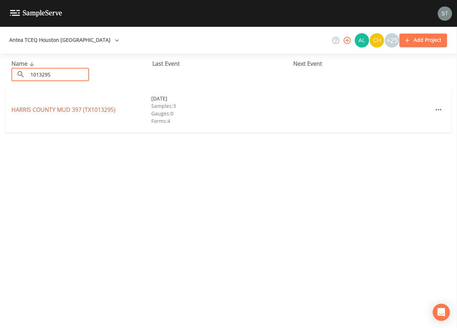
click at [90, 109] on link "HARRIS COUNTY MUD 397 (TX1013295)" at bounding box center [63, 110] width 104 height 8
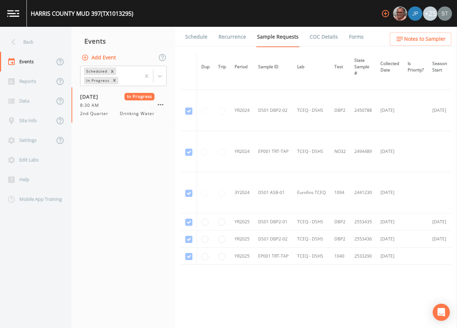
scroll to position [21, 0]
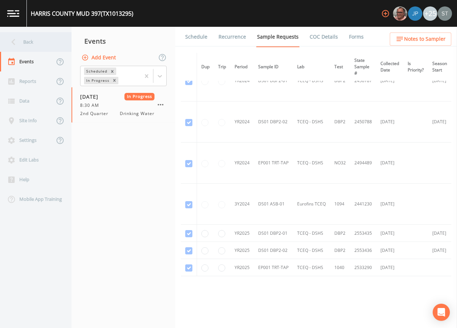
click at [24, 42] on div "Back" at bounding box center [32, 42] width 64 height 20
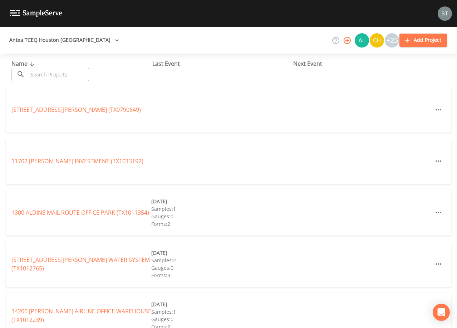
click at [84, 71] on input "text" at bounding box center [58, 74] width 61 height 13
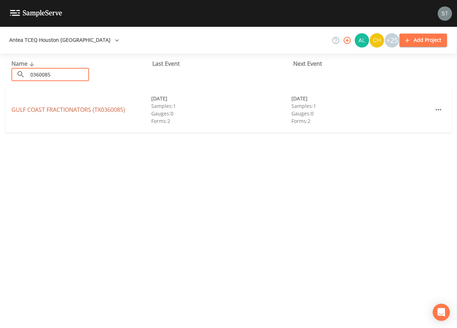
type input "0360085"
click at [69, 111] on link "GULF COAST FRACTIONATORS (TX0360085)" at bounding box center [68, 110] width 114 height 8
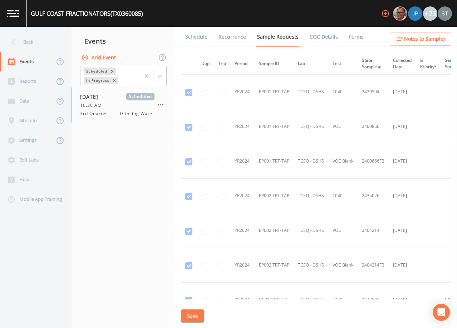
click at [195, 40] on link "Schedule" at bounding box center [196, 37] width 24 height 20
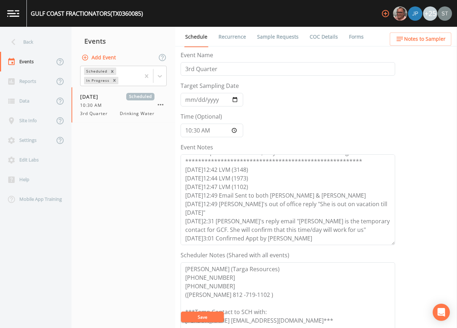
scroll to position [107, 0]
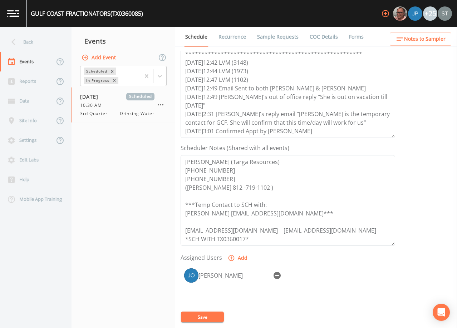
click at [275, 34] on link "Sample Requests" at bounding box center [278, 37] width 44 height 20
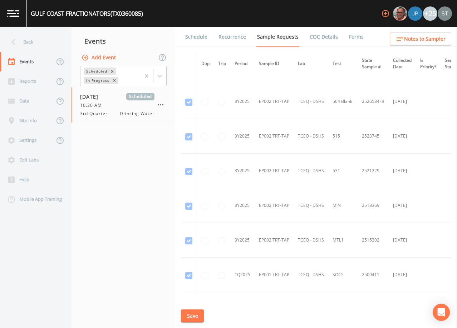
scroll to position [787, 0]
click at [46, 45] on div "Back" at bounding box center [32, 42] width 64 height 20
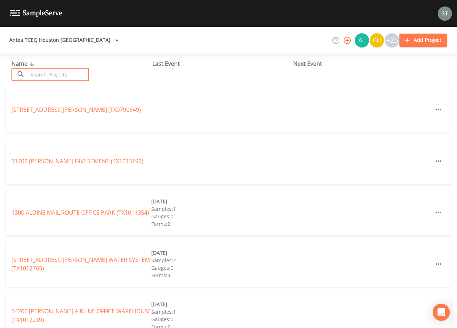
click at [49, 72] on input "text" at bounding box center [58, 74] width 61 height 13
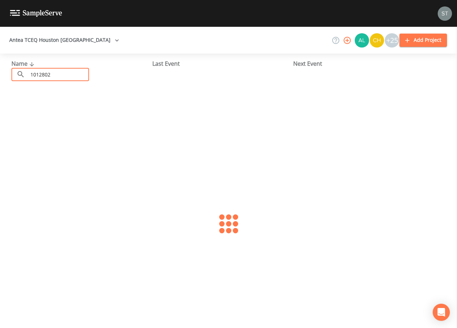
type input "1012802"
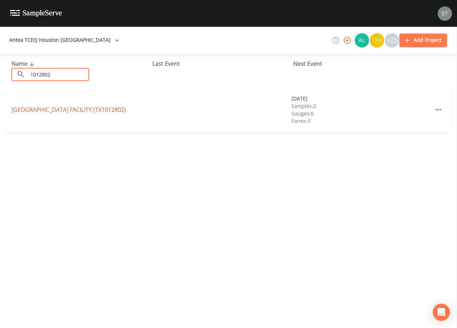
click at [76, 111] on link "[GEOGRAPHIC_DATA] FACILITY (TX1012802)" at bounding box center [68, 110] width 114 height 8
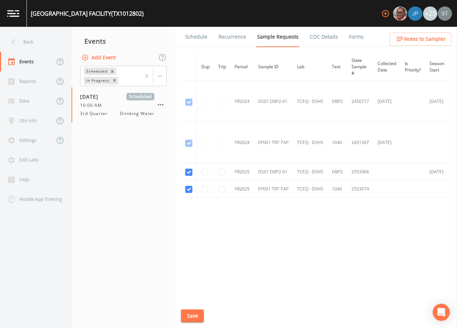
click at [200, 40] on link "Schedule" at bounding box center [196, 37] width 24 height 20
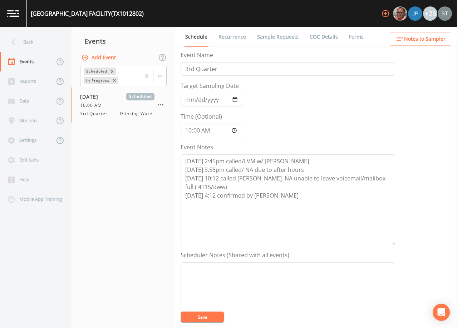
click at [427, 44] on button "Notes to Sampler" at bounding box center [421, 39] width 62 height 13
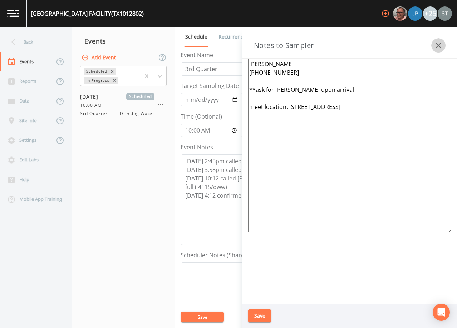
click at [431, 45] on button "button" at bounding box center [438, 45] width 14 height 14
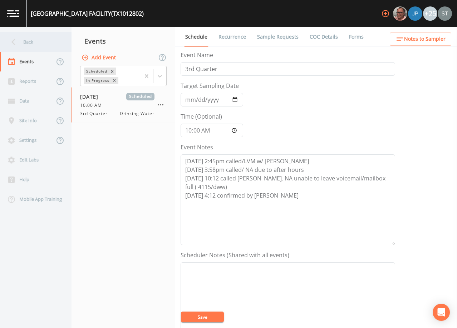
click at [44, 42] on div "Back" at bounding box center [32, 42] width 64 height 20
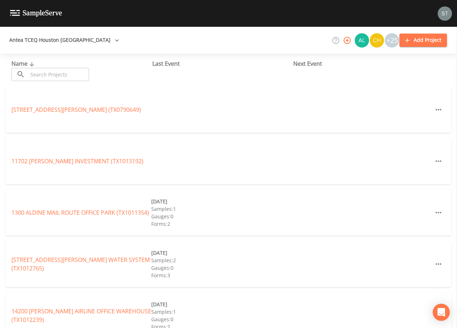
click at [58, 69] on input "text" at bounding box center [58, 74] width 61 height 13
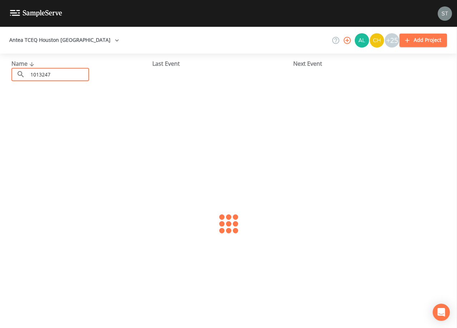
type input "1013247"
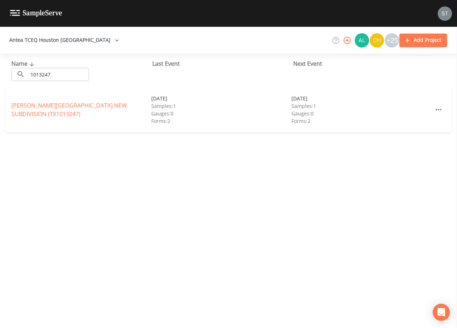
click at [73, 107] on link "[PERSON_NAME][GEOGRAPHIC_DATA] (TX1013247)" at bounding box center [69, 110] width 116 height 16
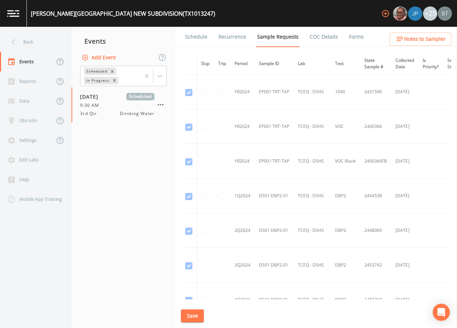
click at [199, 38] on link "Schedule" at bounding box center [196, 37] width 24 height 20
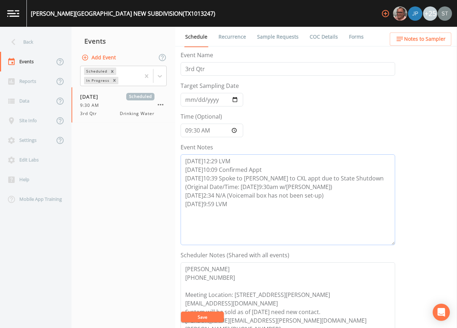
click at [252, 210] on textarea "[DATE]12:29 LVM [DATE]10:09 Confirmed Appt [DATE]10:39 Spoke to [PERSON_NAME] t…" at bounding box center [288, 199] width 215 height 91
type textarea "[DATE]12:29 LVM [DATE]10:09 Confirmed Appt [DATE]10:39 Spoke to [PERSON_NAME] t…"
click at [206, 315] on button "Save" at bounding box center [202, 317] width 43 height 11
click at [209, 311] on textarea "[PERSON_NAME] [PHONE_NUMBER] Meeting Location: [STREET_ADDRESS][PERSON_NAME] [E…" at bounding box center [288, 307] width 215 height 91
click at [199, 318] on button "Save" at bounding box center [202, 317] width 43 height 11
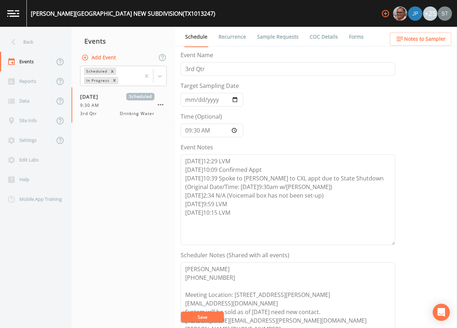
click at [227, 33] on link "Recurrence" at bounding box center [232, 37] width 30 height 20
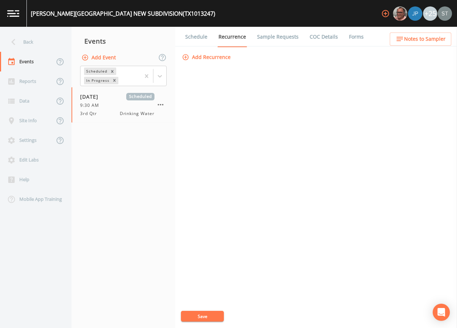
click at [198, 36] on link "Schedule" at bounding box center [196, 37] width 24 height 20
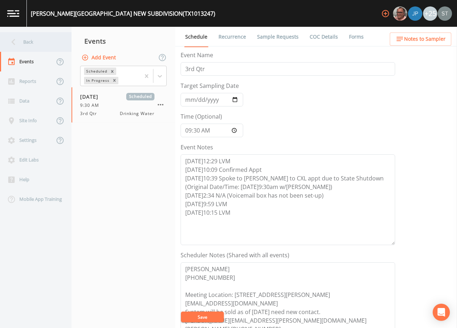
click at [35, 46] on div "Back" at bounding box center [32, 42] width 64 height 20
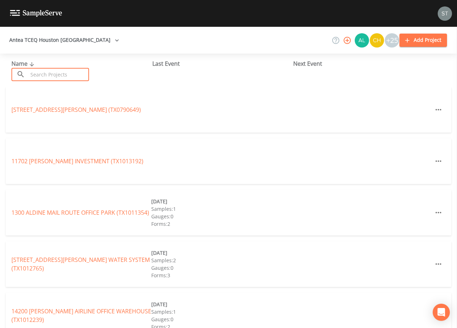
click at [82, 75] on input "text" at bounding box center [58, 74] width 61 height 13
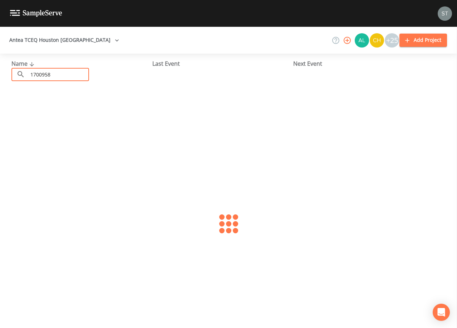
type input "1700958"
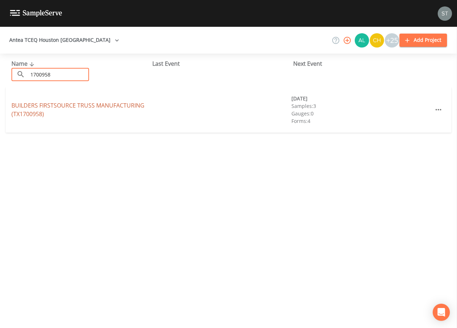
click at [85, 106] on link "BUILDERS FIRSTSOURCE TRUSS MANUFACTURING (TX1700958)" at bounding box center [77, 110] width 133 height 16
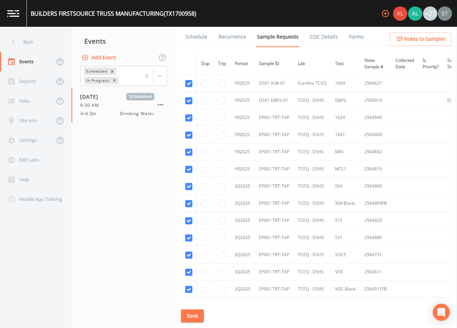
click at [195, 36] on link "Schedule" at bounding box center [196, 37] width 24 height 20
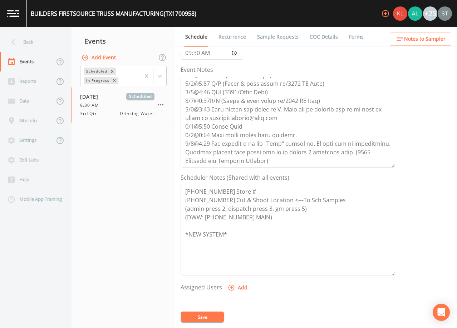
scroll to position [107, 0]
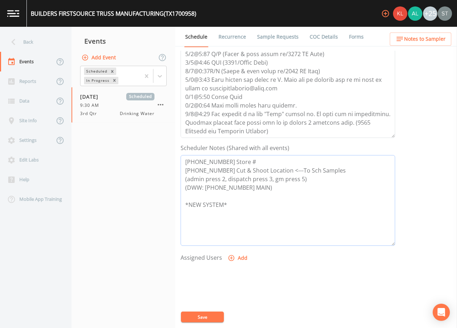
click at [252, 161] on textarea "[PHONE_NUMBER] Store # [PHONE_NUMBER] Cut & Shoot Location <---To Sch Samples (…" at bounding box center [288, 200] width 215 height 91
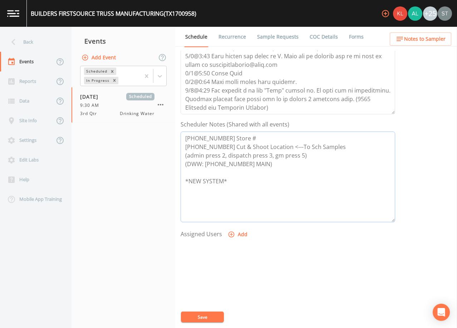
scroll to position [143, 0]
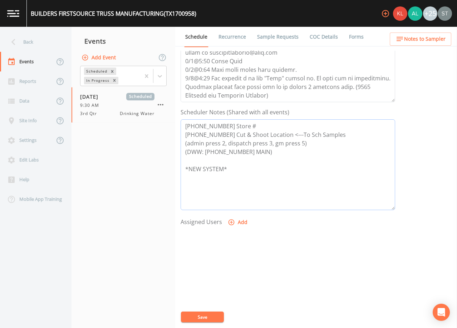
drag, startPoint x: 345, startPoint y: 136, endPoint x: 280, endPoint y: 133, distance: 65.2
click at [280, 133] on textarea "[PHONE_NUMBER] Store # [PHONE_NUMBER] Cut & Shoot Location <---To Sch Samples (…" at bounding box center [288, 164] width 215 height 91
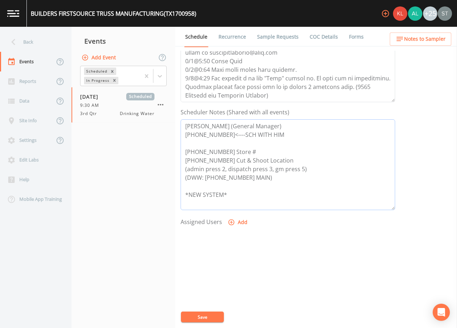
type textarea "[PERSON_NAME] (General Manager) [PHONE_NUMBER]<----SCH WITH HIM [PHONE_NUMBER] …"
click at [297, 84] on textarea "Event Notes" at bounding box center [288, 56] width 215 height 91
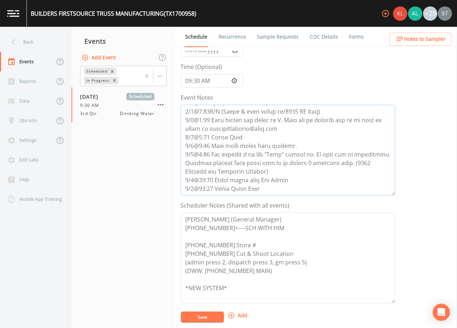
scroll to position [0, 0]
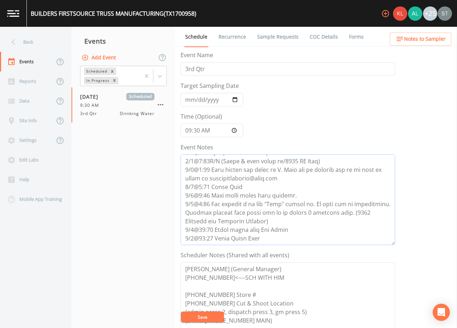
type textarea "[DATE]2:41 Per reception [PERSON_NAME], [PERSON_NAME] is the CEO & I cant talk …"
drag, startPoint x: 190, startPoint y: 97, endPoint x: 192, endPoint y: 100, distance: 4.1
click at [191, 99] on input "[DATE]" at bounding box center [212, 100] width 63 height 14
click at [263, 228] on textarea "Event Notes" at bounding box center [288, 199] width 215 height 91
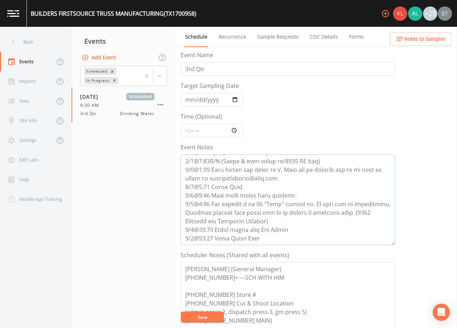
click at [293, 213] on textarea "Event Notes" at bounding box center [288, 199] width 215 height 91
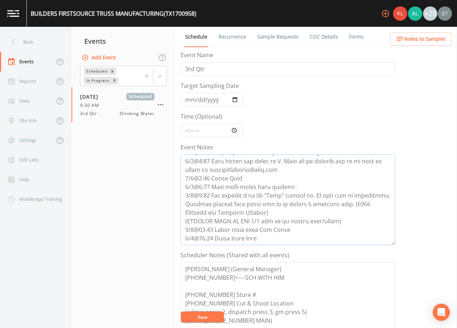
type textarea "[DATE]2:41 Per reception [PERSON_NAME], [PERSON_NAME] is the CEO & I cant talk …"
click at [212, 315] on button "Save" at bounding box center [202, 317] width 43 height 11
click at [283, 269] on textarea "[PERSON_NAME] (General Manager) [PHONE_NUMBER]<----SCH WITH HIM [PHONE_NUMBER] …" at bounding box center [288, 307] width 215 height 91
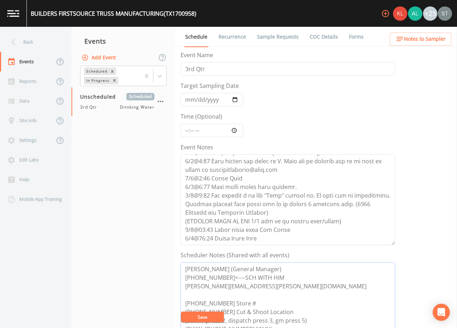
type textarea "[PERSON_NAME] (General Manager) [PHONE_NUMBER]<----SCH WITH HIM [PERSON_NAME][E…"
click at [217, 315] on button "Save" at bounding box center [202, 317] width 43 height 11
drag, startPoint x: 260, startPoint y: 285, endPoint x: 163, endPoint y: 257, distance: 100.5
click at [163, 257] on div "Back Events Reports Data Site Info Settings Edit Labs Help Mobile App Training …" at bounding box center [228, 177] width 457 height 301
click at [418, 37] on span "Notes to Sampler" at bounding box center [424, 39] width 41 height 9
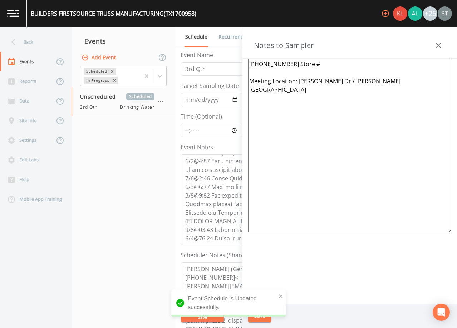
drag, startPoint x: 326, startPoint y: 69, endPoint x: 214, endPoint y: 62, distance: 112.5
click at [214, 62] on div "Back Events Reports Data Site Info Settings Edit Labs Help Mobile App Training …" at bounding box center [228, 177] width 457 height 301
paste textarea "[PERSON_NAME] (General Manager) [PHONE_NUMBER]<----SCH WITH HIM [PERSON_NAME][E…"
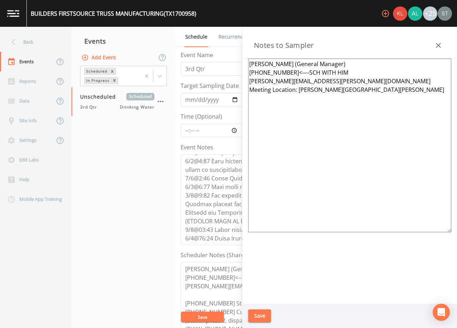
drag, startPoint x: 348, startPoint y: 74, endPoint x: 284, endPoint y: 74, distance: 64.0
click at [284, 74] on textarea "[PERSON_NAME] (General Manager) [PHONE_NUMBER]<----SCH WITH HIM [PERSON_NAME][E…" at bounding box center [349, 146] width 203 height 174
drag, startPoint x: 321, startPoint y: 79, endPoint x: 248, endPoint y: 81, distance: 73.7
click at [248, 81] on div "[PERSON_NAME] (General Manager) [PHONE_NUMBER] [PERSON_NAME][EMAIL_ADDRESS][PER…" at bounding box center [349, 181] width 215 height 245
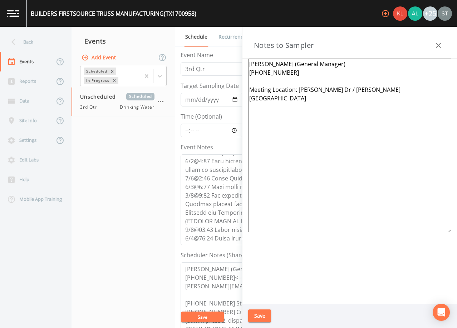
type textarea "[PERSON_NAME] (General Manager) [PHONE_NUMBER] Meeting Location: [PERSON_NAME] …"
click at [261, 316] on button "Save" at bounding box center [259, 316] width 23 height 13
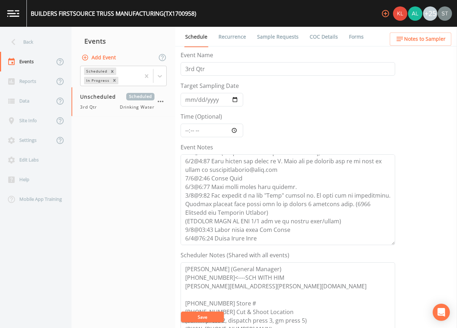
click at [236, 35] on link "Recurrence" at bounding box center [232, 37] width 30 height 20
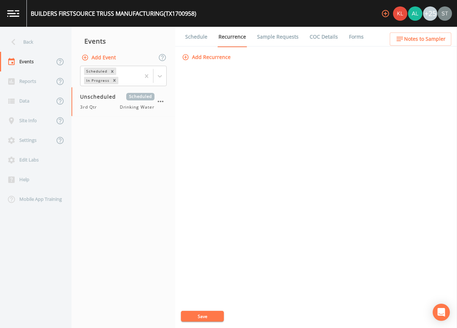
click at [193, 36] on link "Schedule" at bounding box center [196, 37] width 24 height 20
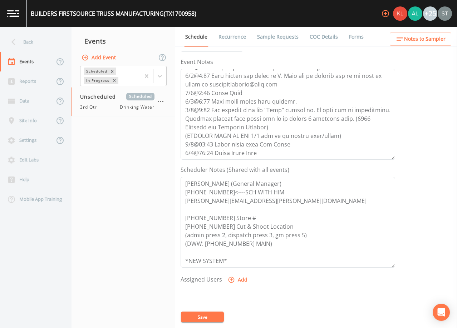
scroll to position [143, 0]
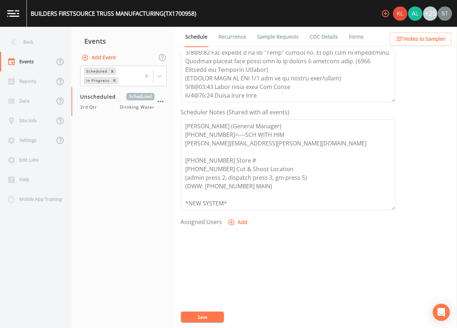
click at [205, 315] on button "Save" at bounding box center [202, 317] width 43 height 11
click at [210, 315] on button "Save" at bounding box center [202, 317] width 43 height 11
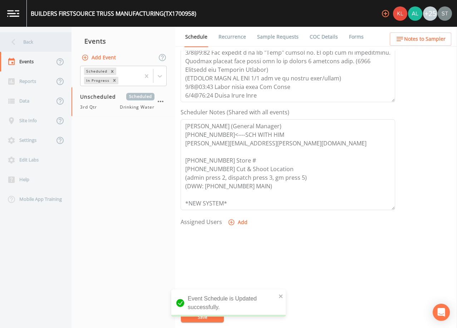
click at [30, 40] on div "Back" at bounding box center [32, 42] width 64 height 20
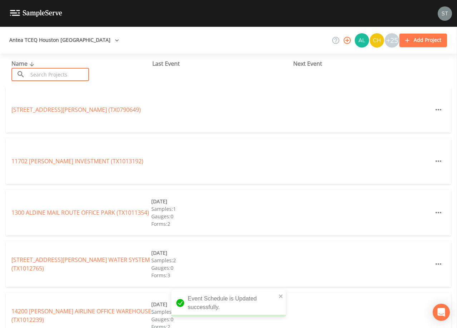
click at [75, 75] on input "text" at bounding box center [58, 74] width 61 height 13
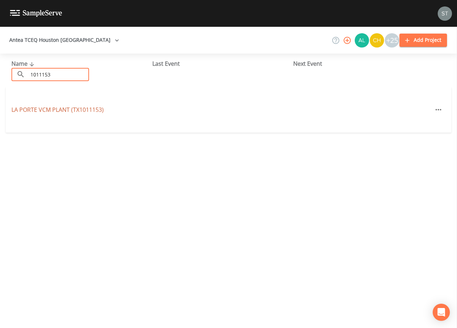
type input "1011153"
click at [94, 110] on link "LA PORTE VCM PLANT (TX1011153)" at bounding box center [57, 110] width 92 height 8
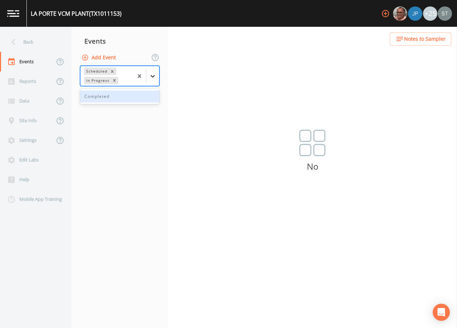
click at [153, 74] on icon at bounding box center [152, 76] width 7 height 7
click at [105, 99] on div "Completed" at bounding box center [119, 96] width 79 height 12
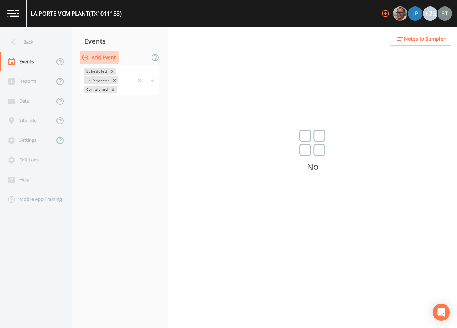
click at [110, 59] on button "Add Event" at bounding box center [99, 57] width 39 height 13
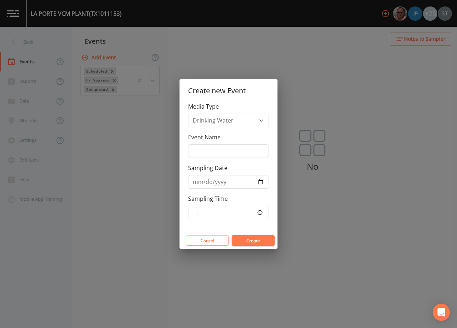
click at [260, 241] on button "Create" at bounding box center [253, 240] width 43 height 11
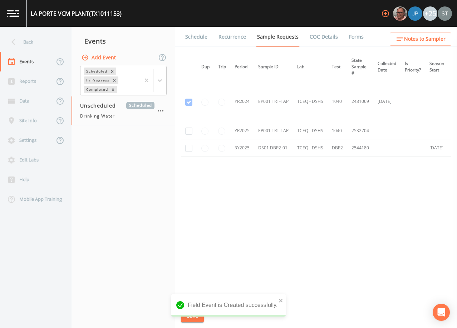
click at [200, 31] on link "Schedule" at bounding box center [196, 37] width 24 height 20
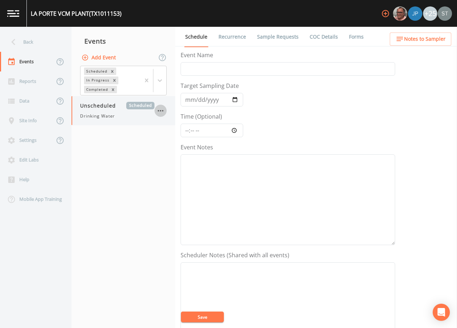
click at [161, 110] on icon "button" at bounding box center [160, 111] width 9 height 9
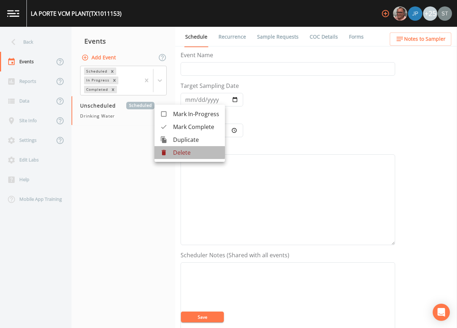
click at [186, 152] on p "Delete" at bounding box center [196, 152] width 46 height 9
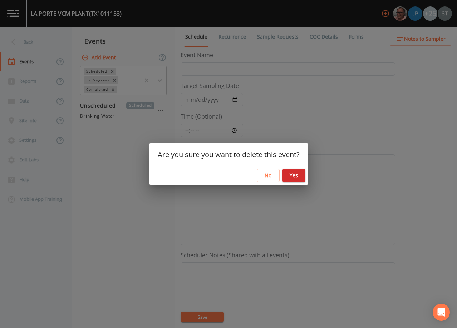
click at [303, 176] on button "Yes" at bounding box center [294, 175] width 23 height 13
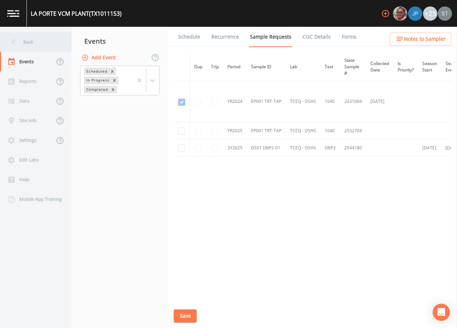
click at [35, 45] on div "Back" at bounding box center [32, 42] width 64 height 20
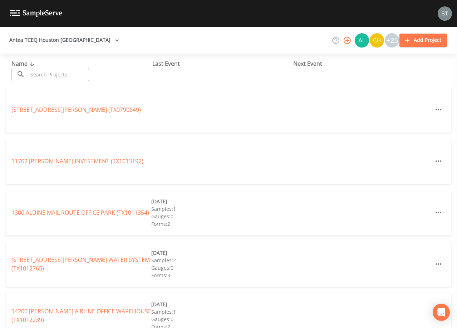
click at [59, 78] on input "text" at bounding box center [58, 74] width 61 height 13
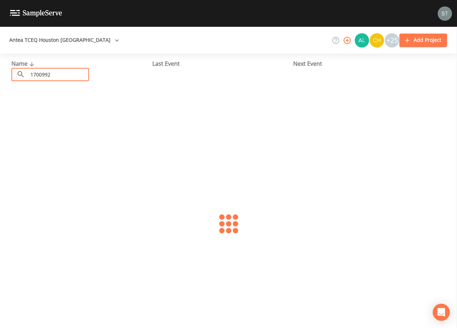
type input "1700992"
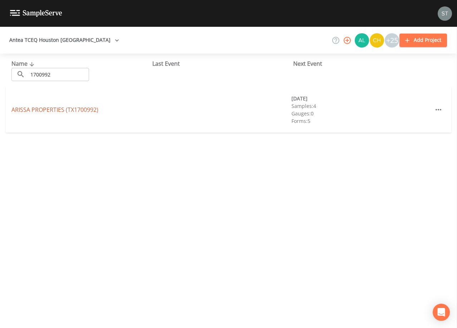
click at [72, 108] on link "ARISSA PROPERTIES (TX1700992)" at bounding box center [54, 110] width 87 height 8
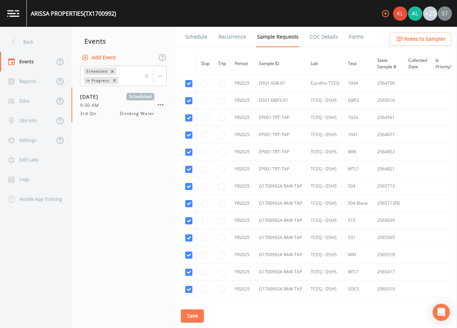
click at [415, 39] on span "Notes to Sampler" at bounding box center [424, 39] width 41 height 9
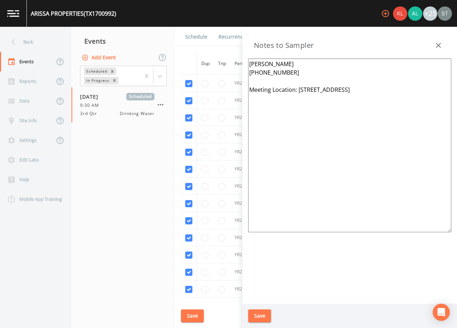
click at [411, 89] on textarea "[PERSON_NAME] [PHONE_NUMBER] Meeting Location: [STREET_ADDRESS]" at bounding box center [349, 146] width 203 height 174
type textarea "[PERSON_NAME] [PHONE_NUMBER] Meeting Location: [STREET_ADDRESS] ***DO NOT DELET…"
click at [264, 313] on button "Save" at bounding box center [259, 316] width 23 height 13
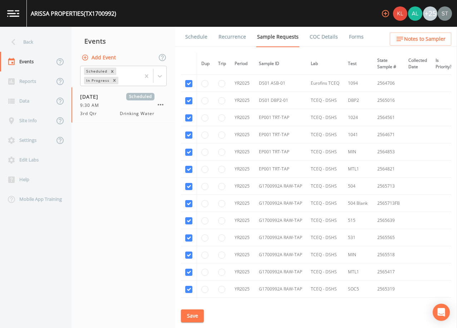
click at [429, 38] on span "Notes to Sampler" at bounding box center [424, 39] width 41 height 9
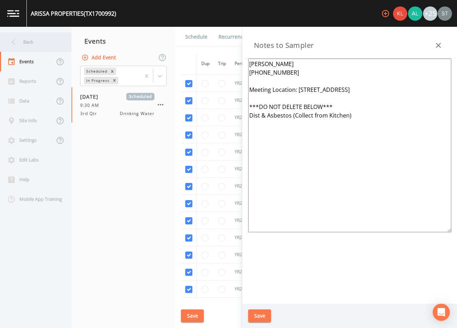
click at [20, 40] on div "Back" at bounding box center [32, 42] width 64 height 20
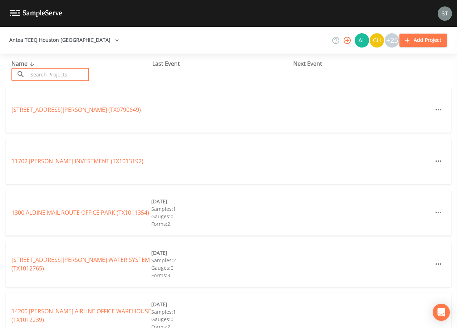
click at [82, 70] on input "text" at bounding box center [58, 74] width 61 height 13
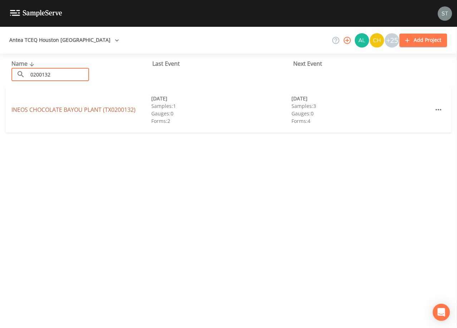
type input "0200132"
click at [98, 109] on link "INEOS [GEOGRAPHIC_DATA] (TX0200132)" at bounding box center [73, 110] width 124 height 8
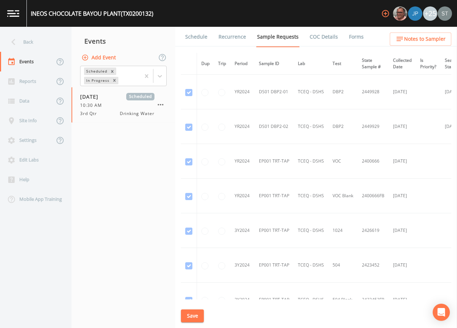
click at [350, 36] on link "Forms" at bounding box center [356, 37] width 17 height 20
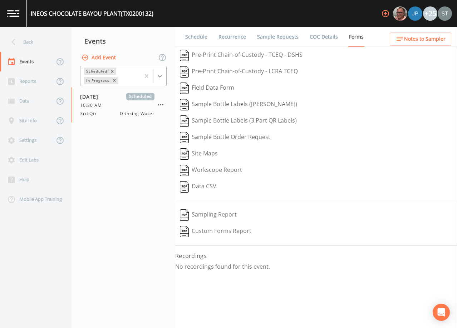
click at [160, 76] on icon at bounding box center [159, 76] width 7 height 7
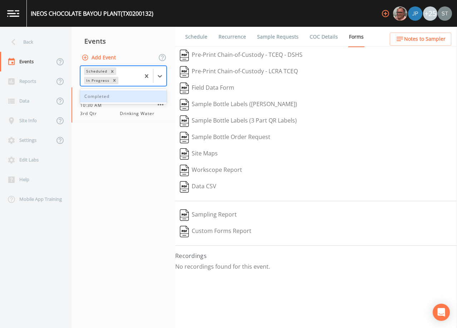
click at [126, 98] on div "Completed" at bounding box center [123, 96] width 87 height 12
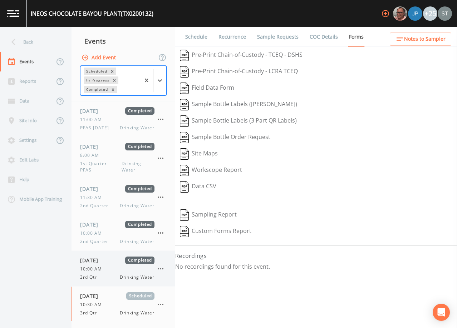
scroll to position [98, 0]
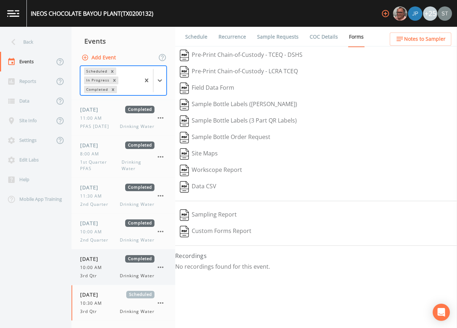
click at [102, 265] on span "10:00 AM" at bounding box center [93, 268] width 26 height 6
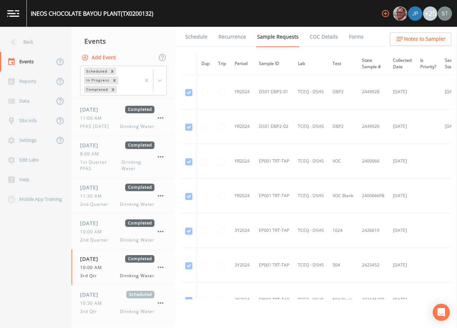
click at [362, 35] on link "Forms" at bounding box center [356, 37] width 17 height 20
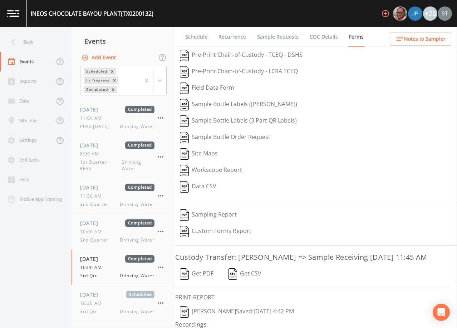
click at [217, 313] on button "[PERSON_NAME]  Saved: [DATE] 4:42 PM" at bounding box center [236, 312] width 123 height 16
click at [27, 44] on div "Back" at bounding box center [32, 42] width 64 height 20
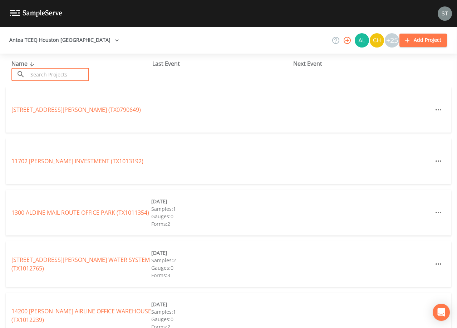
click at [45, 73] on input "text" at bounding box center [58, 74] width 61 height 13
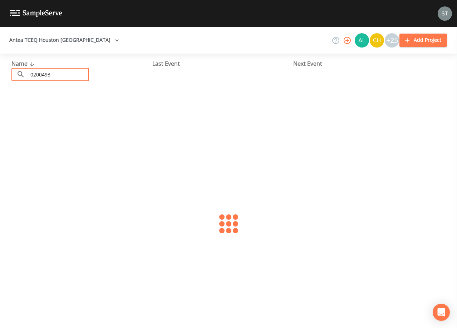
type input "0200493"
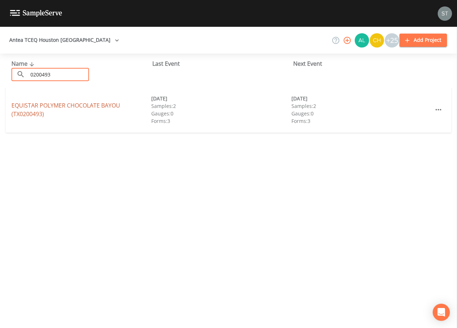
click at [82, 104] on link "EQUISTAR POLYMER CHOCOLATE BAYOU (TX0200493)" at bounding box center [65, 110] width 109 height 16
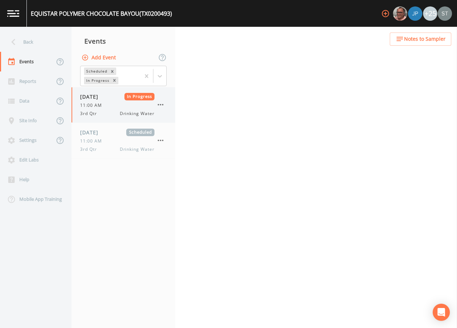
click at [98, 114] on span "3rd Qtr" at bounding box center [90, 114] width 21 height 6
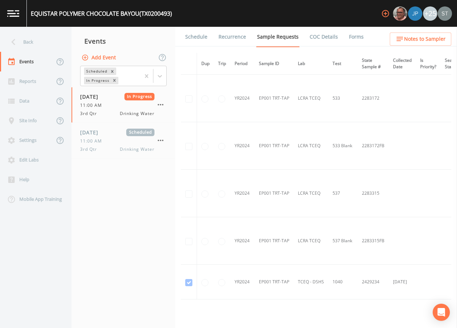
click at [354, 36] on link "Forms" at bounding box center [356, 37] width 17 height 20
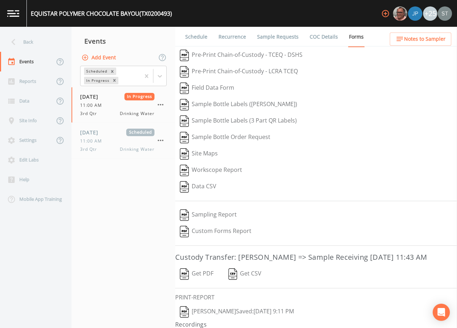
click at [215, 310] on button "[PERSON_NAME]  Saved: [DATE] 9:11 PM" at bounding box center [236, 312] width 123 height 16
click at [29, 41] on div "Back" at bounding box center [32, 42] width 64 height 20
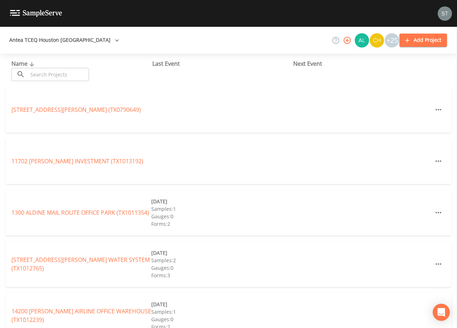
click at [47, 72] on input "text" at bounding box center [58, 74] width 61 height 13
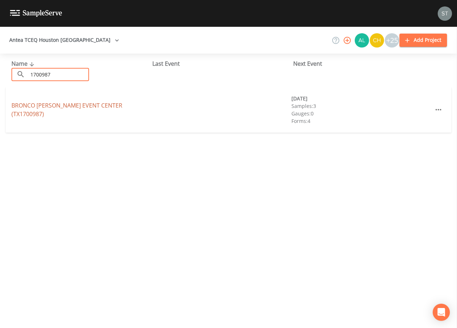
type input "1700987"
click at [95, 110] on link "BRONCO [PERSON_NAME][GEOGRAPHIC_DATA] (TX1700987)" at bounding box center [66, 110] width 111 height 16
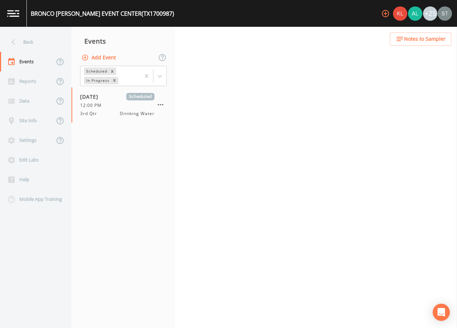
click at [426, 39] on span "Notes to Sampler" at bounding box center [424, 39] width 41 height 9
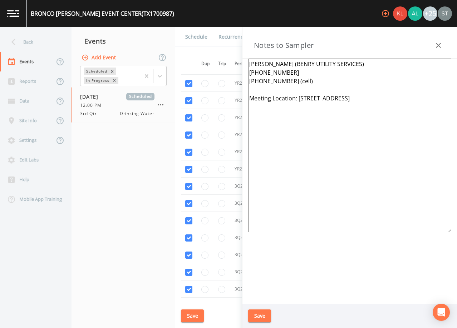
click at [439, 43] on icon "button" at bounding box center [438, 45] width 9 height 9
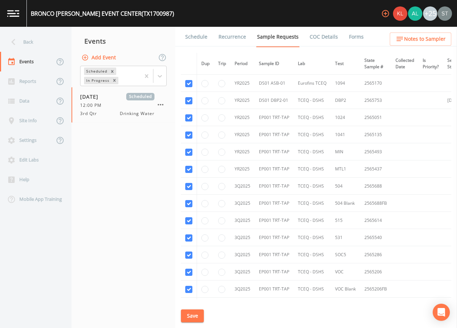
click at [34, 45] on div "Back" at bounding box center [32, 42] width 64 height 20
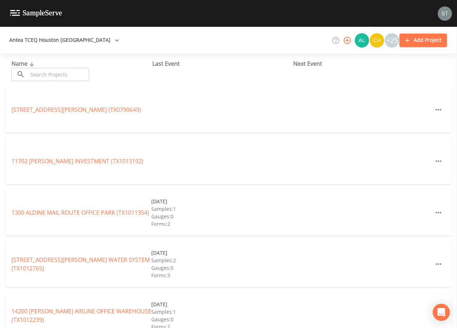
click at [78, 74] on input "text" at bounding box center [58, 74] width 61 height 13
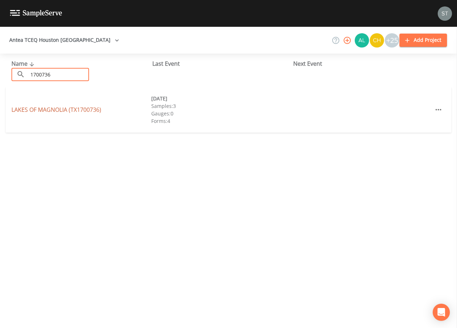
type input "1700736"
click at [69, 109] on link "LAKES OF [GEOGRAPHIC_DATA] (TX1700736)" at bounding box center [56, 110] width 90 height 8
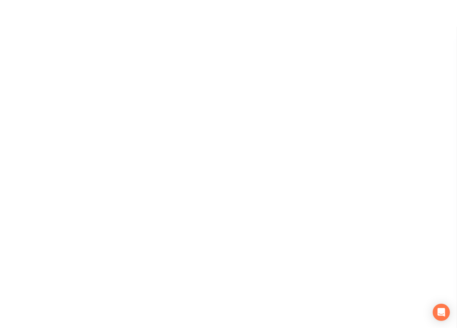
click at [168, 94] on div at bounding box center [228, 150] width 457 height 301
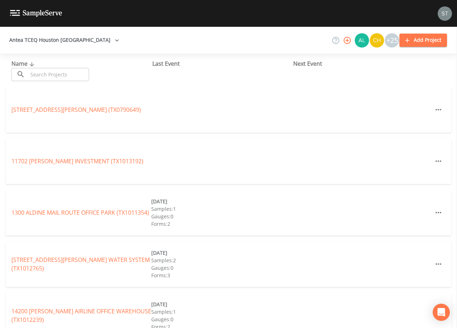
click at [53, 71] on input "text" at bounding box center [58, 74] width 61 height 13
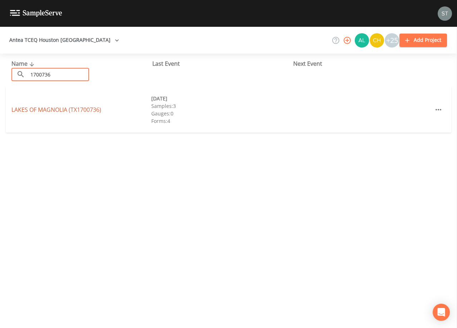
type input "1700736"
click at [74, 109] on link "LAKES OF [GEOGRAPHIC_DATA] (TX1700736)" at bounding box center [56, 110] width 90 height 8
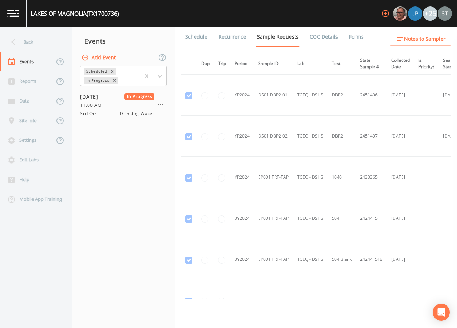
click at [195, 39] on link "Schedule" at bounding box center [196, 37] width 24 height 20
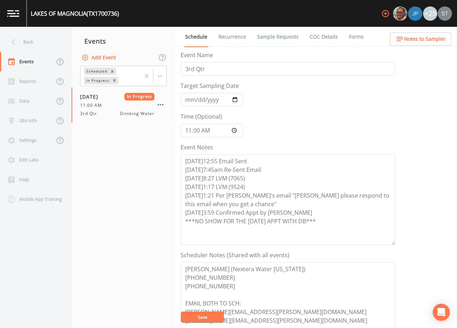
click at [108, 57] on button "Add Event" at bounding box center [99, 57] width 39 height 13
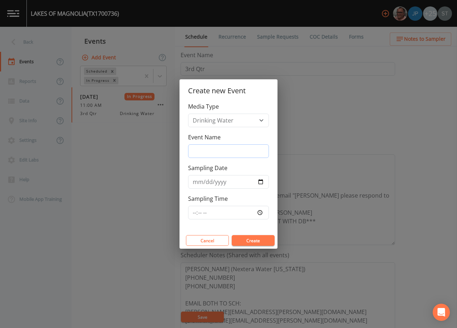
click at [213, 147] on input "Event Name" at bounding box center [228, 151] width 81 height 14
type input "3rd Qtr"
click at [196, 183] on input "Sampling Date" at bounding box center [228, 182] width 81 height 14
type input "[DATE]"
type input "13:00"
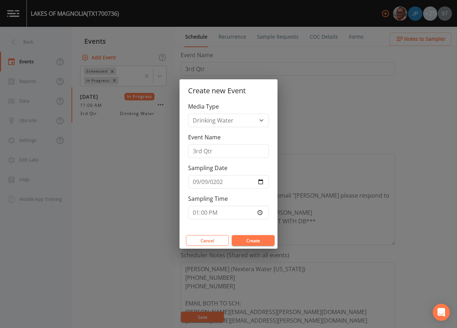
click at [251, 241] on button "Create" at bounding box center [253, 240] width 43 height 11
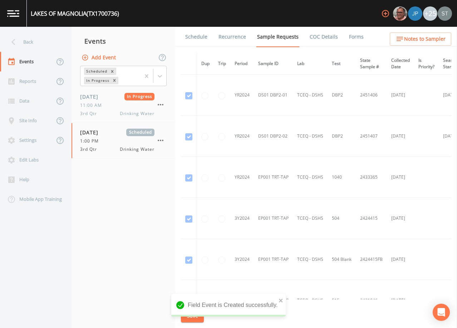
click at [193, 37] on link "Schedule" at bounding box center [196, 37] width 24 height 20
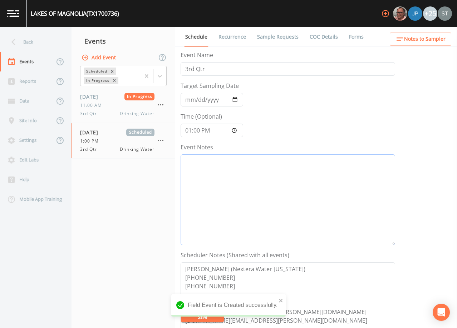
click at [235, 176] on textarea "Event Notes" at bounding box center [288, 199] width 215 height 91
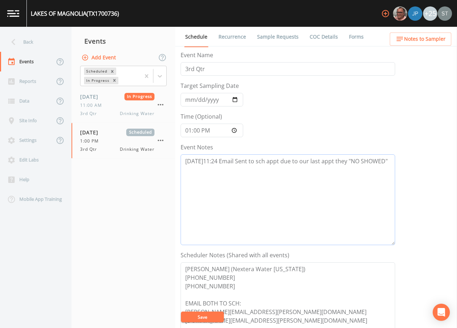
type textarea "[DATE]11:24 Email Sent to sch appt due to our last appt they "NO SHOWED""
click at [211, 318] on button "Save" at bounding box center [202, 317] width 43 height 11
click at [269, 38] on link "Sample Requests" at bounding box center [278, 37] width 44 height 20
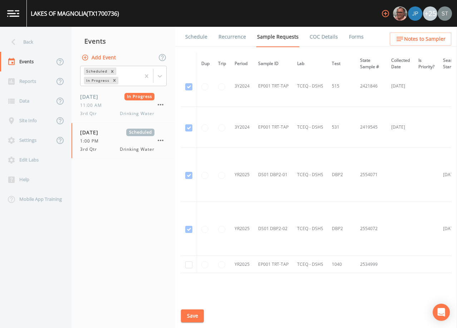
scroll to position [247, 0]
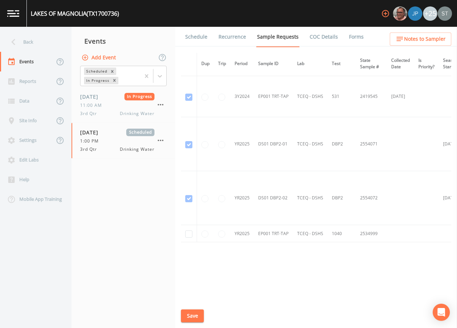
click at [195, 39] on link "Schedule" at bounding box center [196, 37] width 24 height 20
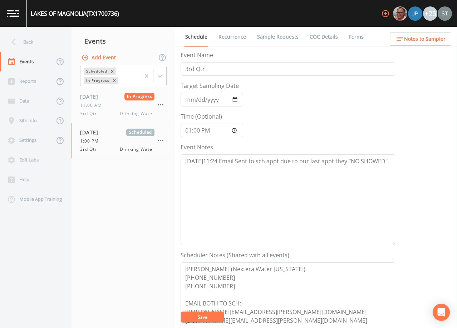
click at [210, 316] on button "Save" at bounding box center [202, 317] width 43 height 11
click at [392, 164] on textarea "[DATE]11:24 Email Sent to sch appt due to our last appt they "NO SHOWED"" at bounding box center [288, 199] width 215 height 91
click at [231, 169] on textarea "[DATE]11:24 Email Sent to sch appt due to our last appt they "NO SHOWED" ****Wa…" at bounding box center [288, 199] width 215 height 91
type textarea "[DATE]11:24 Email Sent to sch appt due to our last appt they "NO SHOWED" ****Wa…"
click at [204, 318] on button "Save" at bounding box center [202, 317] width 43 height 11
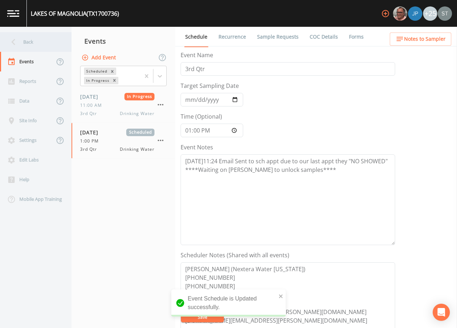
click at [37, 43] on div "Back" at bounding box center [32, 42] width 64 height 20
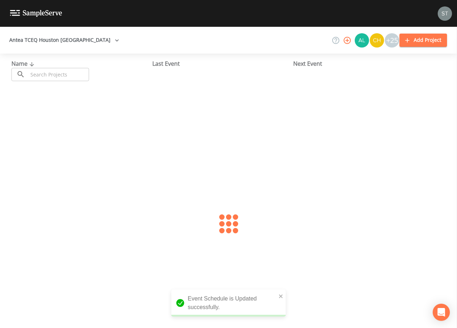
click at [52, 72] on input "text" at bounding box center [58, 74] width 61 height 13
type input "1700075"
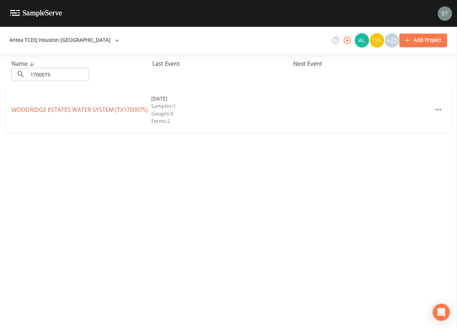
click at [80, 106] on link "WOODRIDGE ESTATES WATER SYSTEM (TX1700075)" at bounding box center [79, 110] width 136 height 8
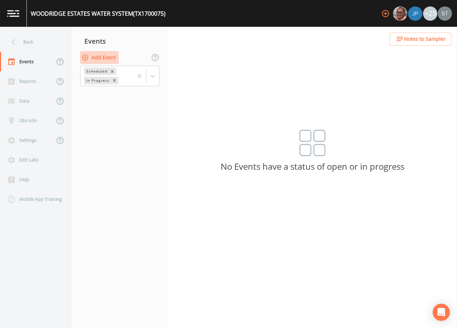
click at [102, 57] on button "Add Event" at bounding box center [99, 57] width 39 height 13
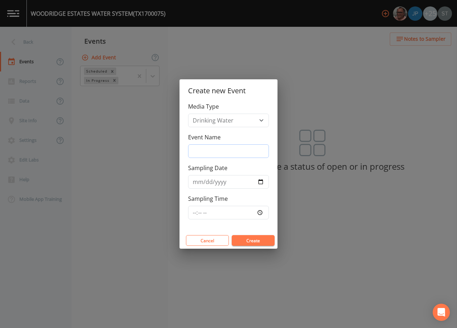
click at [221, 152] on input "Event Name" at bounding box center [228, 151] width 81 height 14
type input "3rd Qtr"
click at [195, 182] on input "Sampling Date" at bounding box center [228, 182] width 81 height 14
type input "[DATE]"
type input "08:00"
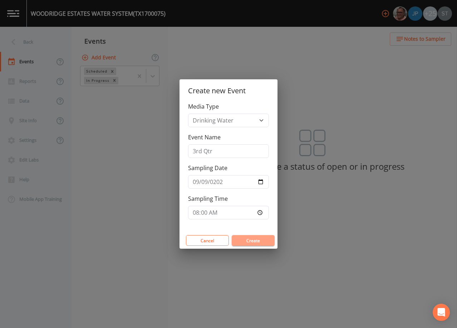
click at [257, 239] on button "Create" at bounding box center [253, 240] width 43 height 11
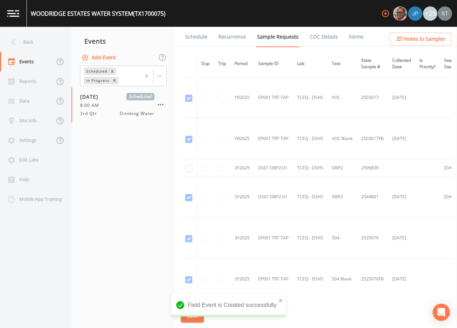
scroll to position [429, 0]
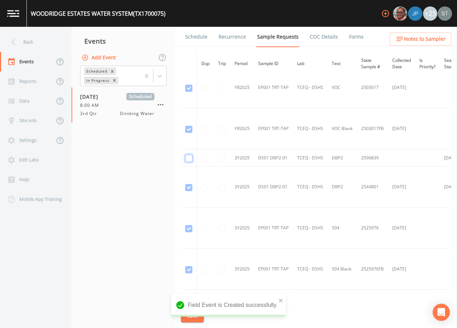
click at [188, 159] on input "checkbox" at bounding box center [188, 158] width 7 height 7
checkbox input "true"
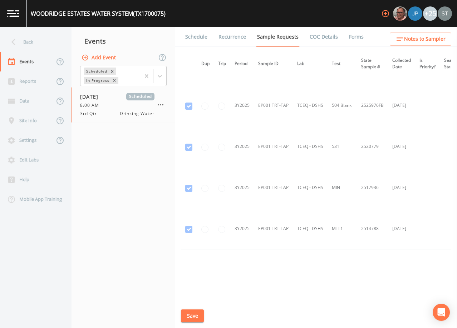
scroll to position [602, 0]
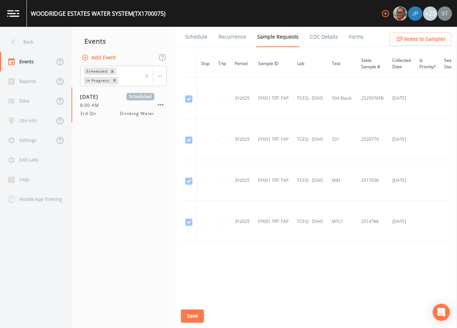
click at [192, 315] on button "Save" at bounding box center [192, 316] width 23 height 13
click at [195, 41] on link "Schedule" at bounding box center [196, 37] width 24 height 20
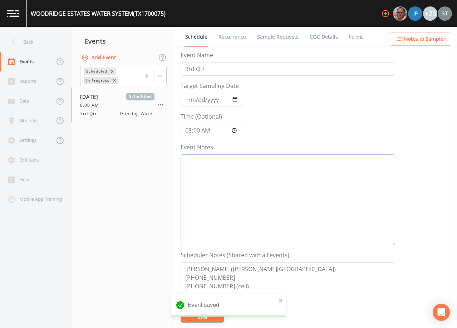
click at [234, 205] on textarea "Event Notes" at bounding box center [288, 199] width 215 height 91
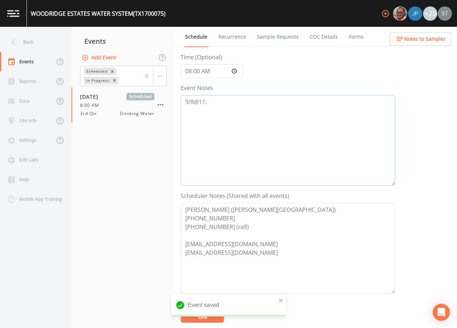
scroll to position [72, 0]
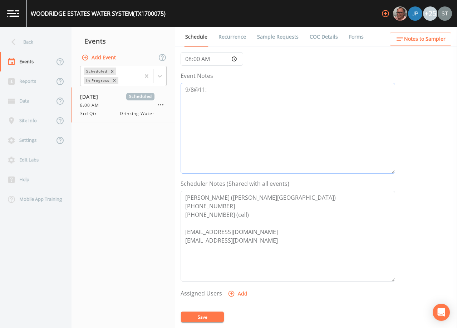
type textarea "9/8@11:"
click at [432, 41] on span "Notes to Sampler" at bounding box center [424, 39] width 41 height 9
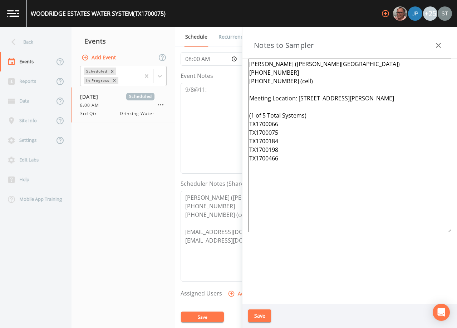
drag, startPoint x: 270, startPoint y: 153, endPoint x: 299, endPoint y: 95, distance: 64.8
click at [299, 95] on textarea "[PERSON_NAME] ([PERSON_NAME][GEOGRAPHIC_DATA]) [PHONE_NUMBER] [PHONE_NUMBER] (c…" at bounding box center [349, 146] width 203 height 174
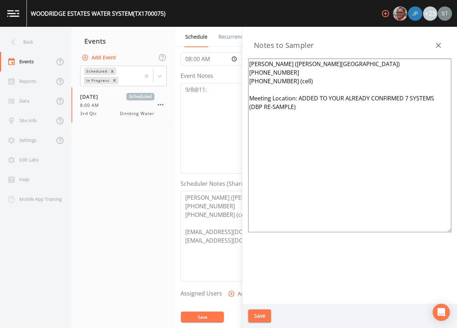
type textarea "[PERSON_NAME] ([PERSON_NAME][GEOGRAPHIC_DATA]) [PHONE_NUMBER] [PHONE_NUMBER] (c…"
click at [257, 314] on button "Save" at bounding box center [259, 316] width 23 height 13
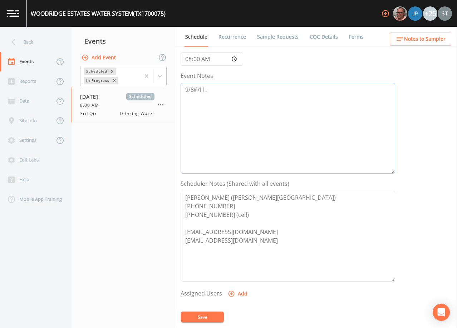
click at [247, 94] on textarea "9/8@11:" at bounding box center [288, 128] width 215 height 91
type textarea "[DATE]11:34 Email Sent to add"
click at [208, 315] on button "Save" at bounding box center [202, 317] width 43 height 11
click at [205, 316] on button "Save" at bounding box center [202, 317] width 43 height 11
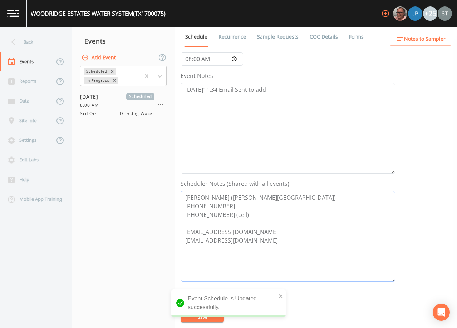
click at [358, 215] on textarea "[PERSON_NAME] ([PERSON_NAME][GEOGRAPHIC_DATA]) [PHONE_NUMBER] [PHONE_NUMBER] (c…" at bounding box center [288, 236] width 215 height 91
click at [227, 37] on link "Recurrence" at bounding box center [232, 37] width 30 height 20
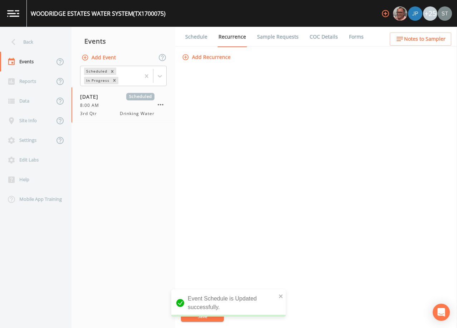
click at [199, 39] on link "Schedule" at bounding box center [196, 37] width 24 height 20
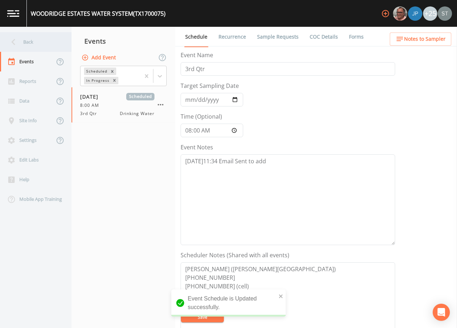
click at [34, 46] on div "Back" at bounding box center [32, 42] width 64 height 20
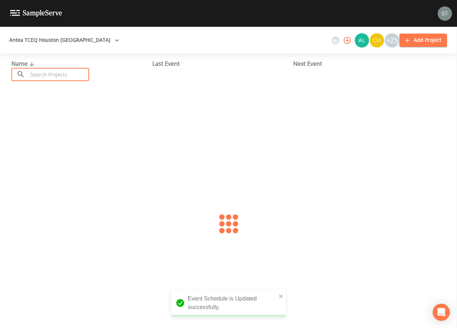
click at [55, 72] on input "text" at bounding box center [58, 74] width 61 height 13
type input "1010011"
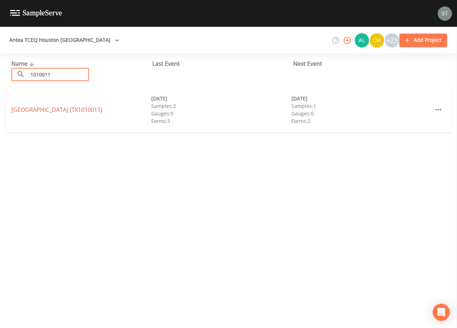
click at [82, 108] on link "[GEOGRAPHIC_DATA] (TX1010011)" at bounding box center [56, 110] width 91 height 8
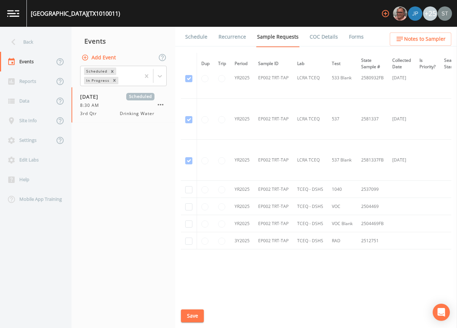
scroll to position [794, 0]
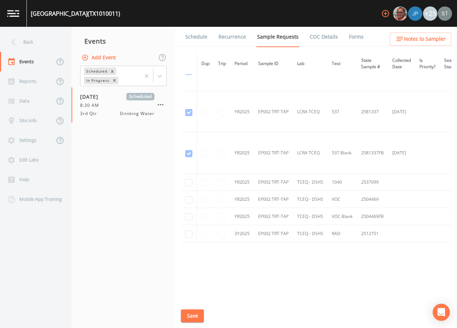
click at [191, 40] on link "Schedule" at bounding box center [196, 37] width 24 height 20
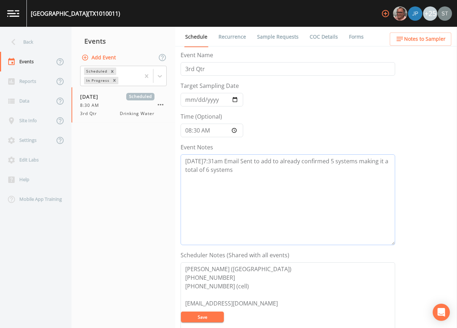
click at [259, 172] on textarea "[DATE]7:31am Email Sent to add to already confirmed 5 systems making it a total…" at bounding box center [288, 199] width 215 height 91
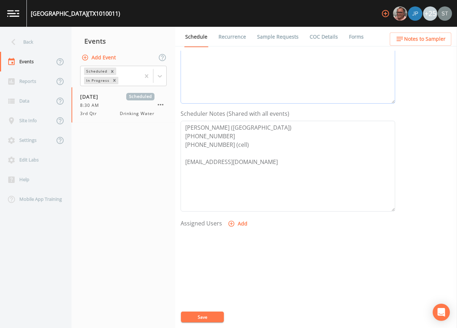
scroll to position [143, 0]
type textarea "[DATE]7:31am Email Sent to add to already confirmed 5 systems making it a total…"
click at [240, 223] on button "Add" at bounding box center [238, 222] width 24 height 13
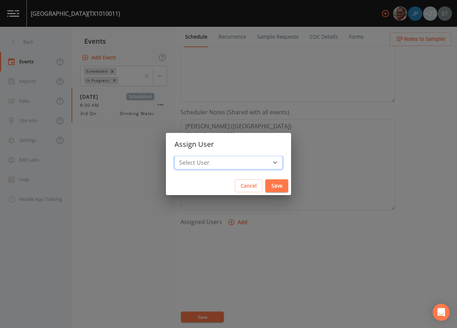
click at [245, 163] on select "Select User [PERSON_NAME] [PERSON_NAME] [PERSON_NAME] [PERSON_NAME] [PERSON_NAM…" at bounding box center [229, 163] width 108 height 14
select select "9949071a-8de3-4d5f-82d7-f9272ed5f8d7"
click at [191, 156] on select "Select User [PERSON_NAME] [PERSON_NAME] [PERSON_NAME] [PERSON_NAME] [PERSON_NAM…" at bounding box center [229, 163] width 108 height 14
click at [265, 185] on button "Save" at bounding box center [276, 186] width 23 height 13
select select
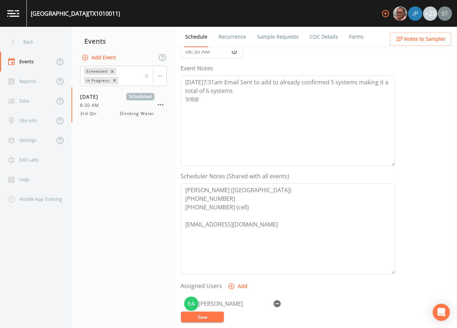
scroll to position [0, 0]
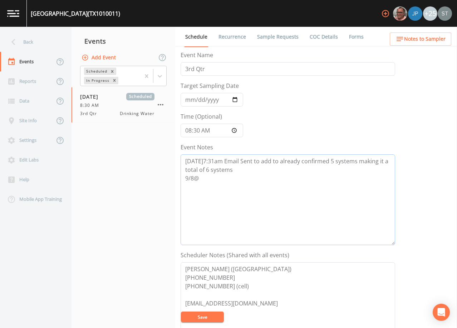
click at [234, 182] on textarea "[DATE]7:31am Email Sent to add to already confirmed 5 systems making it a total…" at bounding box center [288, 199] width 215 height 91
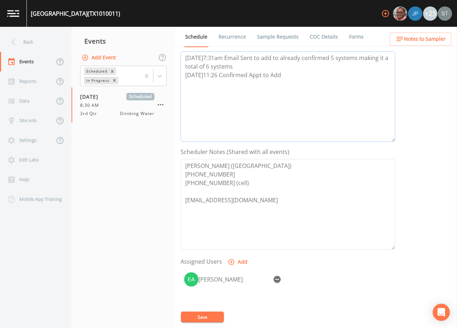
scroll to position [107, 0]
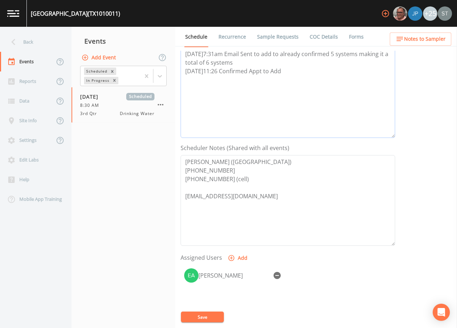
type textarea "[DATE]7:31am Email Sent to add to already confirmed 5 systems making it a total…"
click at [210, 315] on button "Save" at bounding box center [202, 317] width 43 height 11
click at [427, 41] on span "Notes to Sampler" at bounding box center [424, 39] width 41 height 9
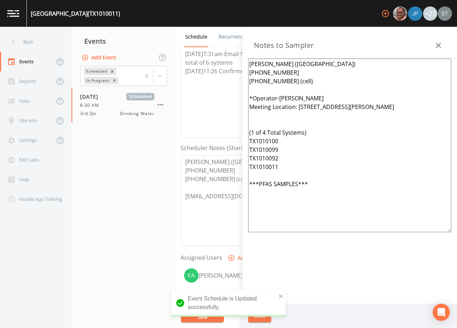
drag, startPoint x: 337, startPoint y: 194, endPoint x: 298, endPoint y: 107, distance: 94.9
click at [298, 107] on textarea "[PERSON_NAME] ([GEOGRAPHIC_DATA]) [PHONE_NUMBER] [PHONE_NUMBER] (cell) *Operato…" at bounding box center [349, 146] width 203 height 174
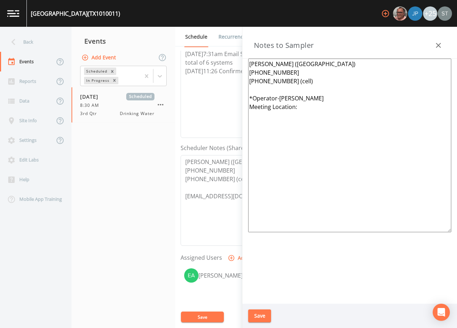
drag, startPoint x: 348, startPoint y: 97, endPoint x: 281, endPoint y: 96, distance: 67.6
click at [281, 96] on textarea "[PERSON_NAME] ([GEOGRAPHIC_DATA]) [PHONE_NUMBER] [PHONE_NUMBER] (cell) *Operato…" at bounding box center [349, 146] width 203 height 174
drag, startPoint x: 290, startPoint y: 97, endPoint x: 241, endPoint y: 98, distance: 48.6
click at [241, 98] on div "Back Events Reports Data Site Info Settings Edit Labs Help Mobile App Training …" at bounding box center [228, 177] width 457 height 301
click at [317, 101] on textarea "[PERSON_NAME] ([GEOGRAPHIC_DATA]) [PHONE_NUMBER] [PHONE_NUMBER] (cell) Meeting …" at bounding box center [349, 146] width 203 height 174
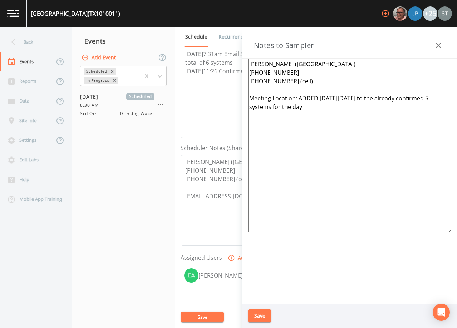
type textarea "[PERSON_NAME] ([GEOGRAPHIC_DATA]) [PHONE_NUMBER] [PHONE_NUMBER] (cell) Meeting …"
click at [261, 315] on button "Save" at bounding box center [259, 316] width 23 height 13
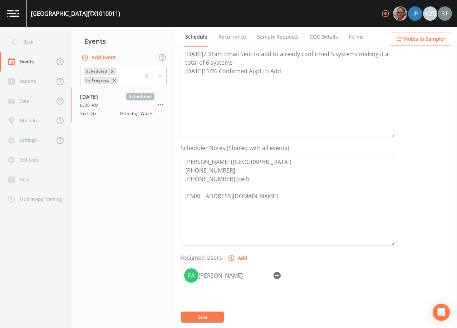
click at [215, 319] on button "Save" at bounding box center [202, 317] width 43 height 11
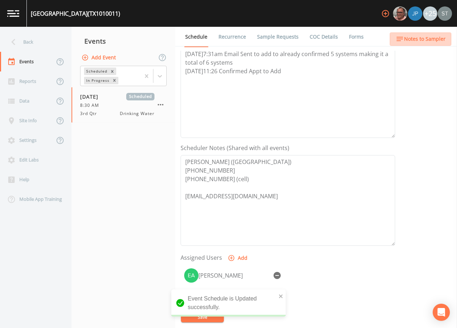
click at [436, 45] on button "Notes to Sampler" at bounding box center [421, 39] width 62 height 13
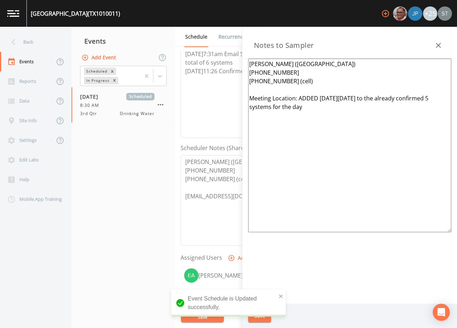
click at [437, 46] on icon "button" at bounding box center [438, 45] width 9 height 9
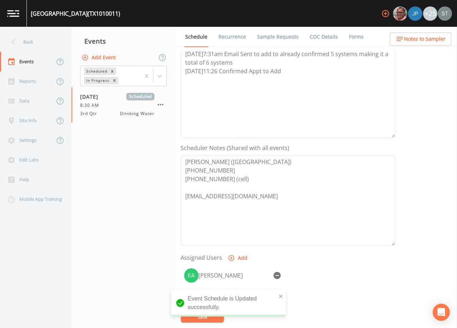
click at [272, 35] on link "Sample Requests" at bounding box center [278, 37] width 44 height 20
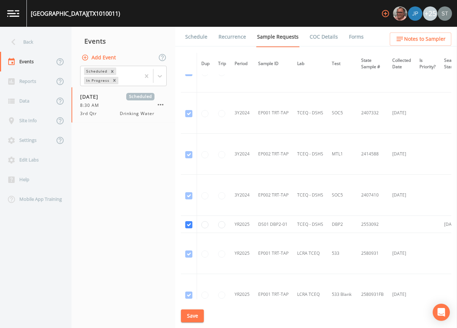
scroll to position [393, 0]
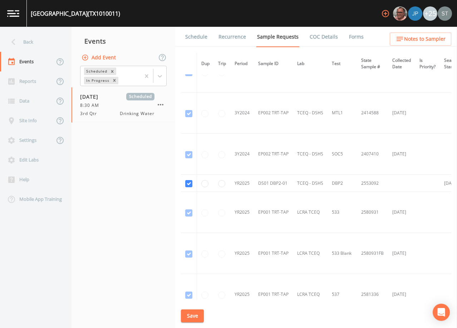
click at [196, 35] on link "Schedule" at bounding box center [196, 37] width 24 height 20
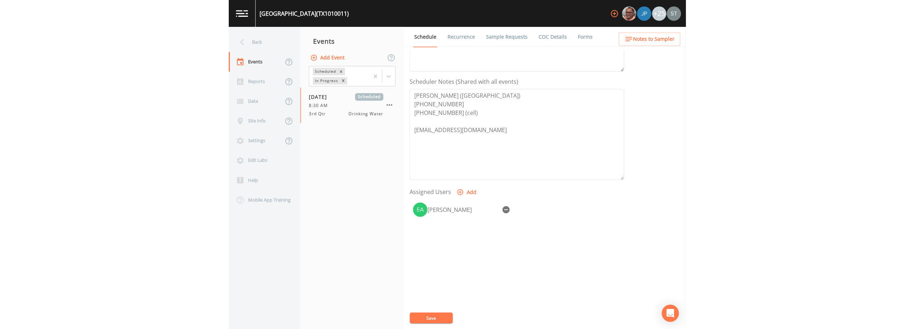
scroll to position [176, 0]
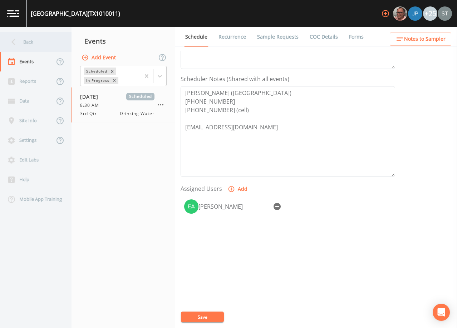
click at [39, 43] on div "Back" at bounding box center [32, 42] width 64 height 20
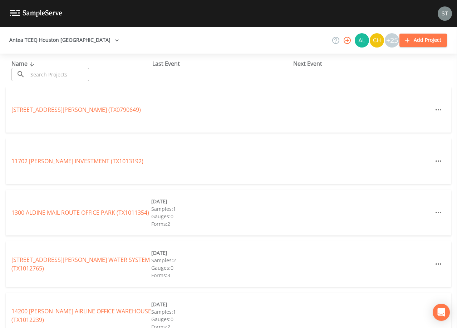
click at [68, 78] on input "text" at bounding box center [58, 74] width 61 height 13
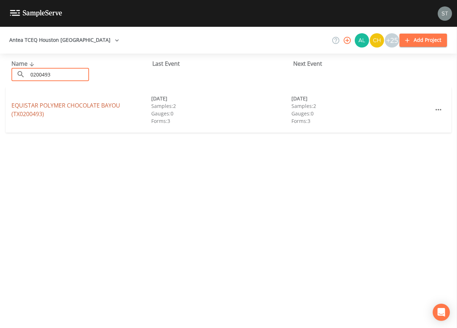
type input "0200493"
click at [85, 103] on link "EQUISTAR POLYMER CHOCOLATE BAYOU (TX0200493)" at bounding box center [65, 110] width 109 height 16
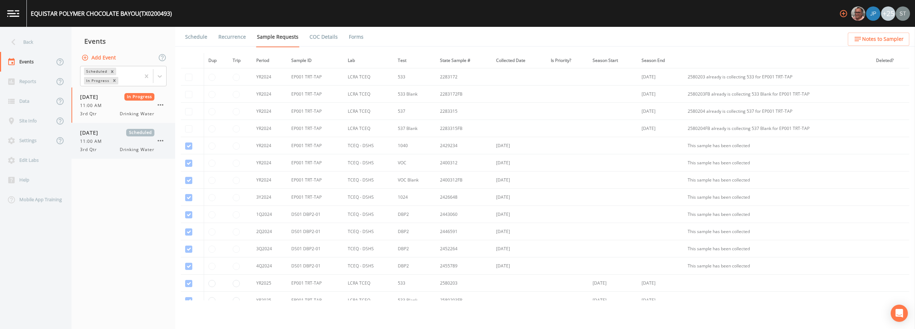
click at [123, 138] on div "11:00 AM" at bounding box center [117, 141] width 74 height 6
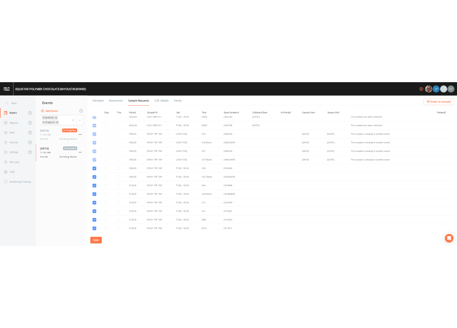
scroll to position [143, 0]
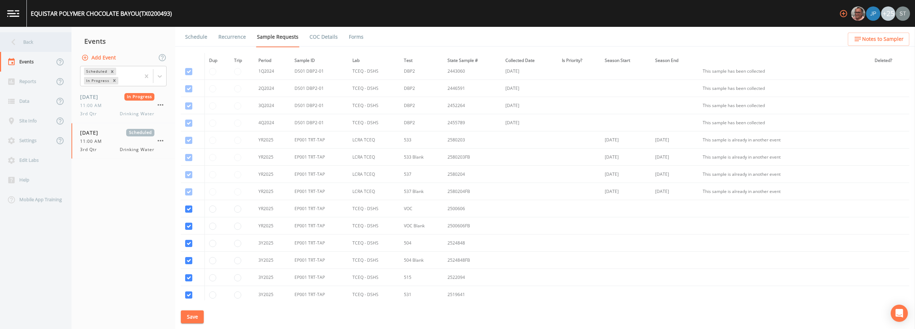
click at [31, 39] on div "Back" at bounding box center [32, 42] width 64 height 20
